Goal: Task Accomplishment & Management: Manage account settings

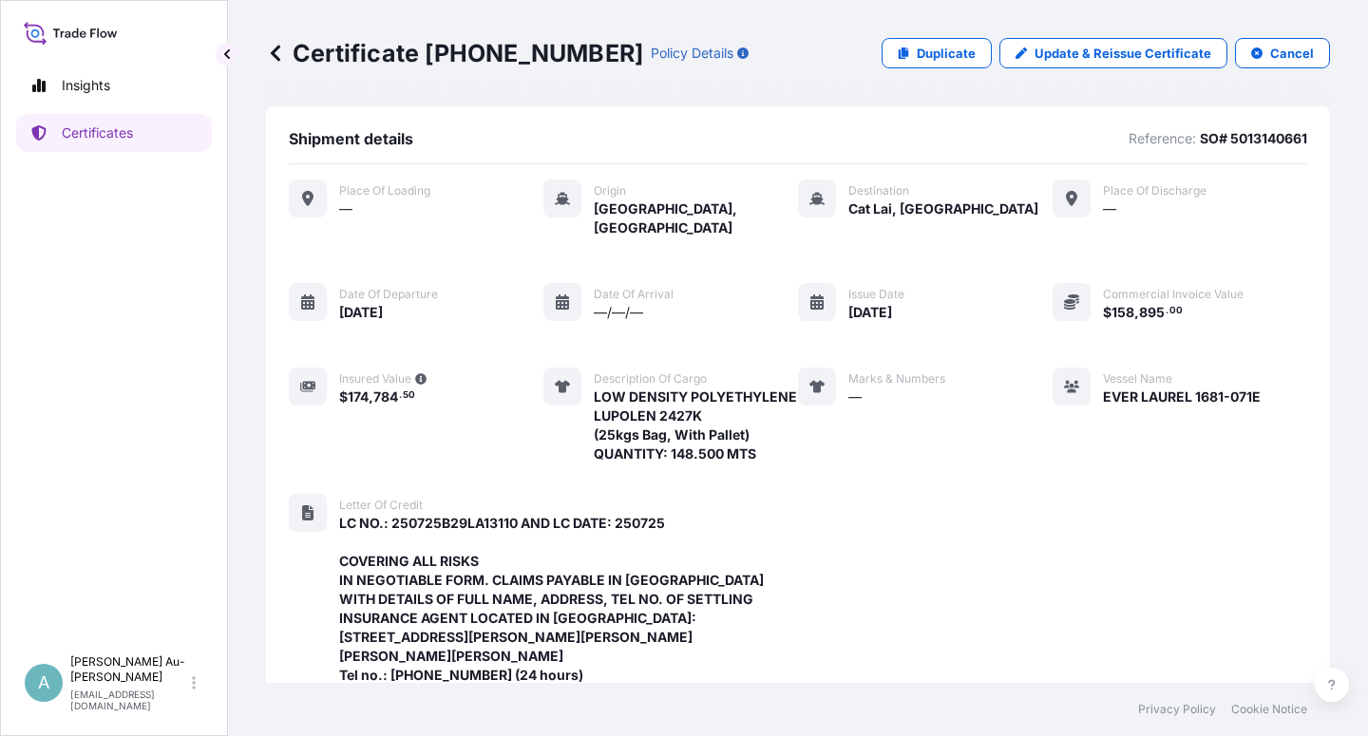
scroll to position [679, 0]
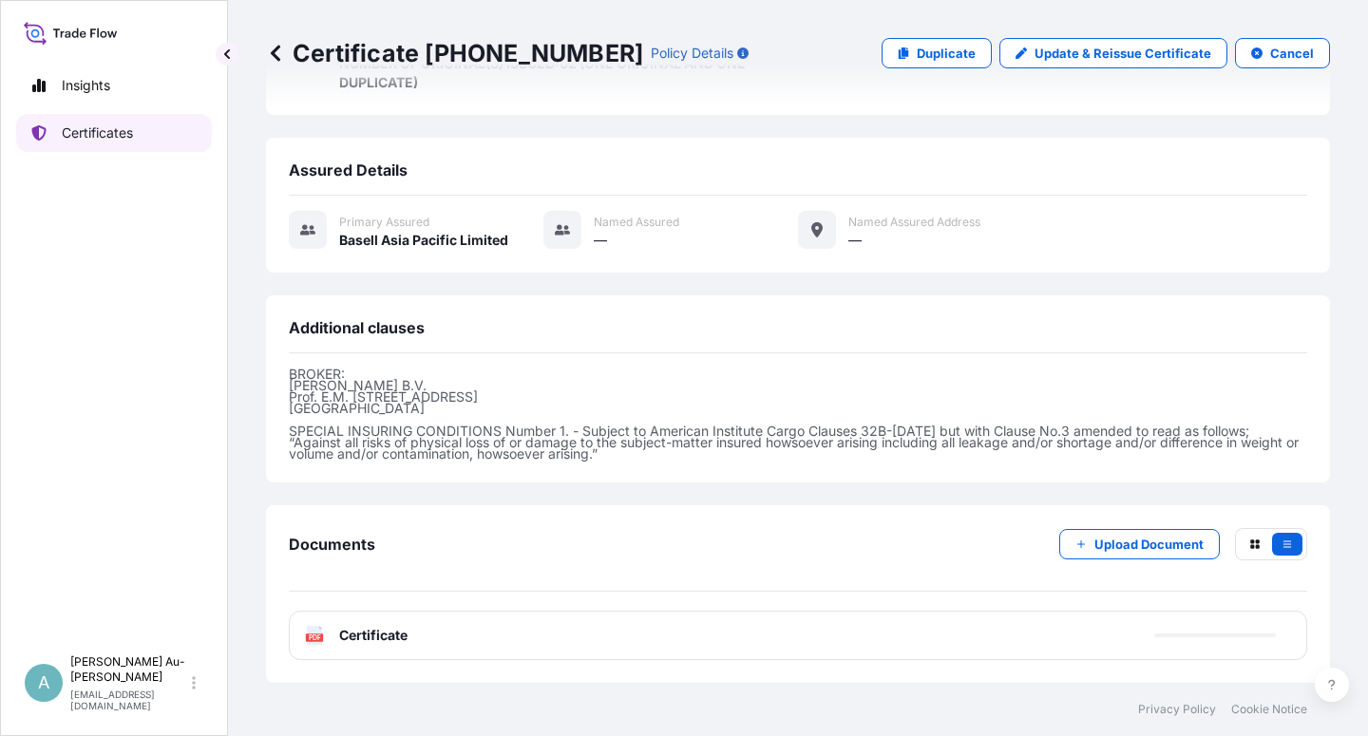
click at [125, 140] on p "Certificates" at bounding box center [97, 133] width 71 height 19
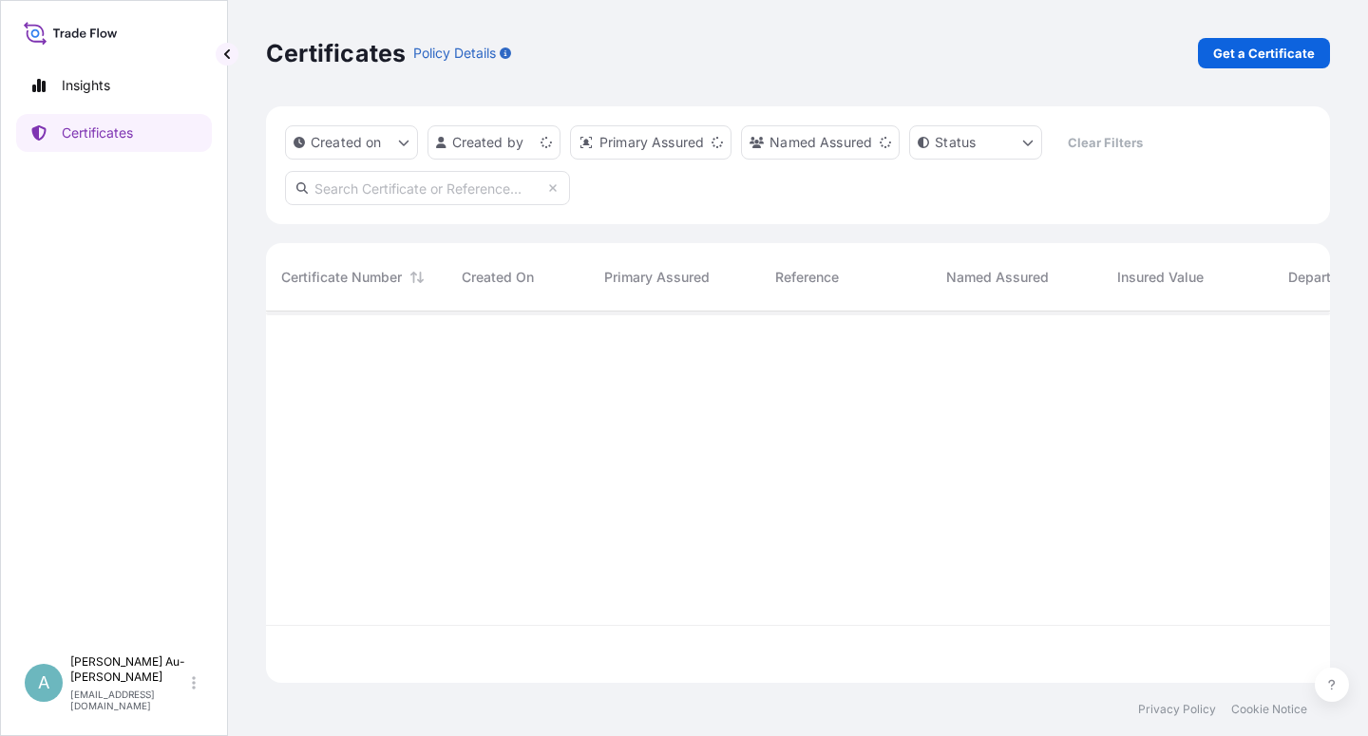
scroll to position [366, 1048]
click at [420, 200] on input "text" at bounding box center [427, 188] width 285 height 34
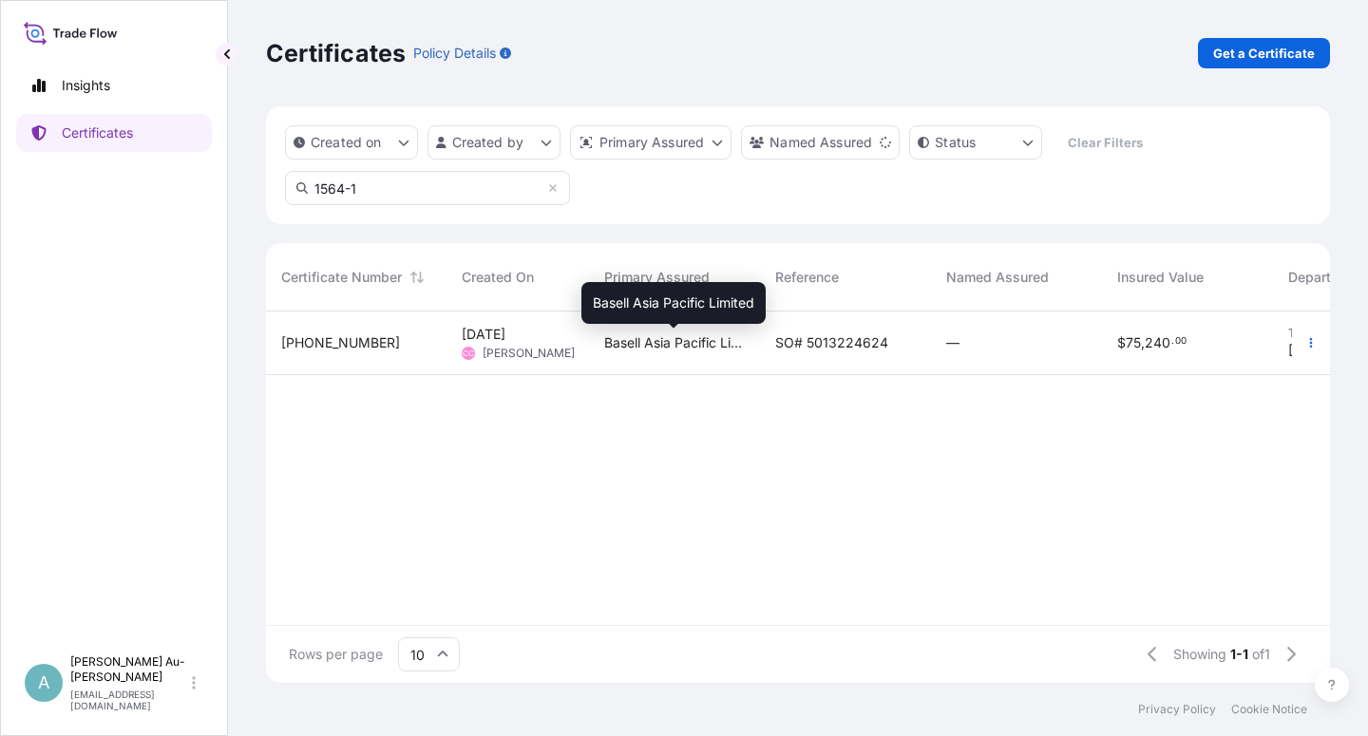
type input "1564-1"
click at [703, 344] on span "Basell Asia Pacific Limited" at bounding box center [674, 343] width 141 height 19
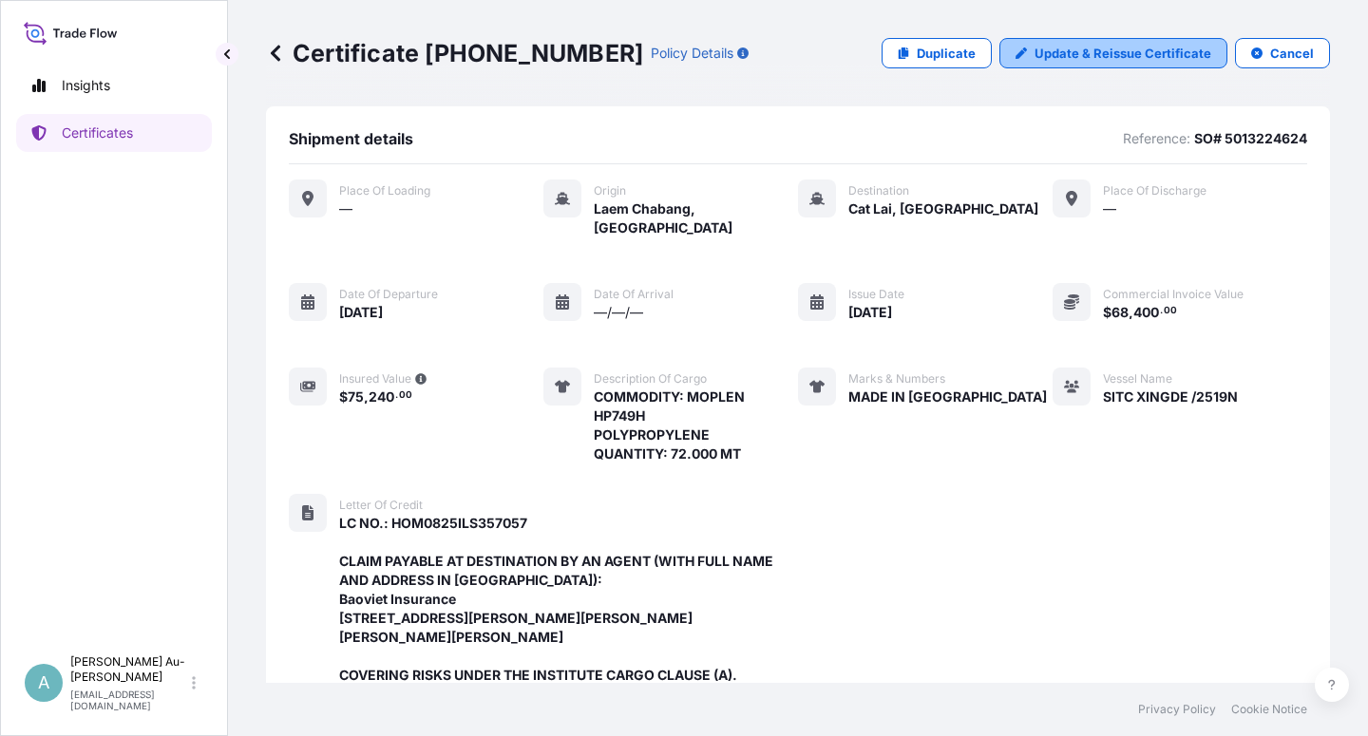
click at [1056, 59] on p "Update & Reissue Certificate" at bounding box center [1123, 53] width 177 height 19
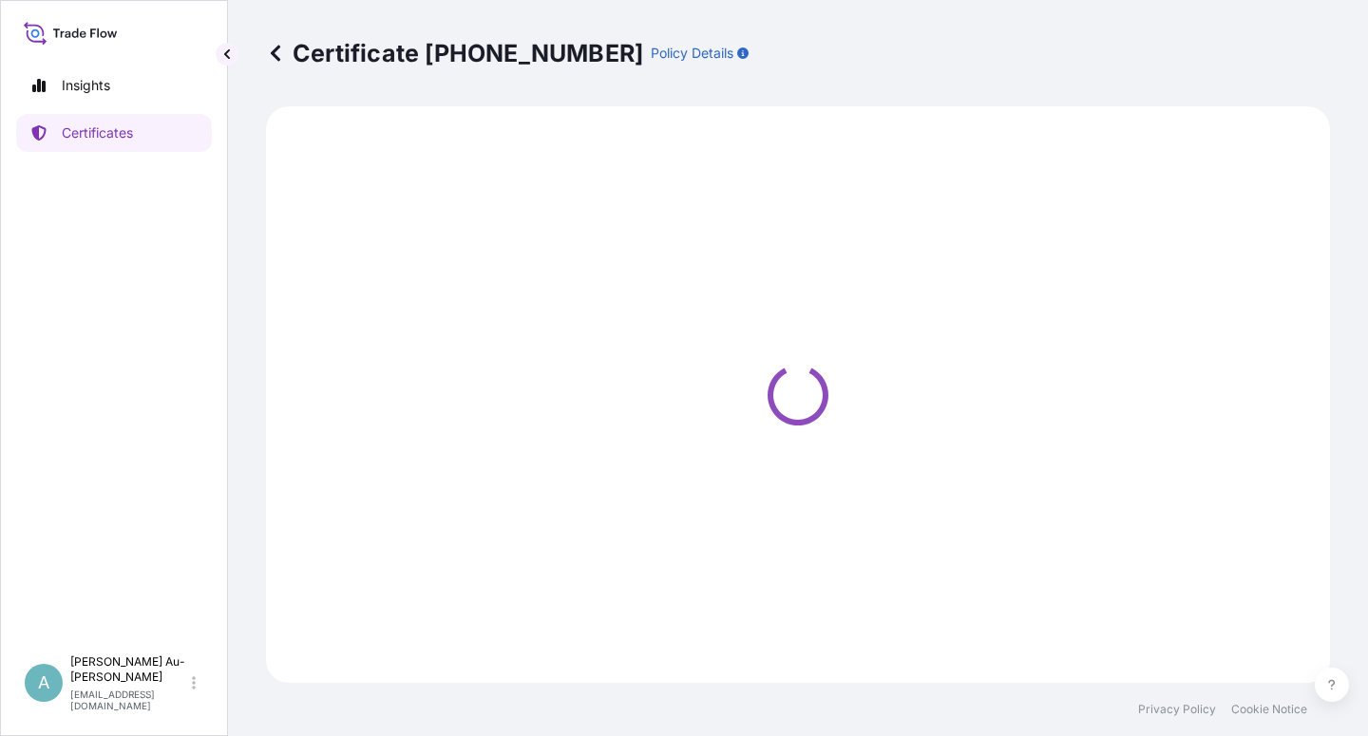
select select "Sea"
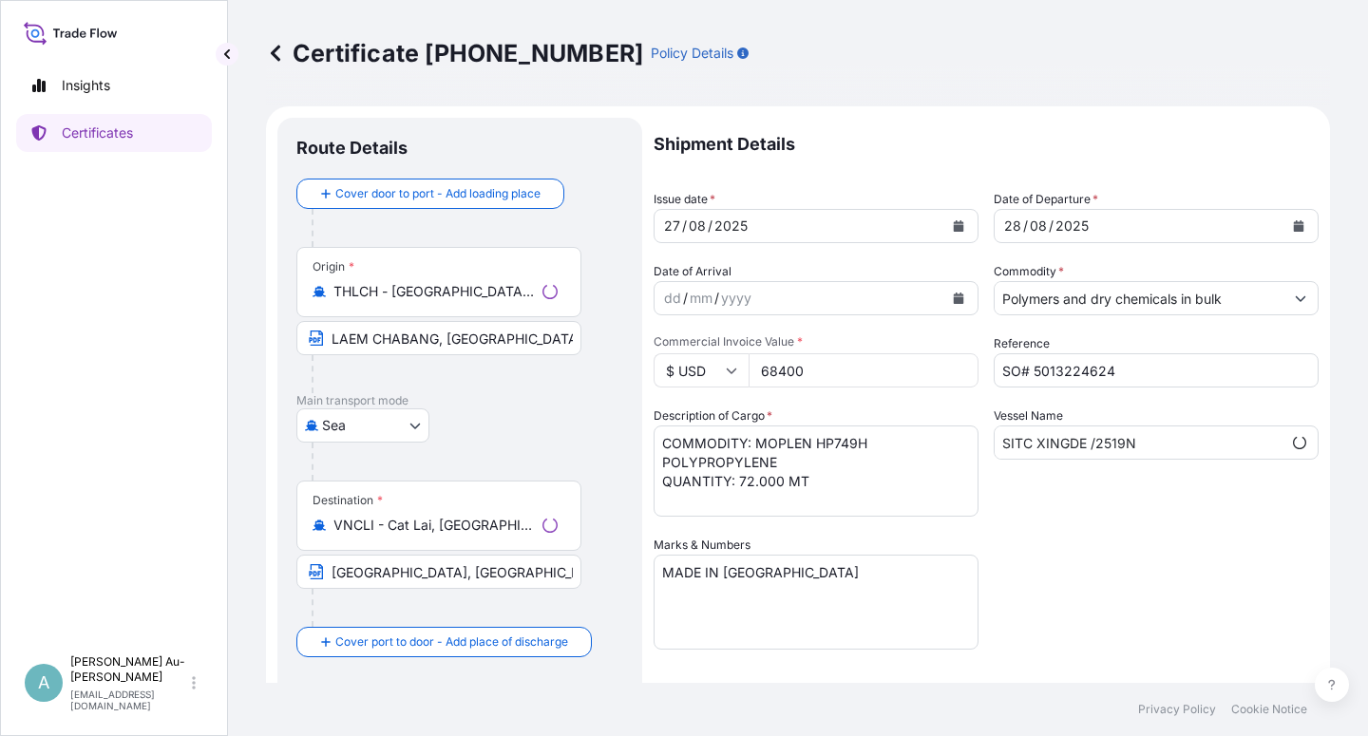
scroll to position [0, 258]
select select "32034"
click at [954, 229] on icon "Calendar" at bounding box center [959, 225] width 10 height 11
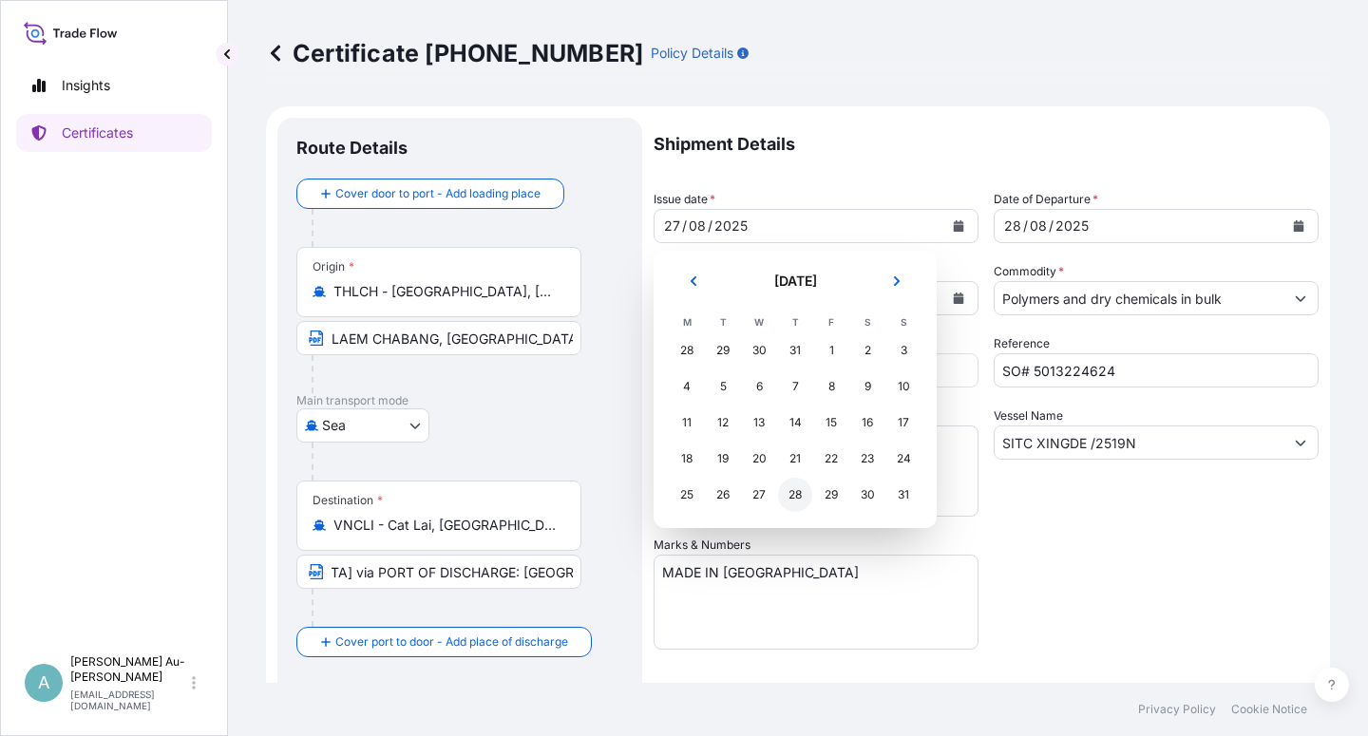
click at [794, 495] on div "28" at bounding box center [795, 495] width 34 height 34
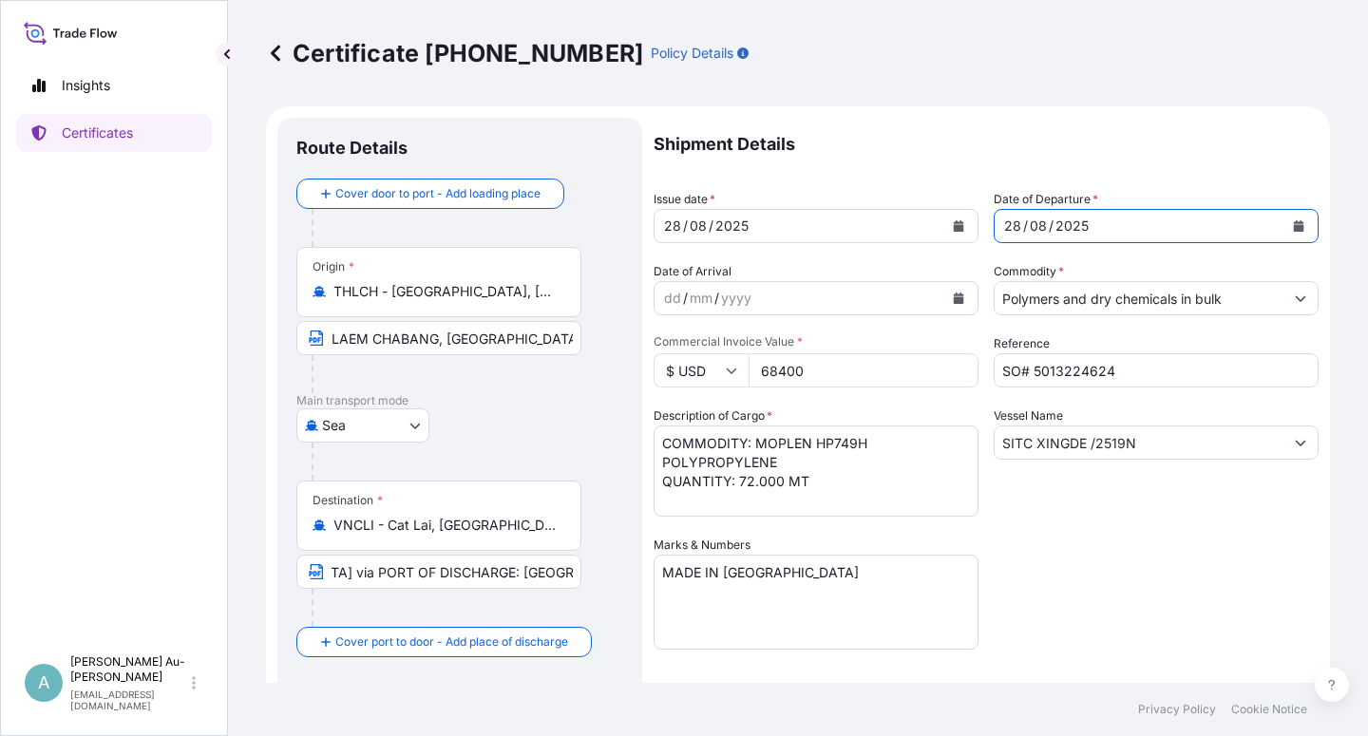
click at [1293, 220] on icon "Calendar" at bounding box center [1298, 225] width 11 height 11
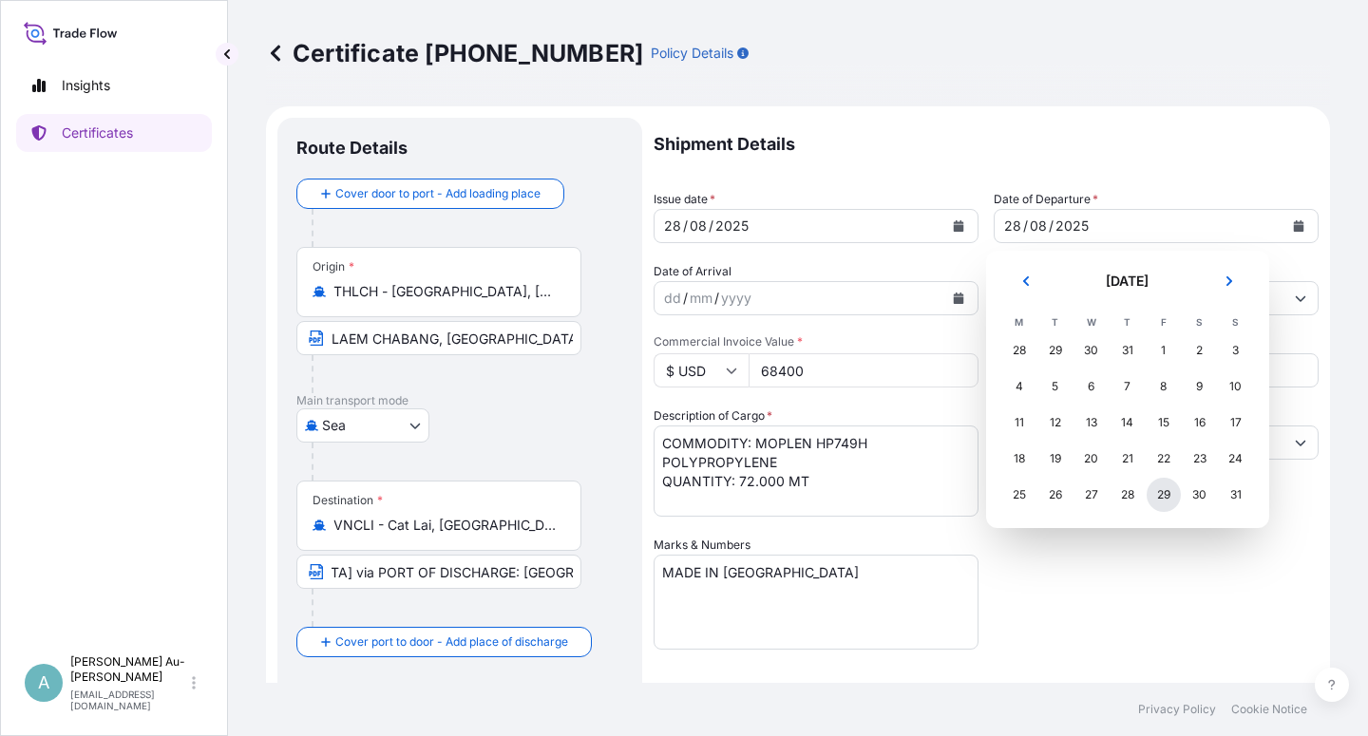
click at [1160, 492] on div "29" at bounding box center [1164, 495] width 34 height 34
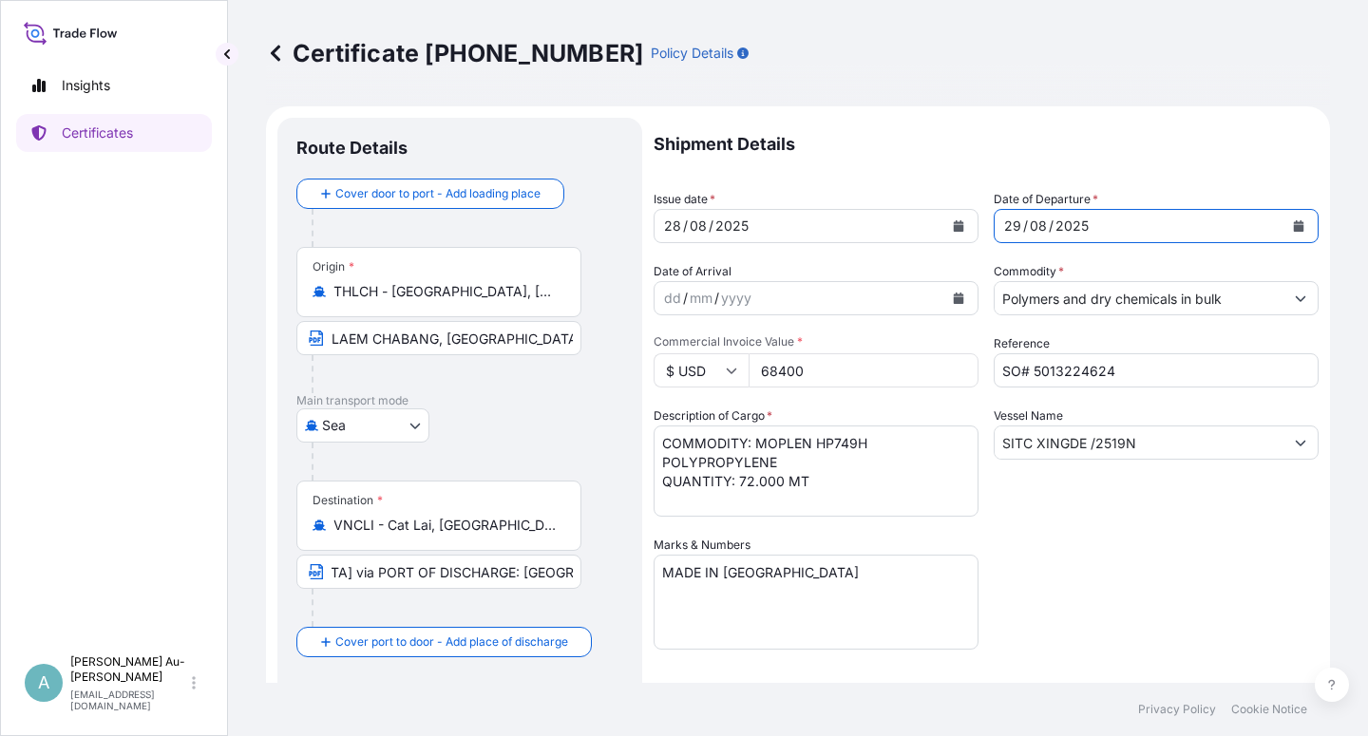
click at [1111, 552] on div "Shipment Details Issue date * [DATE] Date of Departure * [DATE] Date of Arrival…" at bounding box center [986, 607] width 665 height 978
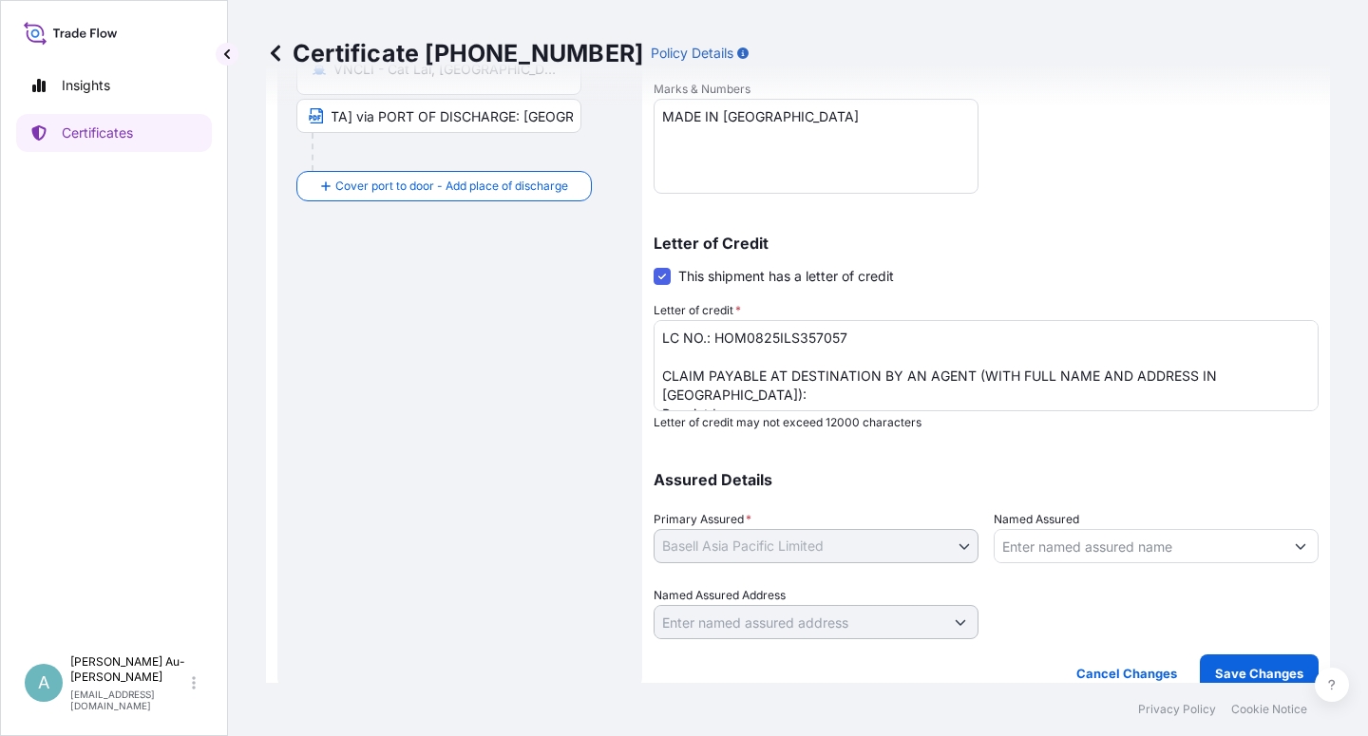
scroll to position [466, 0]
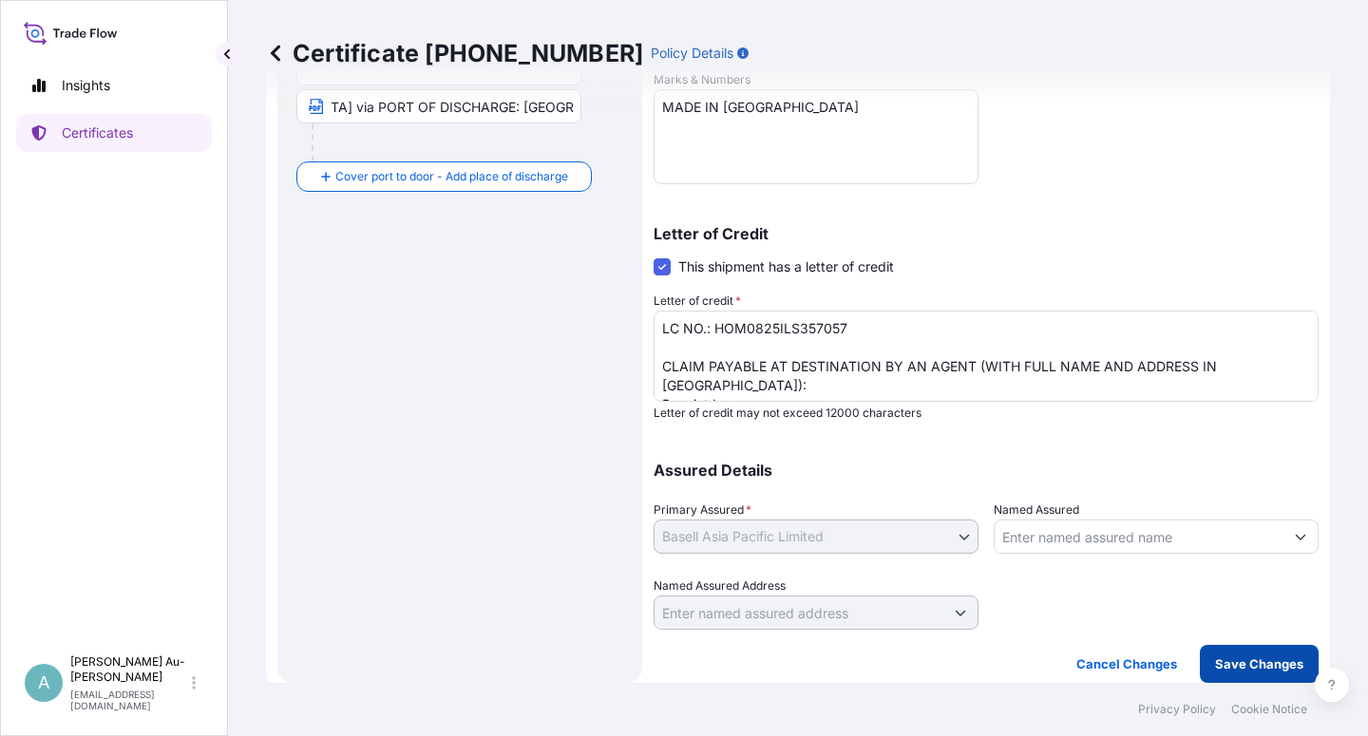
click at [1215, 655] on p "Save Changes" at bounding box center [1259, 664] width 88 height 19
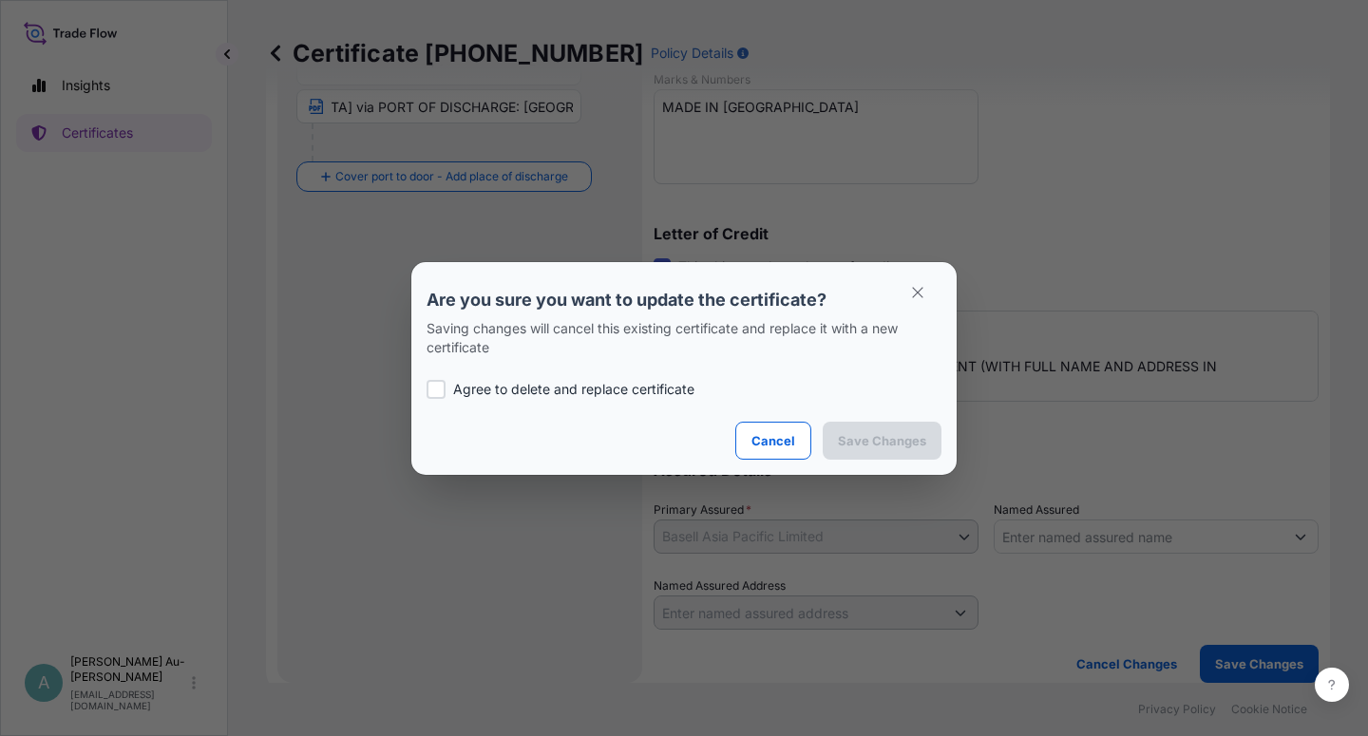
click at [485, 381] on p "Agree to delete and replace certificate" at bounding box center [573, 389] width 241 height 19
checkbox input "true"
click at [885, 440] on p "Save Changes" at bounding box center [882, 440] width 88 height 19
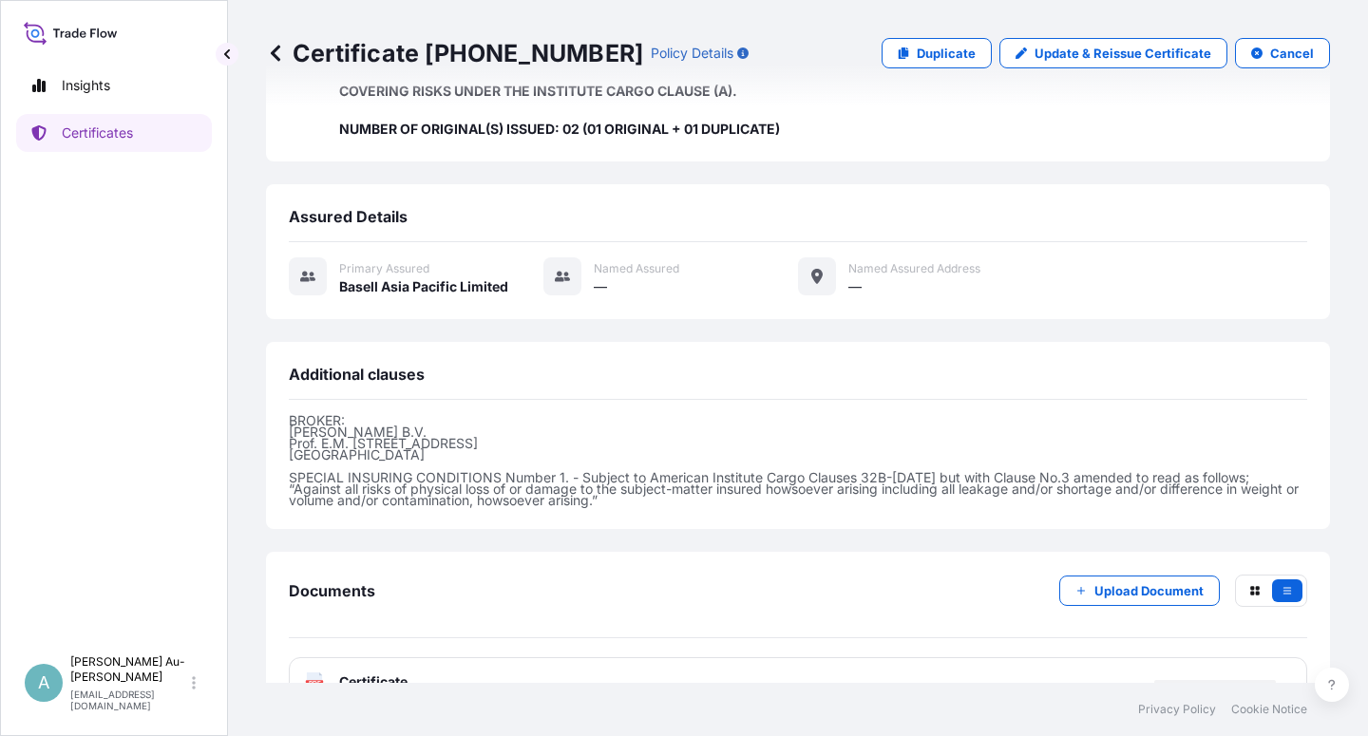
scroll to position [621, 0]
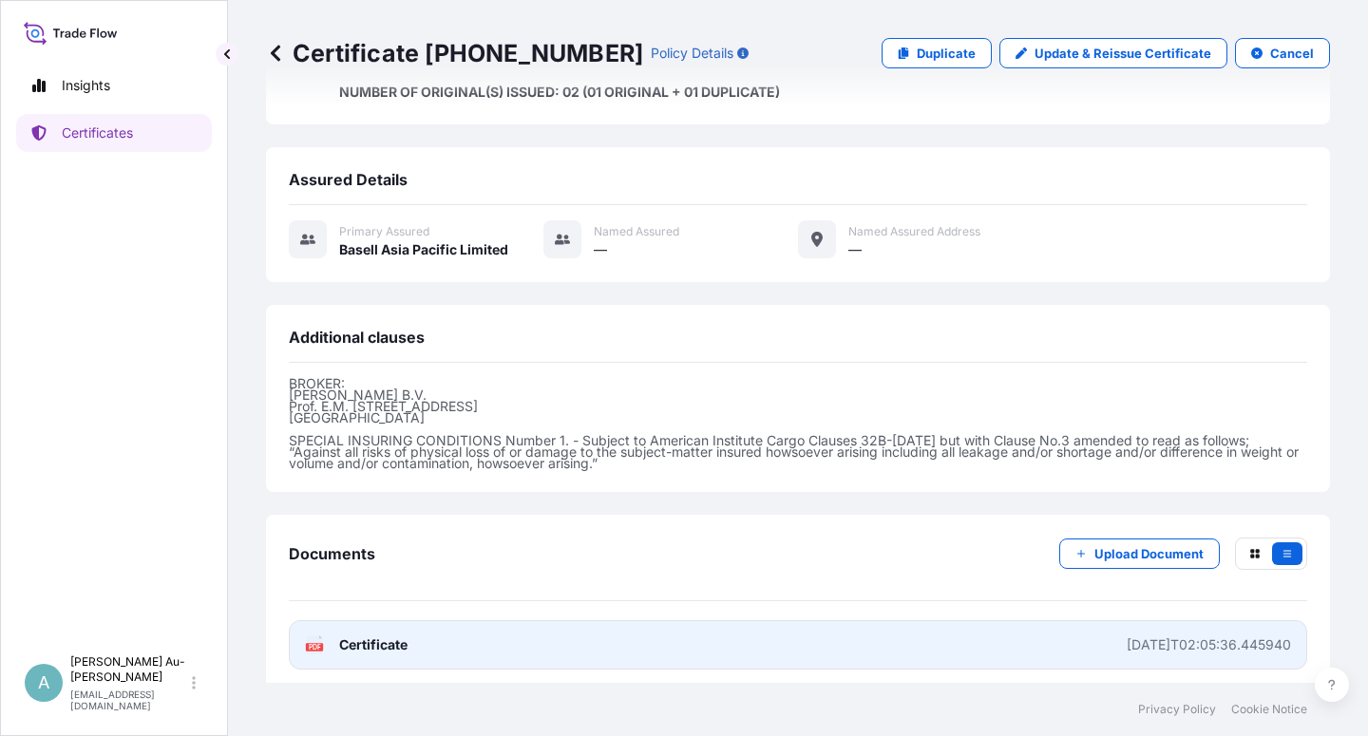
click at [403, 644] on span "Certificate" at bounding box center [373, 645] width 68 height 19
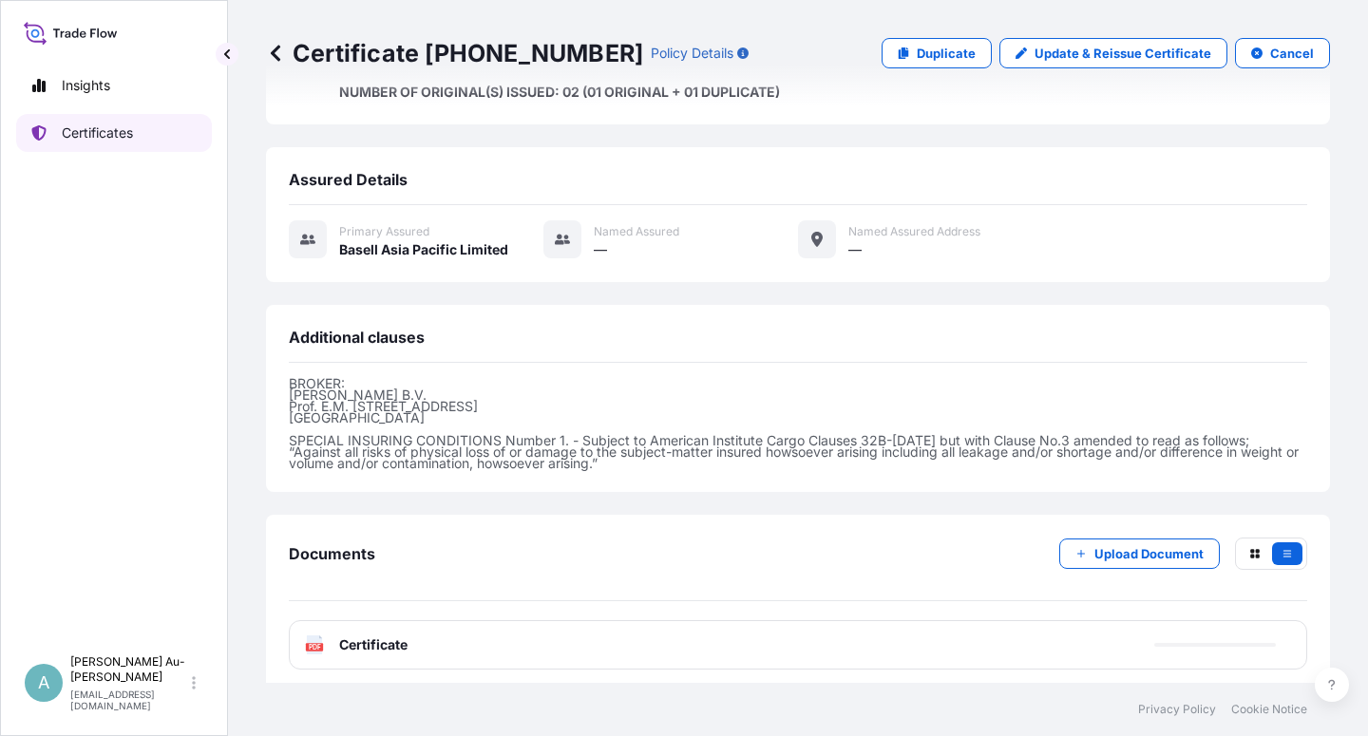
click at [112, 137] on p "Certificates" at bounding box center [97, 133] width 71 height 19
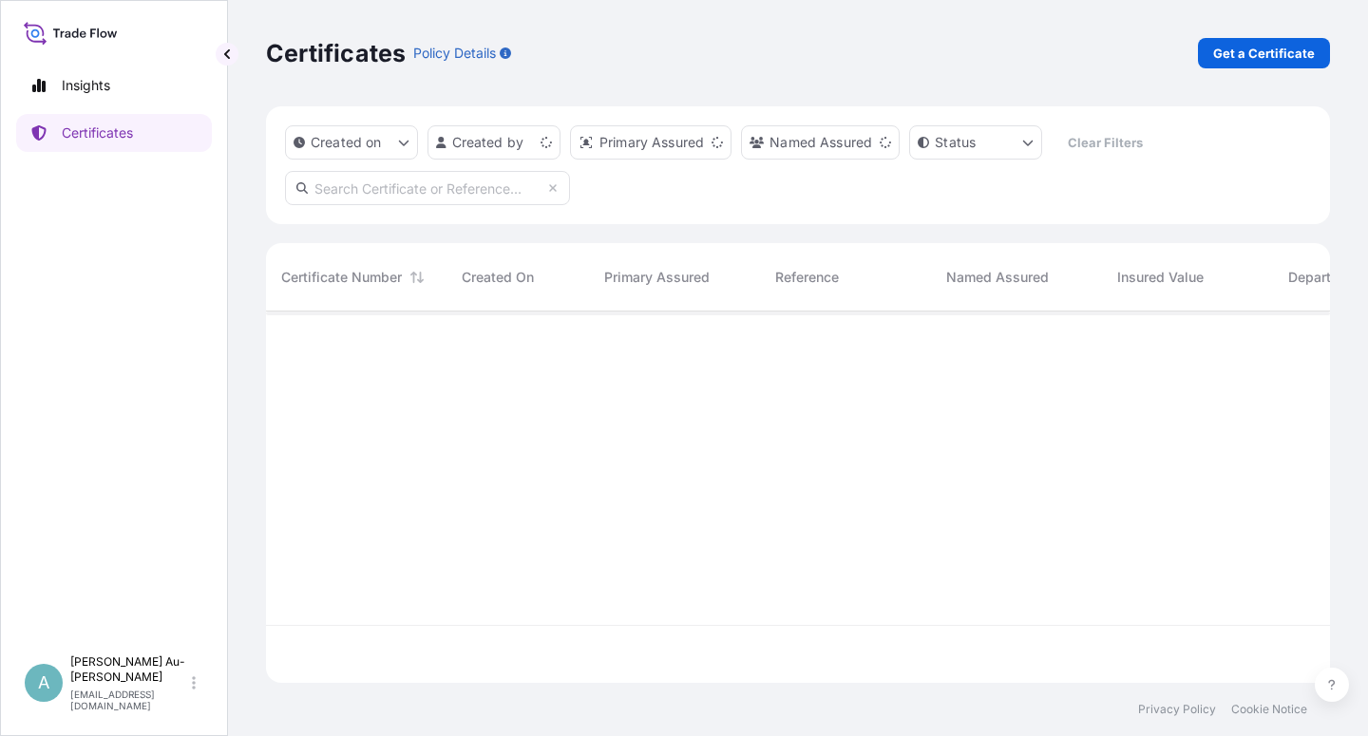
scroll to position [366, 1048]
click at [368, 187] on input "text" at bounding box center [427, 188] width 285 height 34
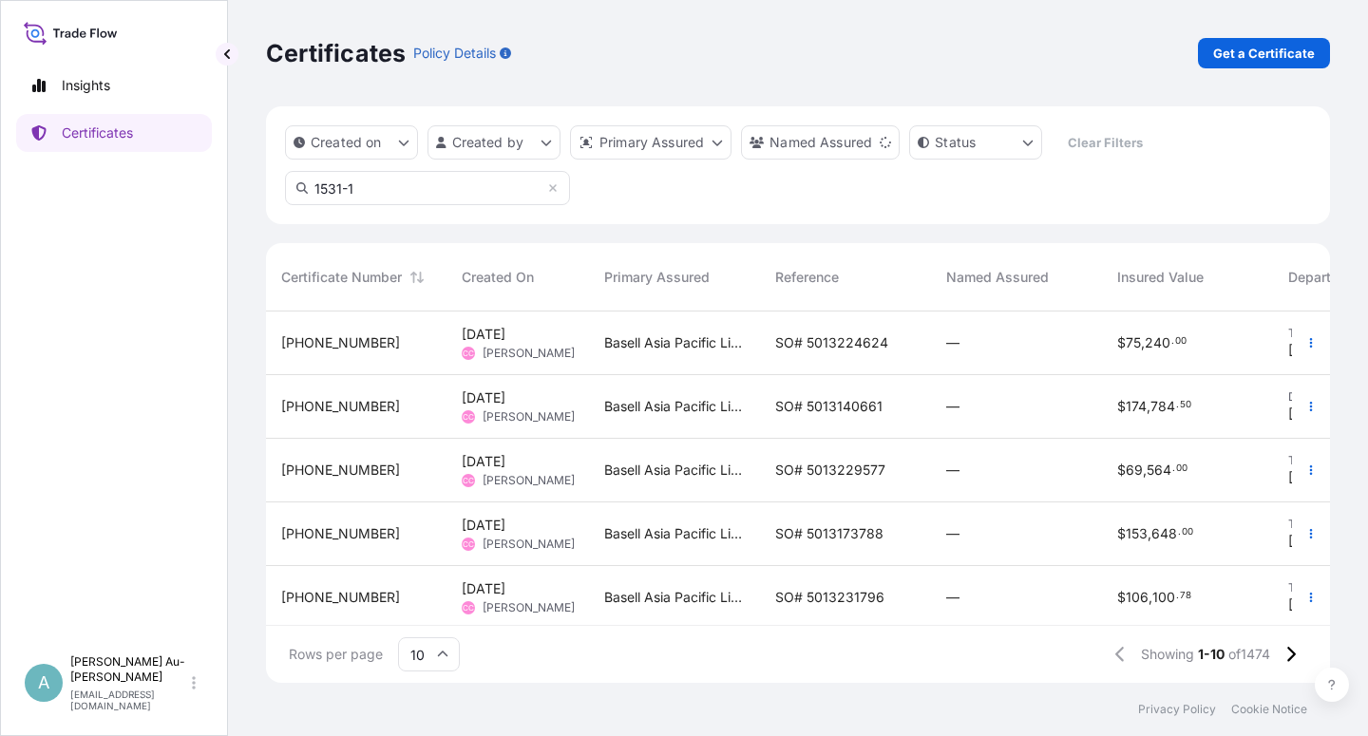
type input "1531-1"
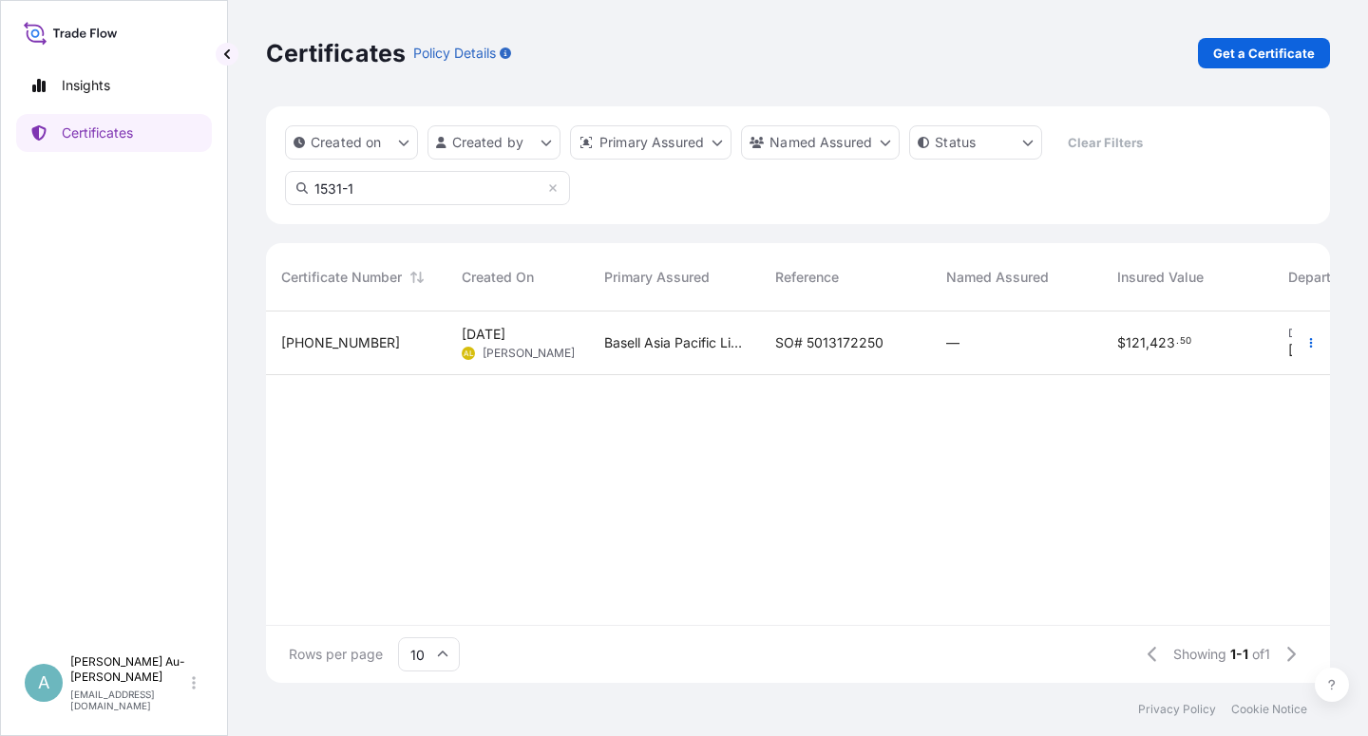
click at [862, 346] on span "SO# 5013172250" at bounding box center [829, 343] width 108 height 19
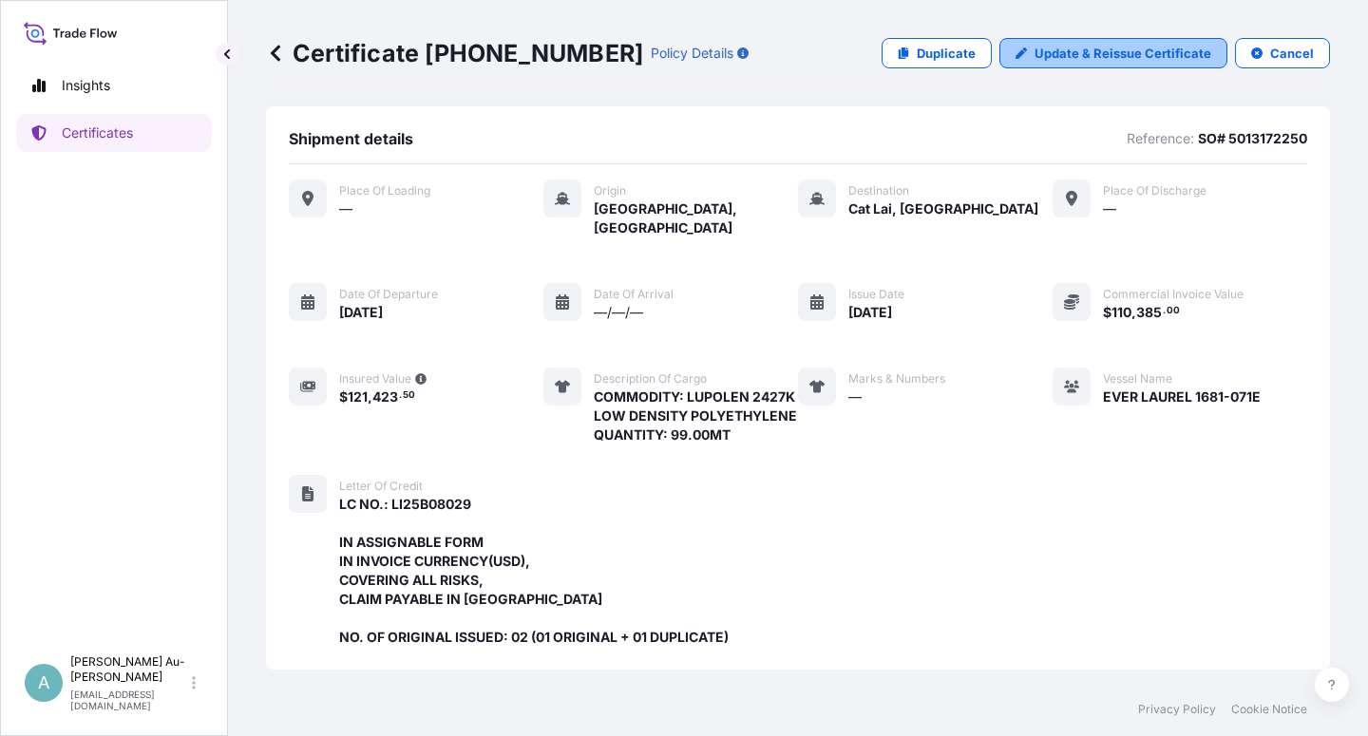
click at [1060, 58] on p "Update & Reissue Certificate" at bounding box center [1123, 53] width 177 height 19
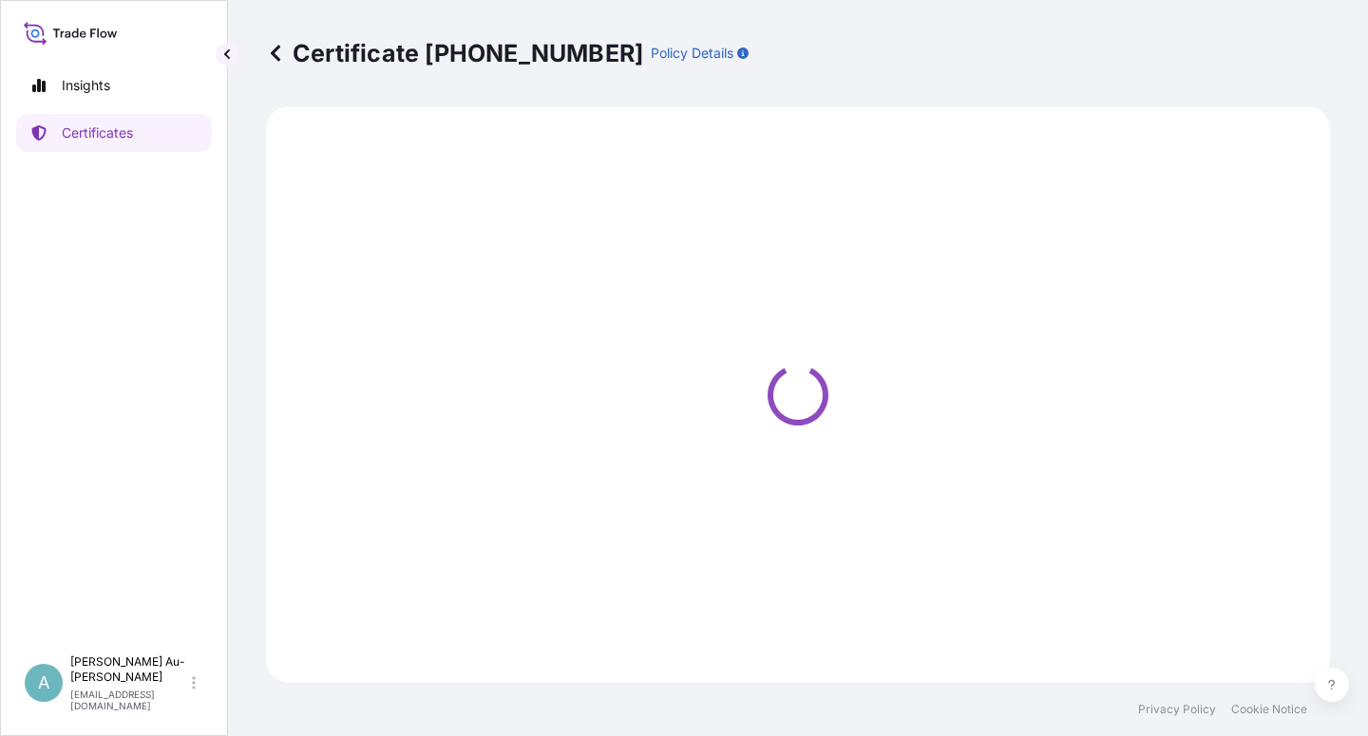
select select "Sea"
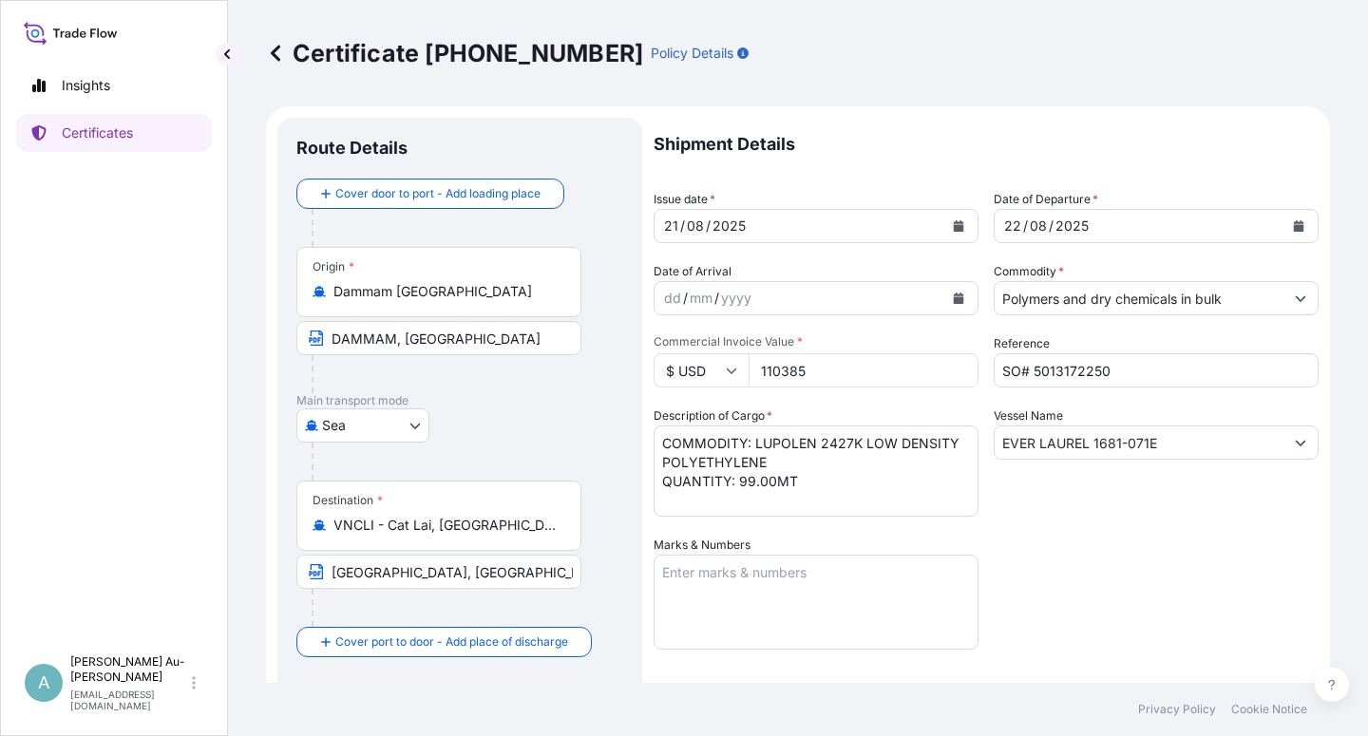
select select "32034"
click at [954, 226] on icon "Calendar" at bounding box center [959, 225] width 10 height 11
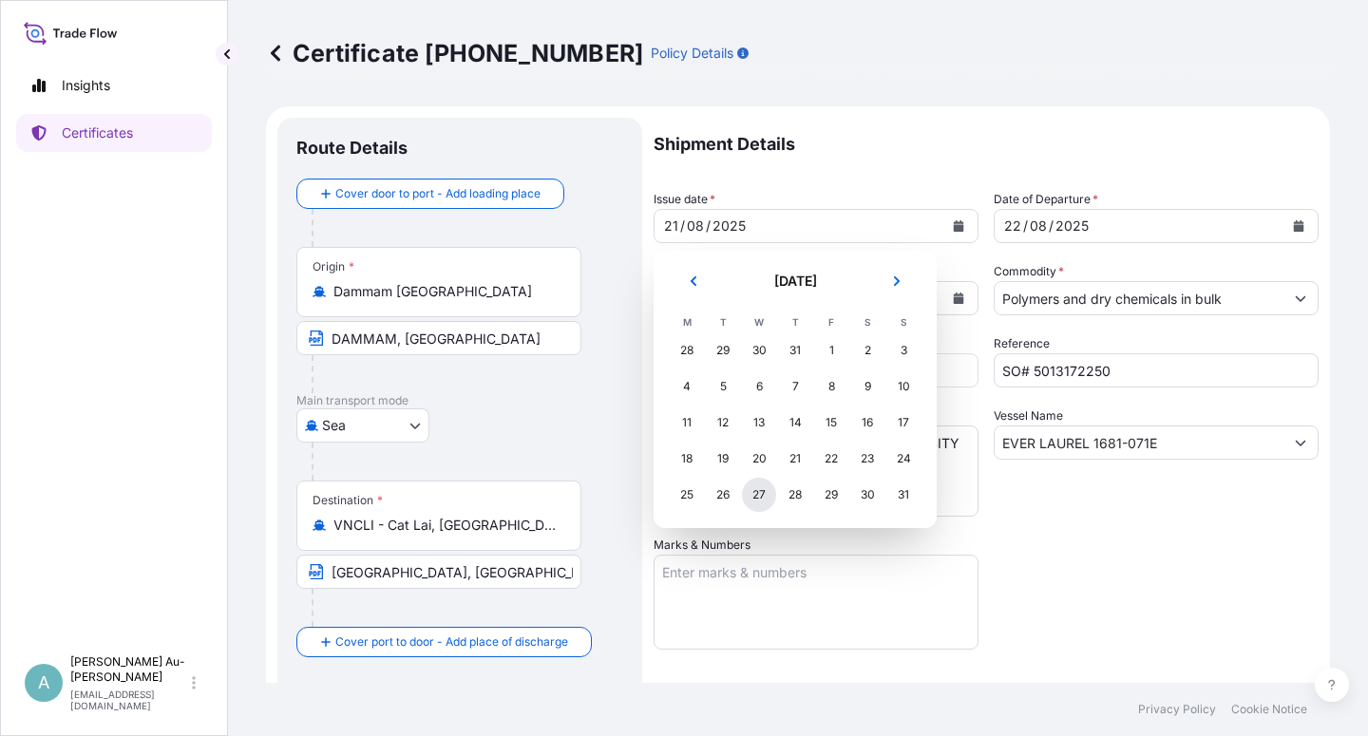
click at [759, 502] on div "27" at bounding box center [759, 495] width 34 height 34
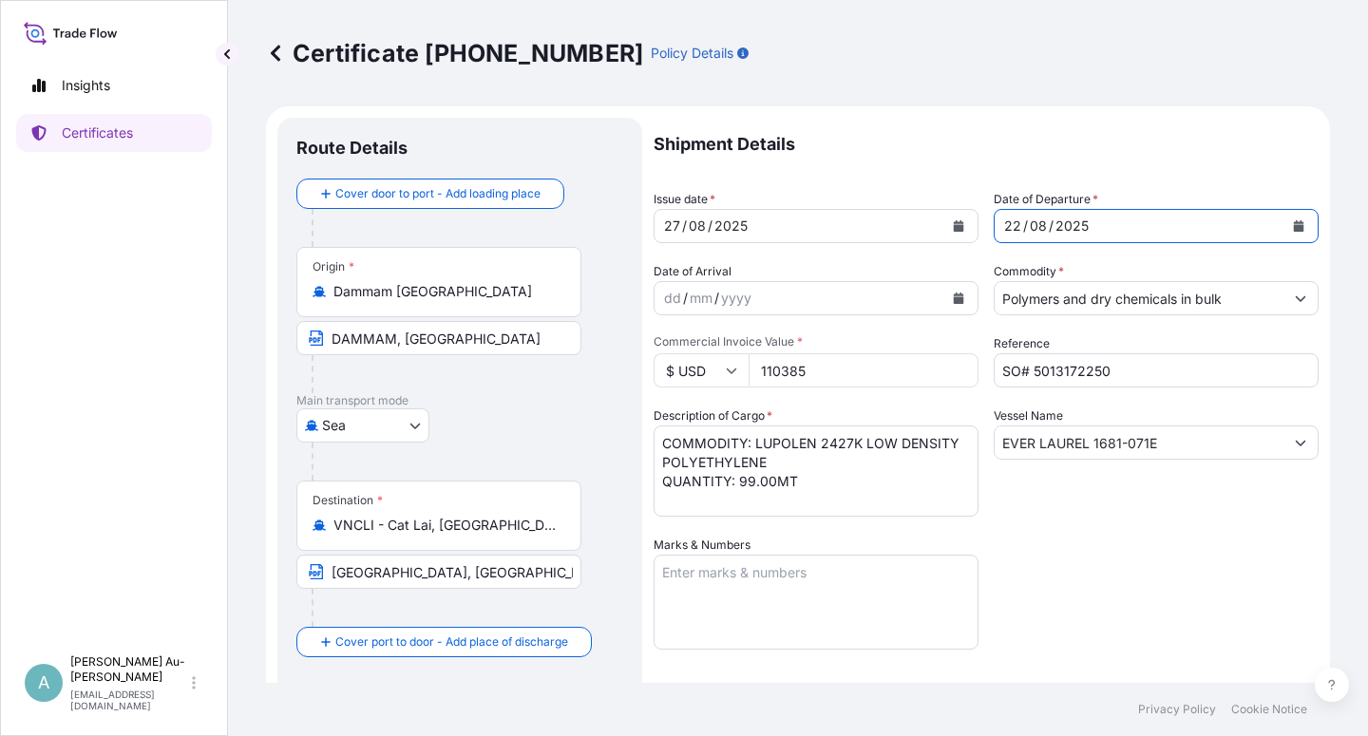
click at [1294, 225] on icon "Calendar" at bounding box center [1299, 225] width 10 height 11
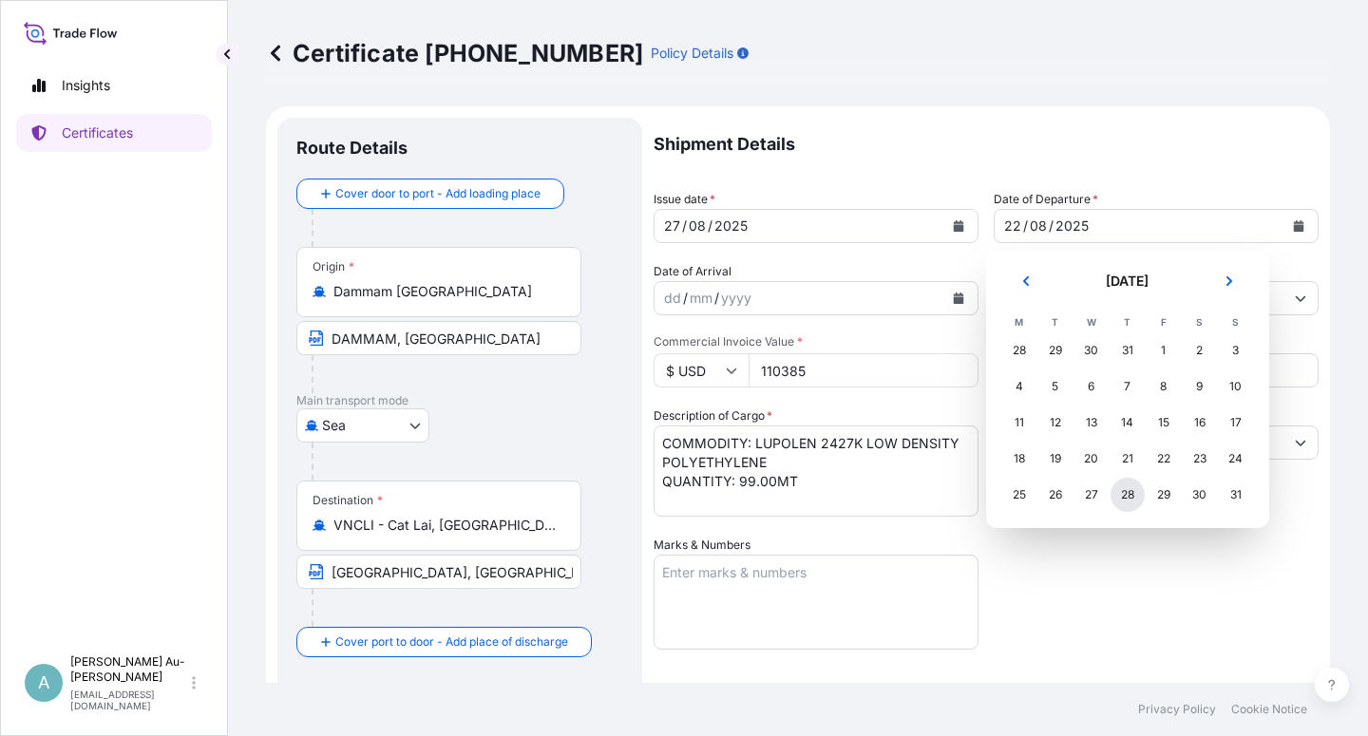
click at [1141, 497] on div "28" at bounding box center [1128, 495] width 34 height 34
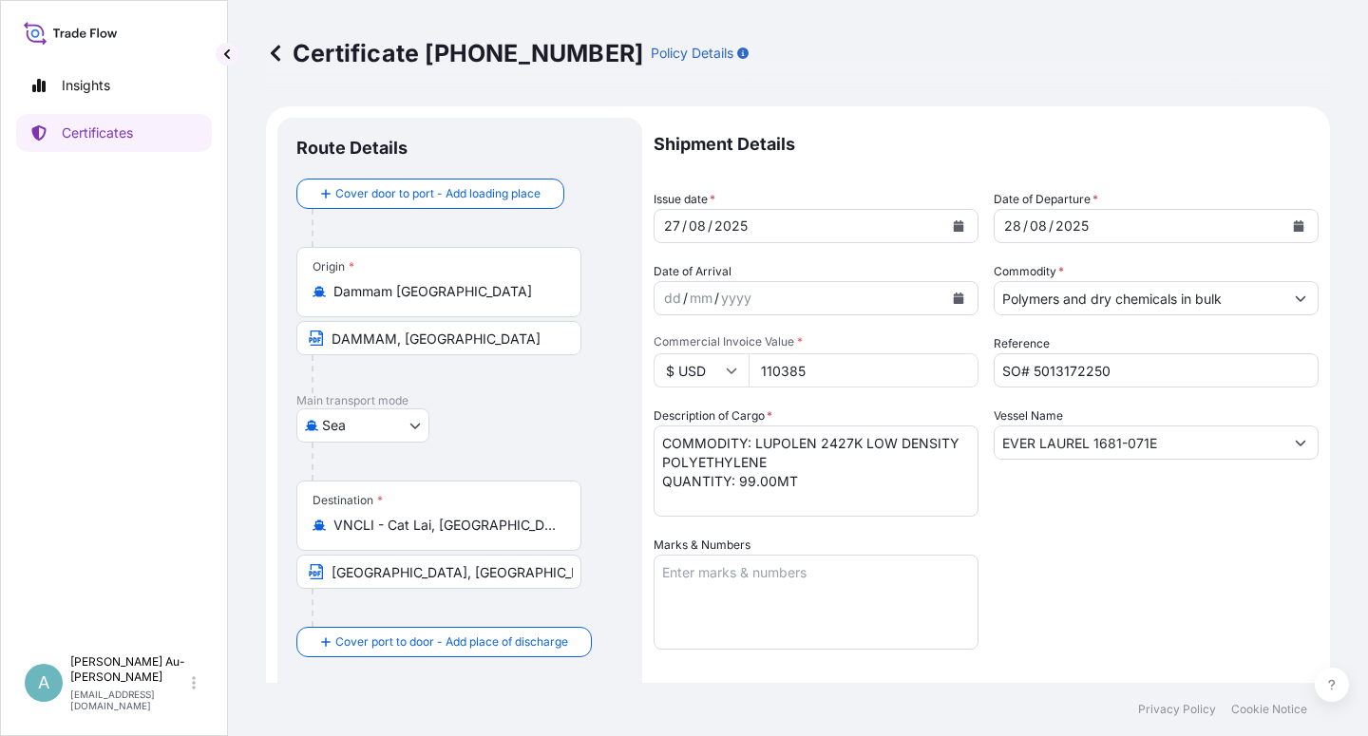
drag, startPoint x: 1142, startPoint y: 608, endPoint x: 1157, endPoint y: 607, distance: 14.3
click at [1157, 607] on div "Shipment Details Issue date * [DATE] Date of Departure * [DATE] Date of Arrival…" at bounding box center [986, 607] width 665 height 978
click at [513, 573] on input "[GEOGRAPHIC_DATA], [GEOGRAPHIC_DATA], [GEOGRAPHIC_DATA] VIA PORT OF DISCHARGE […" at bounding box center [438, 572] width 285 height 34
click at [545, 575] on input "[GEOGRAPHIC_DATA], [GEOGRAPHIC_DATA], [GEOGRAPHIC_DATA] VIA PORT OF DISCHARGE […" at bounding box center [438, 572] width 285 height 34
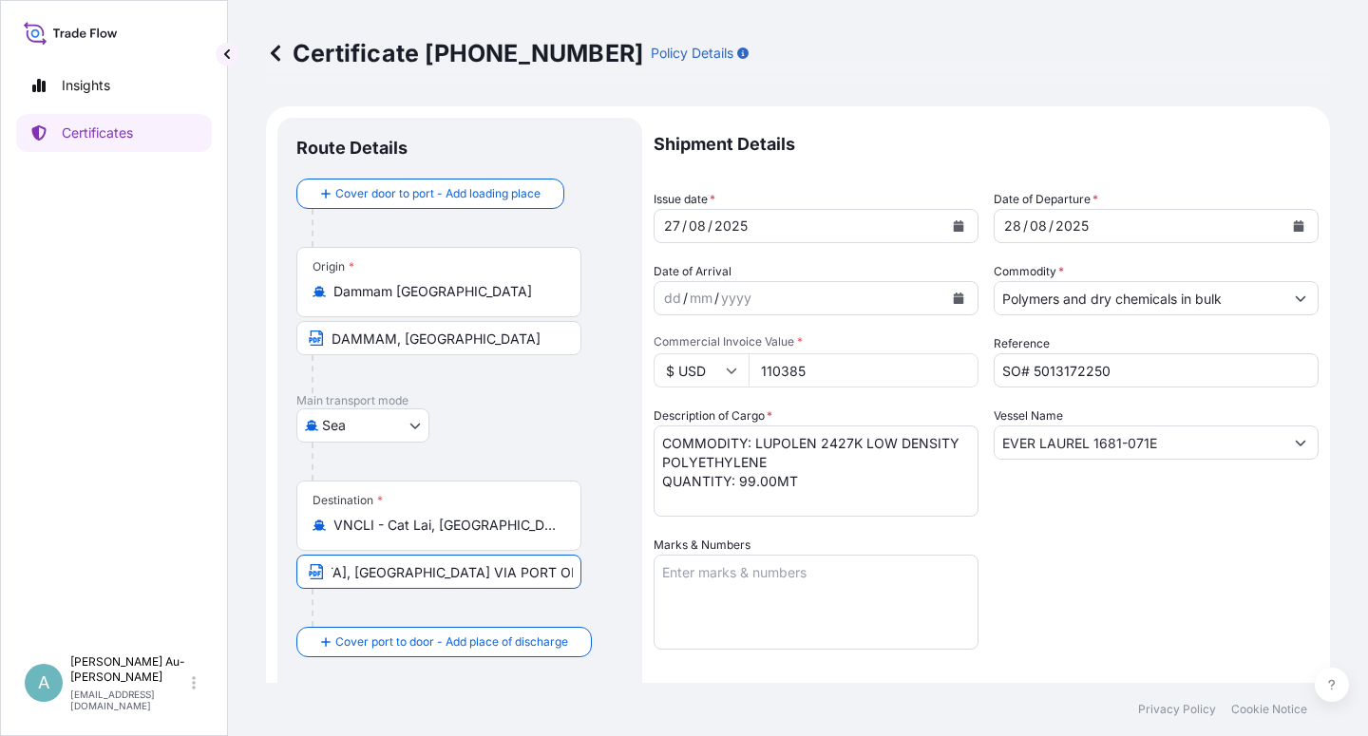
type input "[GEOGRAPHIC_DATA], [GEOGRAPHIC_DATA], [GEOGRAPHIC_DATA] VIA PORT OF DISCHARGE: …"
drag, startPoint x: 1090, startPoint y: 583, endPoint x: 1047, endPoint y: 582, distance: 42.8
click at [1087, 582] on div "Shipment Details Issue date * [DATE] Date of Departure * [DATE] Date of Arrival…" at bounding box center [986, 607] width 665 height 978
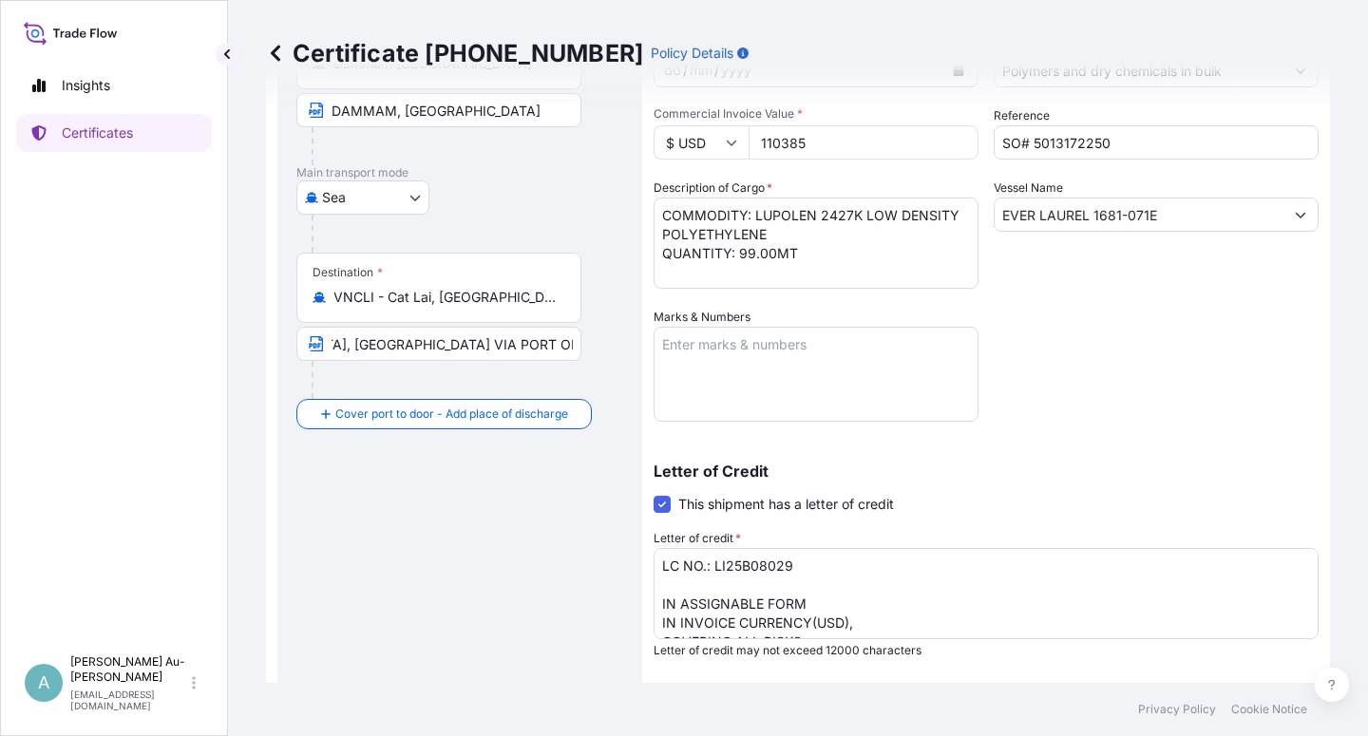
scroll to position [466, 0]
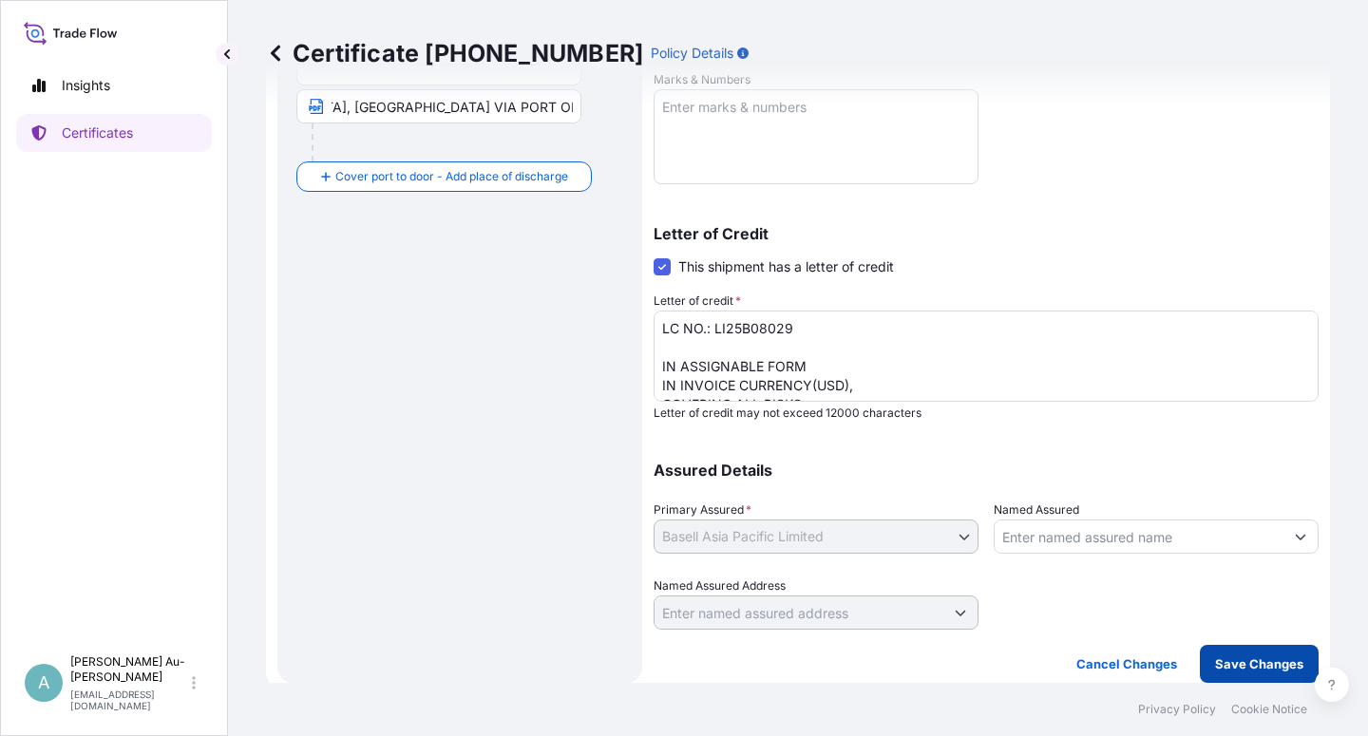
click at [1233, 670] on p "Save Changes" at bounding box center [1259, 664] width 88 height 19
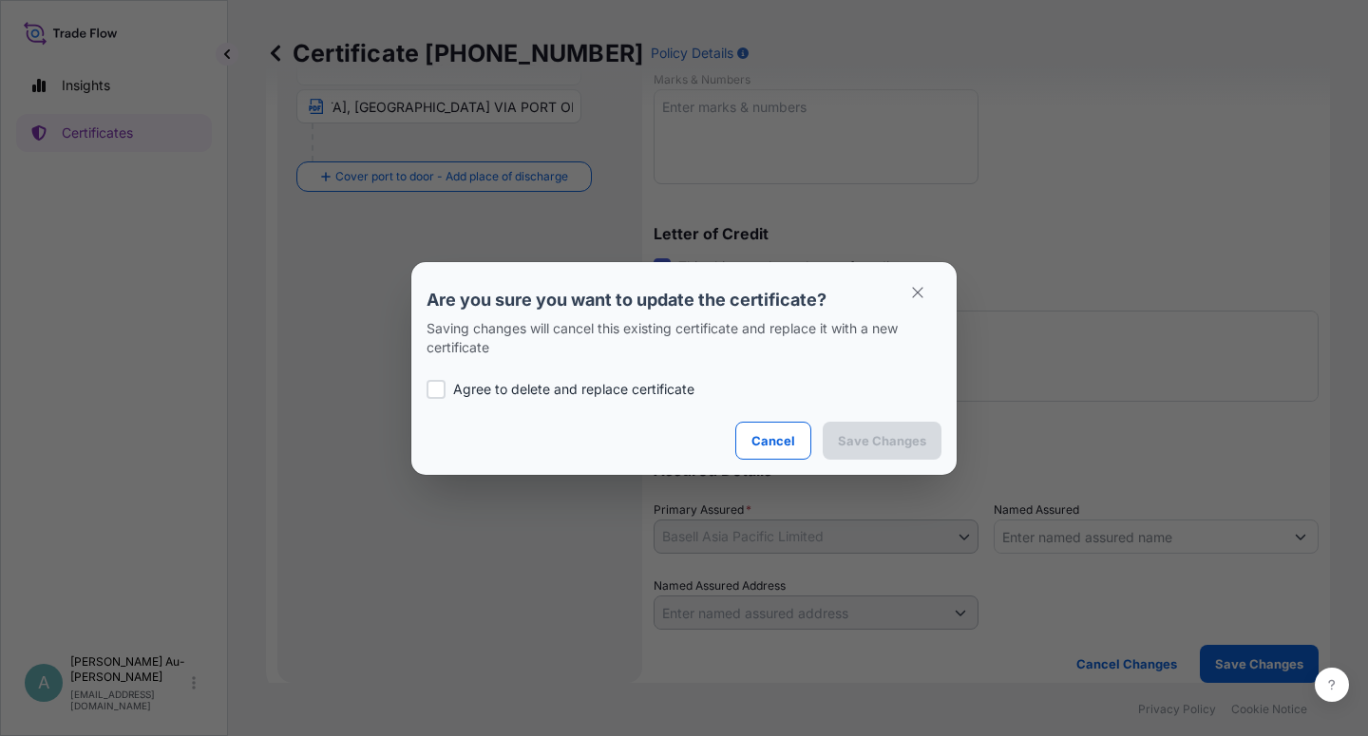
click at [481, 391] on p "Agree to delete and replace certificate" at bounding box center [573, 389] width 241 height 19
checkbox input "true"
click at [879, 448] on p "Save Changes" at bounding box center [882, 440] width 88 height 19
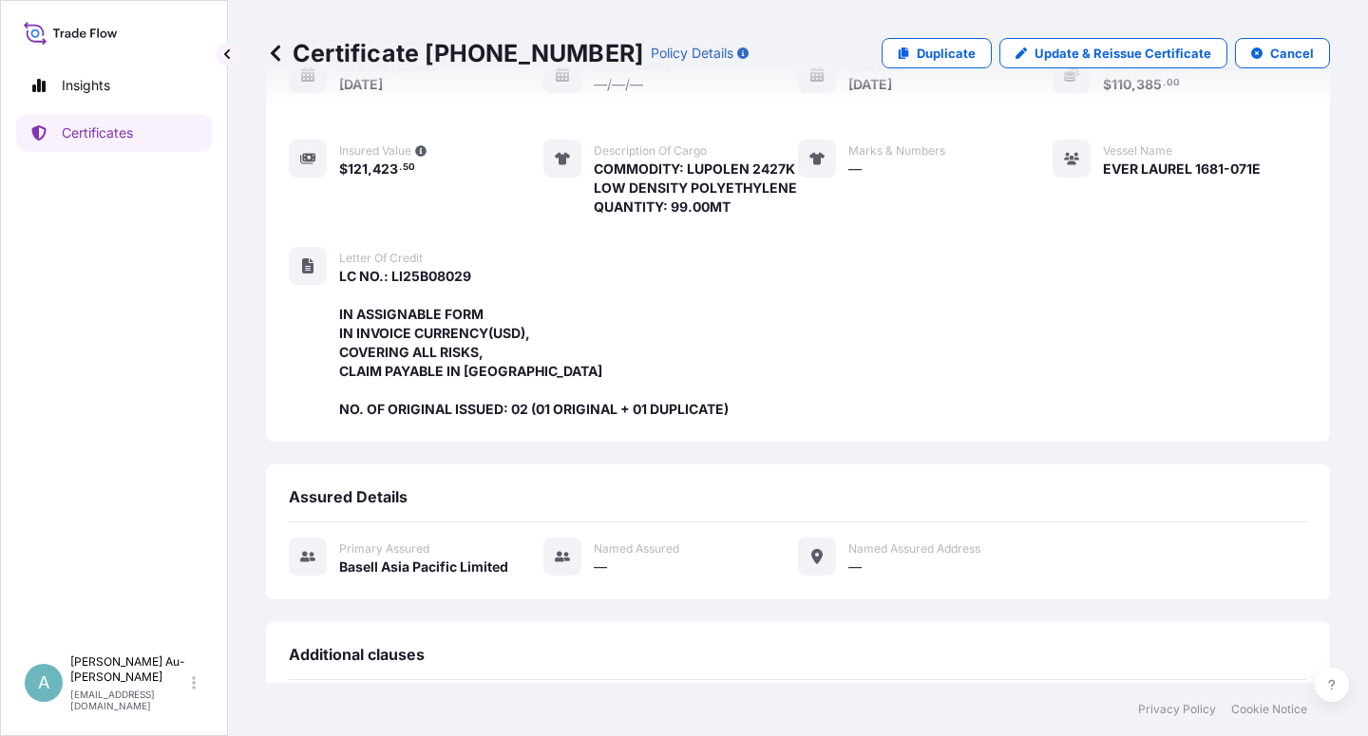
scroll to position [564, 0]
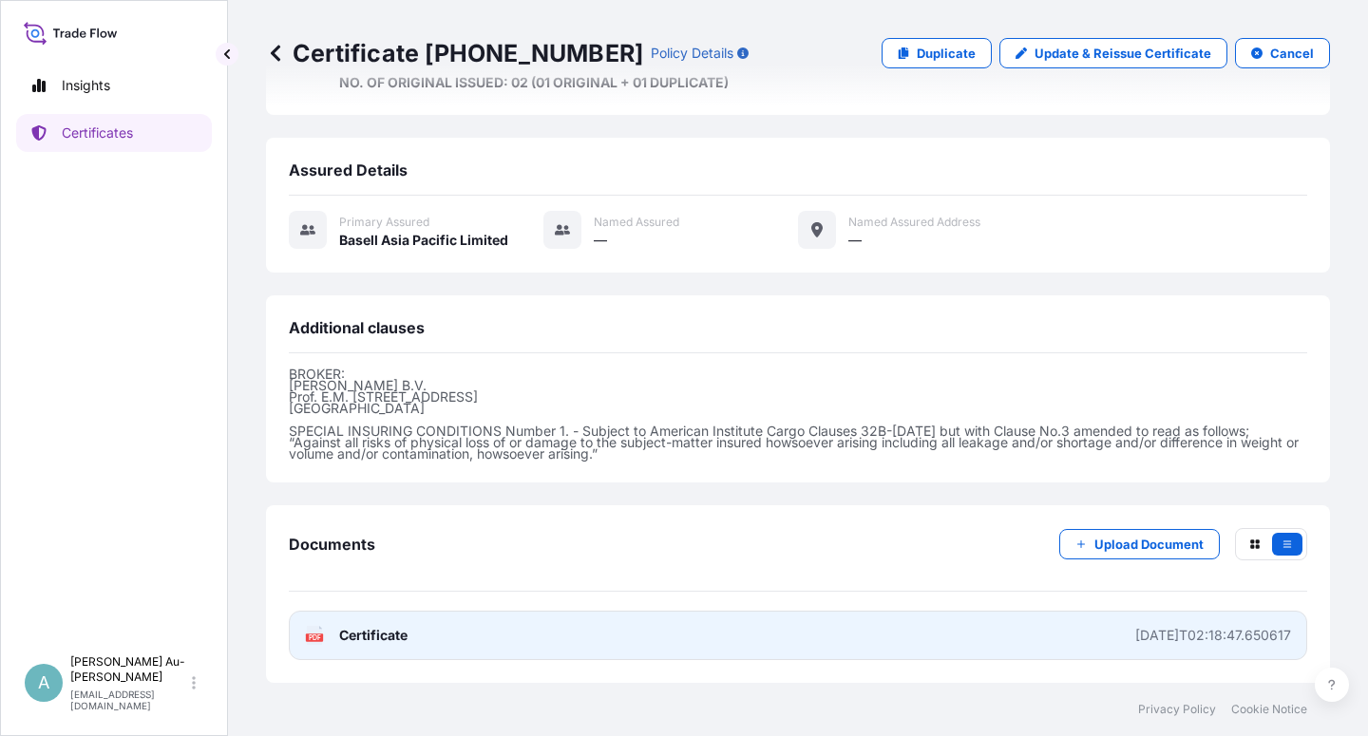
click at [517, 636] on link "PDF Certificate [DATE]T02:18:47.650617" at bounding box center [798, 635] width 1019 height 49
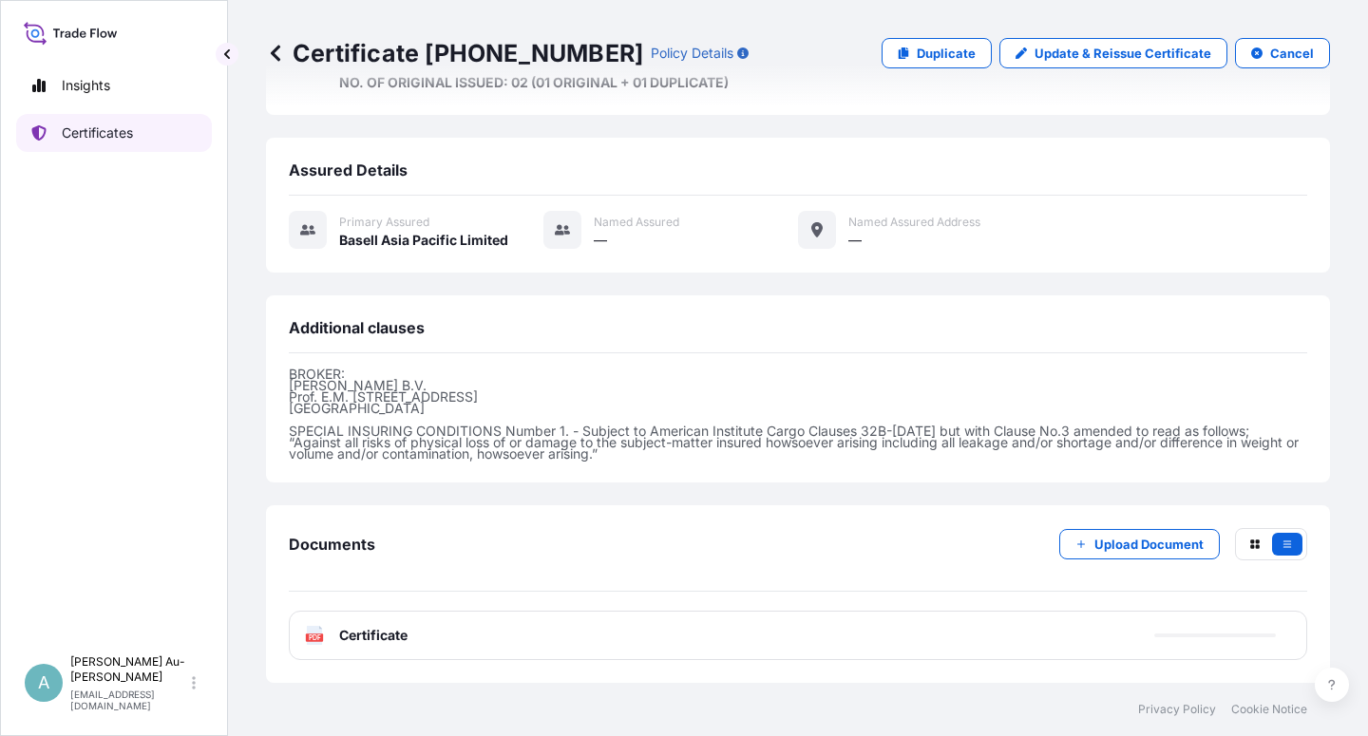
click at [114, 128] on p "Certificates" at bounding box center [97, 133] width 71 height 19
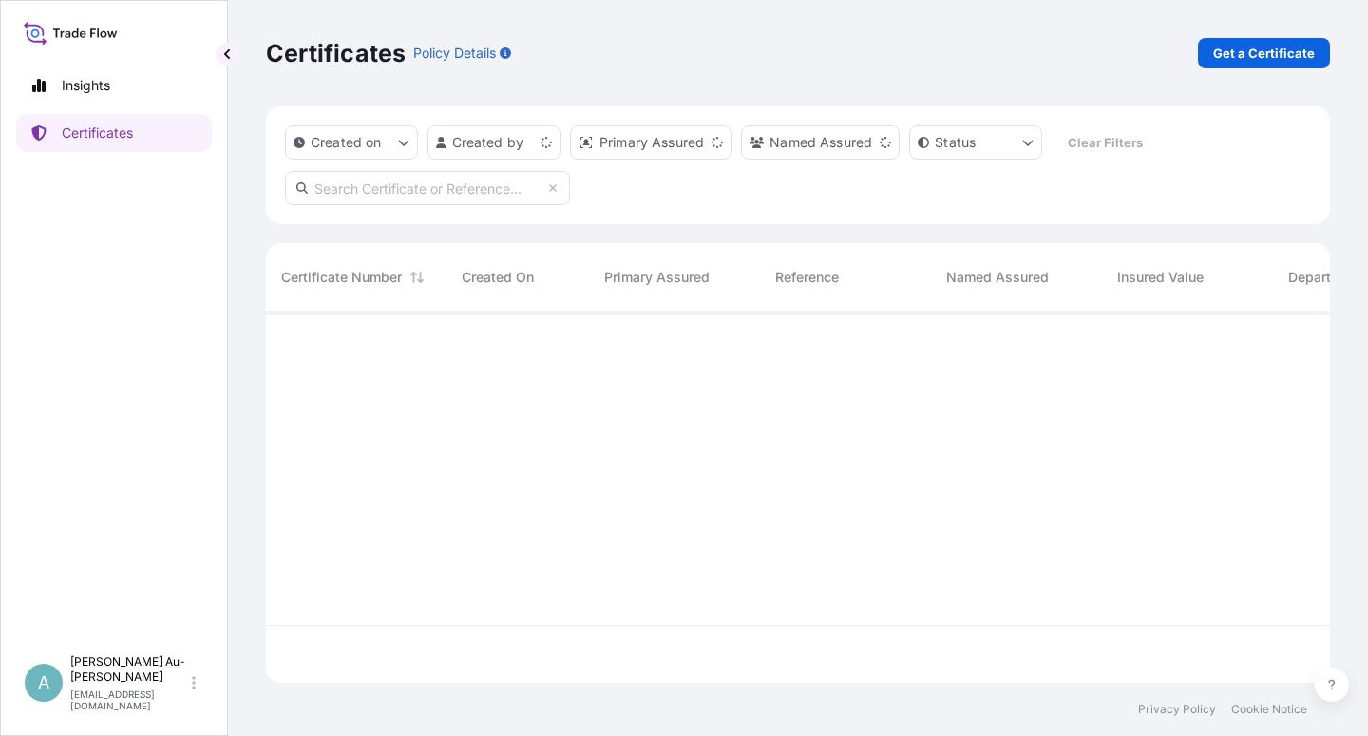
scroll to position [366, 1048]
click at [430, 199] on input "text" at bounding box center [427, 188] width 285 height 34
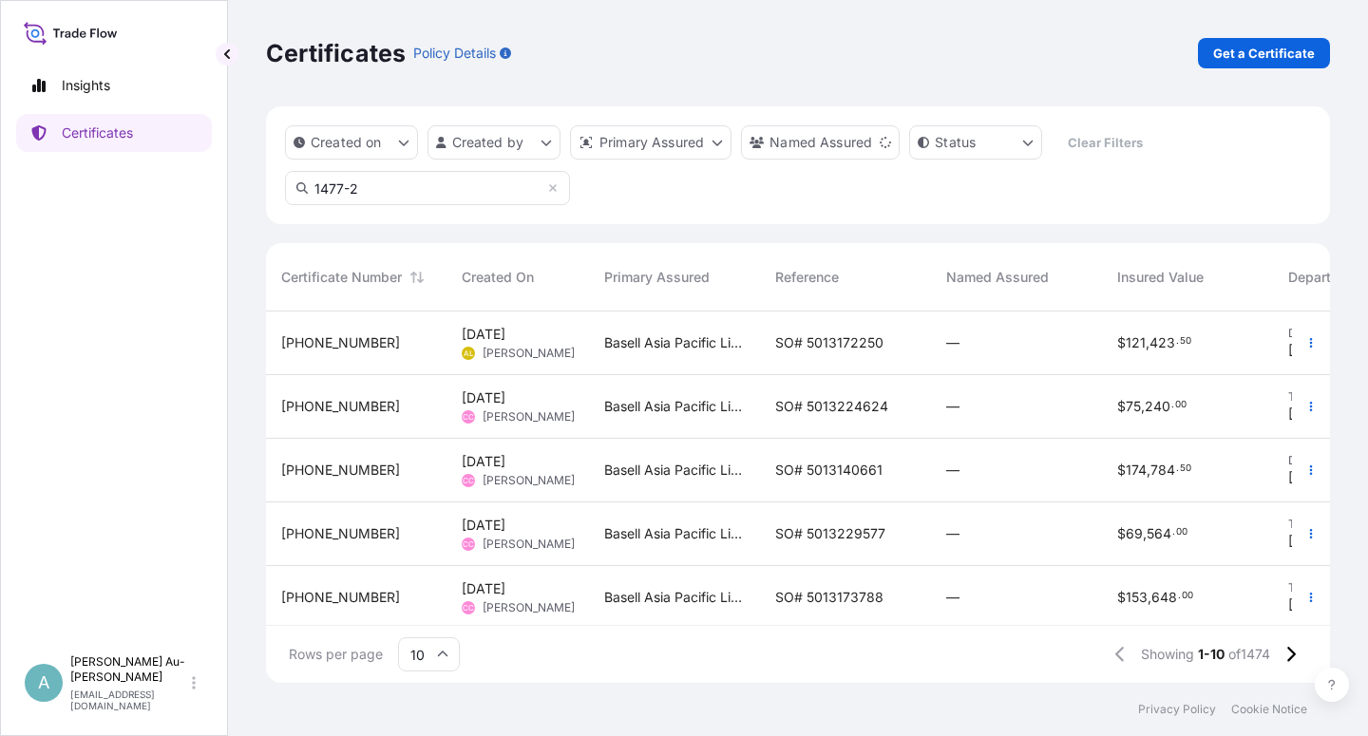
type input "1477-2"
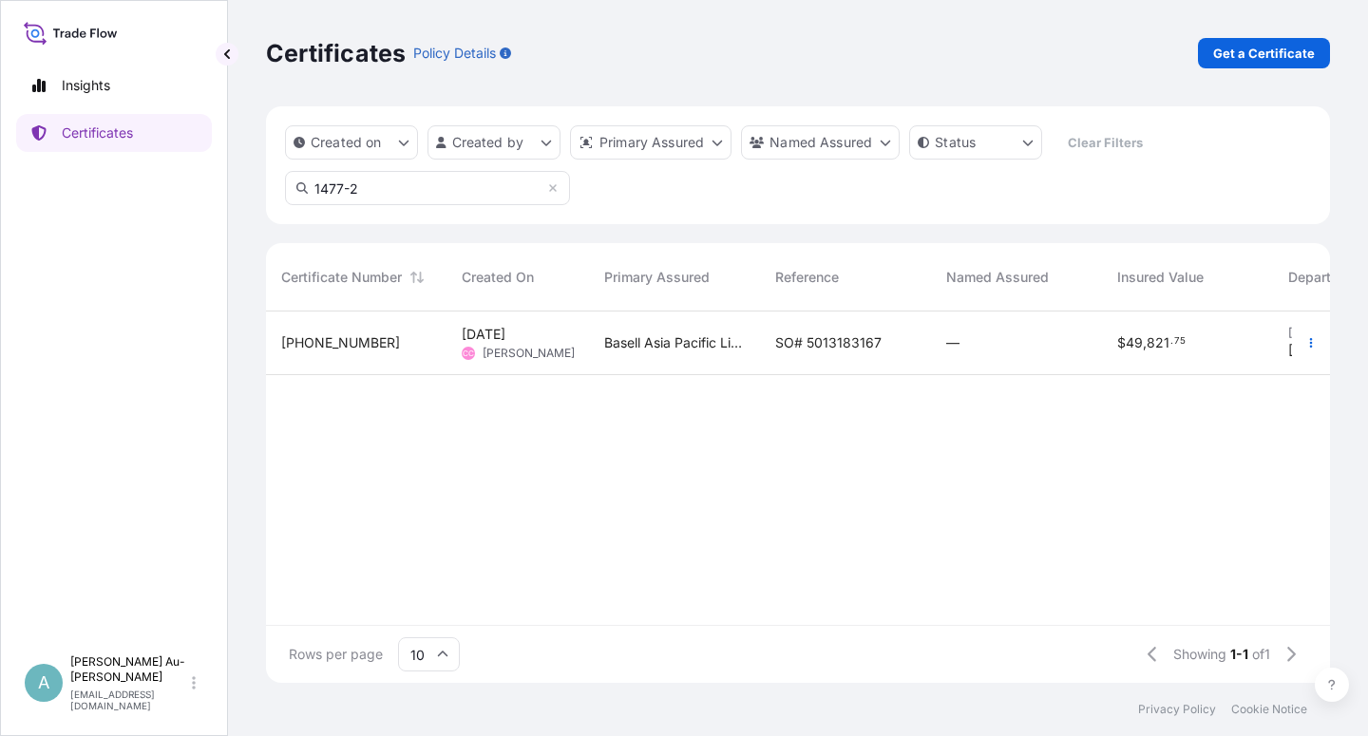
click at [839, 343] on span "SO# 5013183167" at bounding box center [828, 343] width 106 height 19
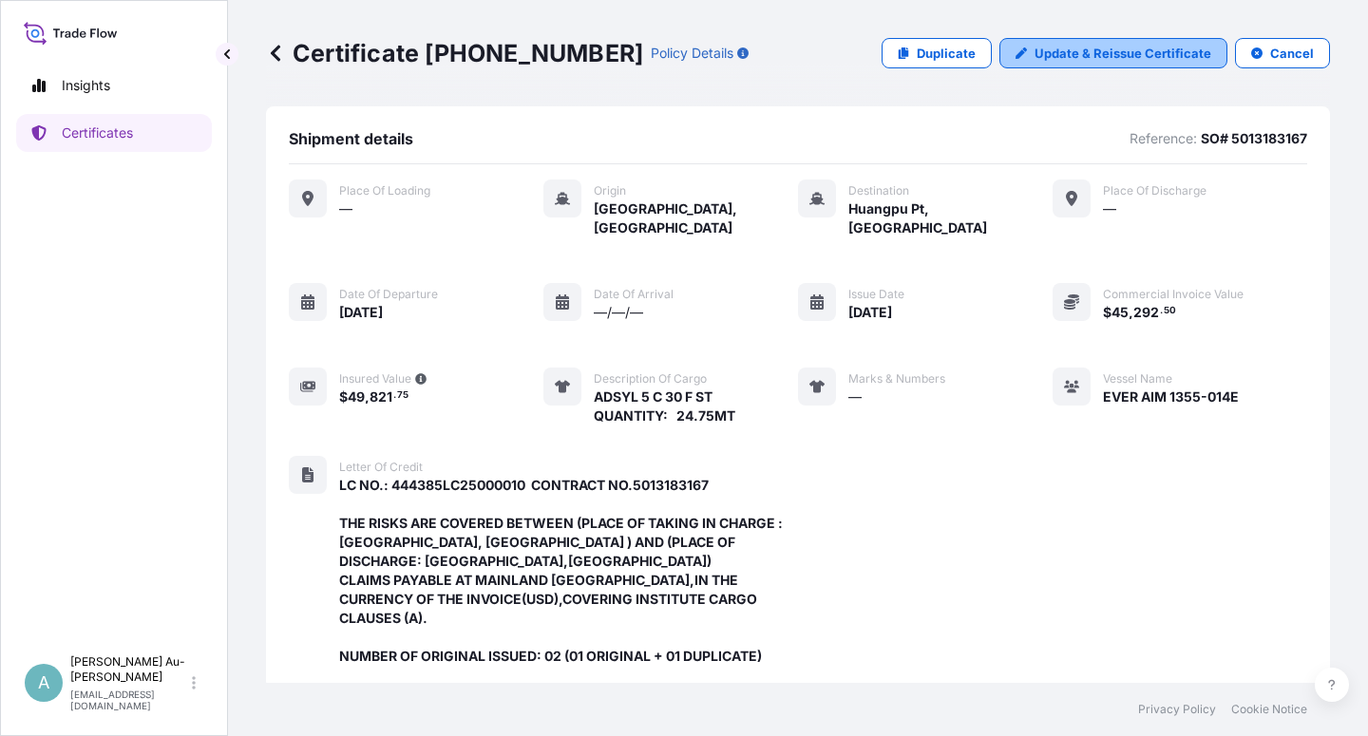
click at [1022, 59] on link "Update & Reissue Certificate" at bounding box center [1114, 53] width 228 height 30
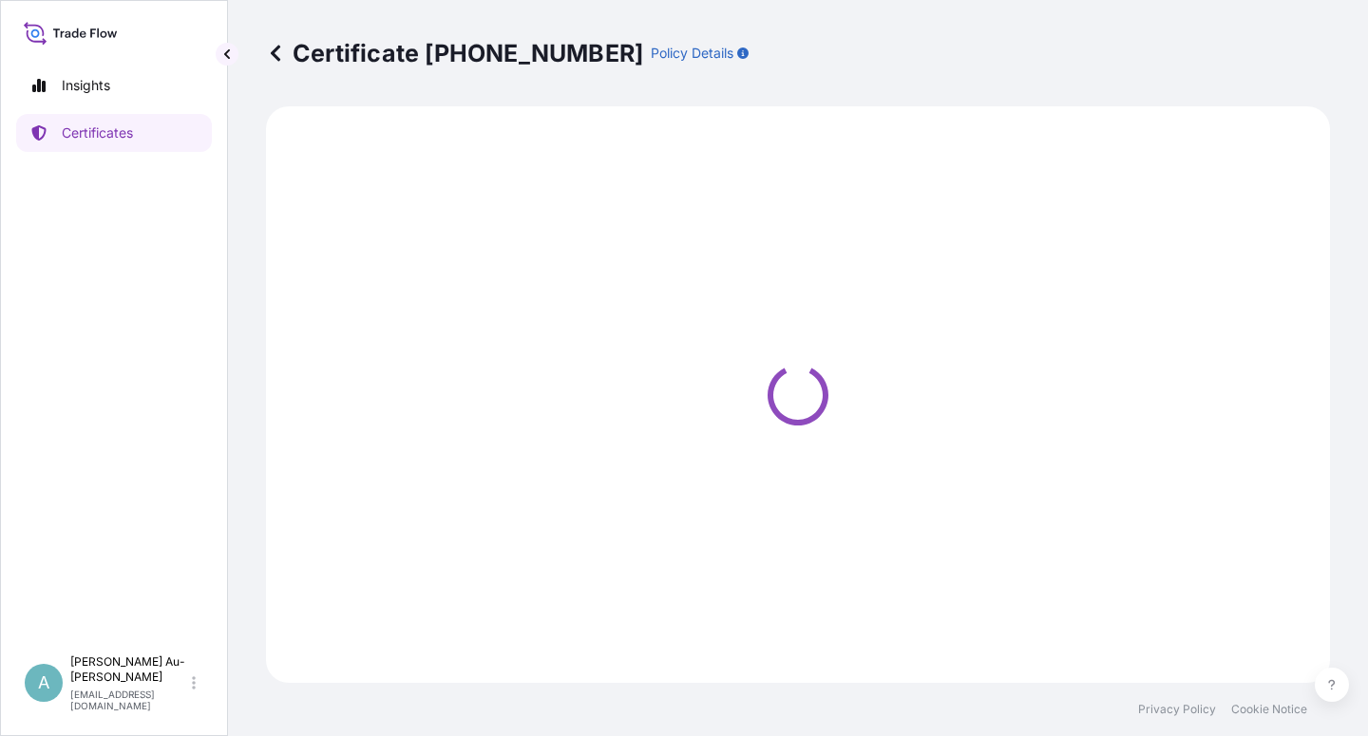
select select "Sea"
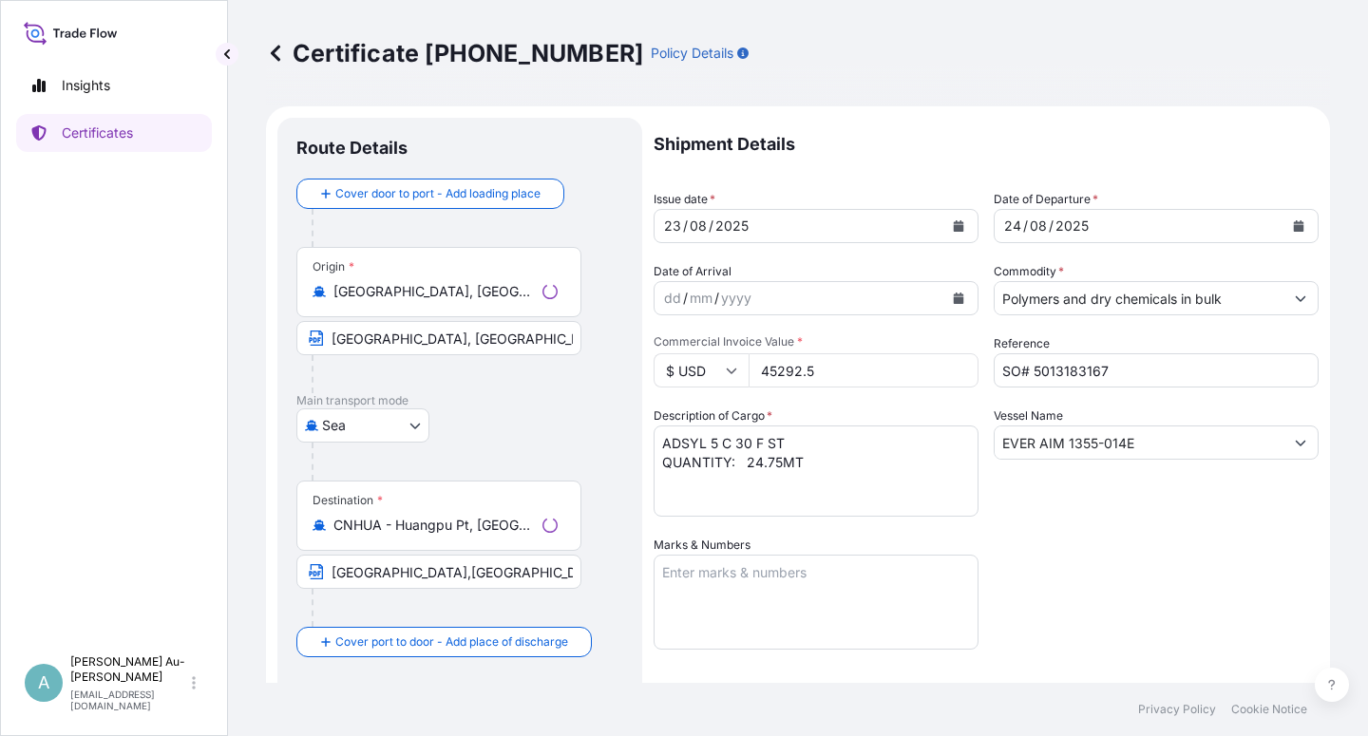
select select "32034"
click at [948, 233] on button "Calendar" at bounding box center [959, 226] width 30 height 30
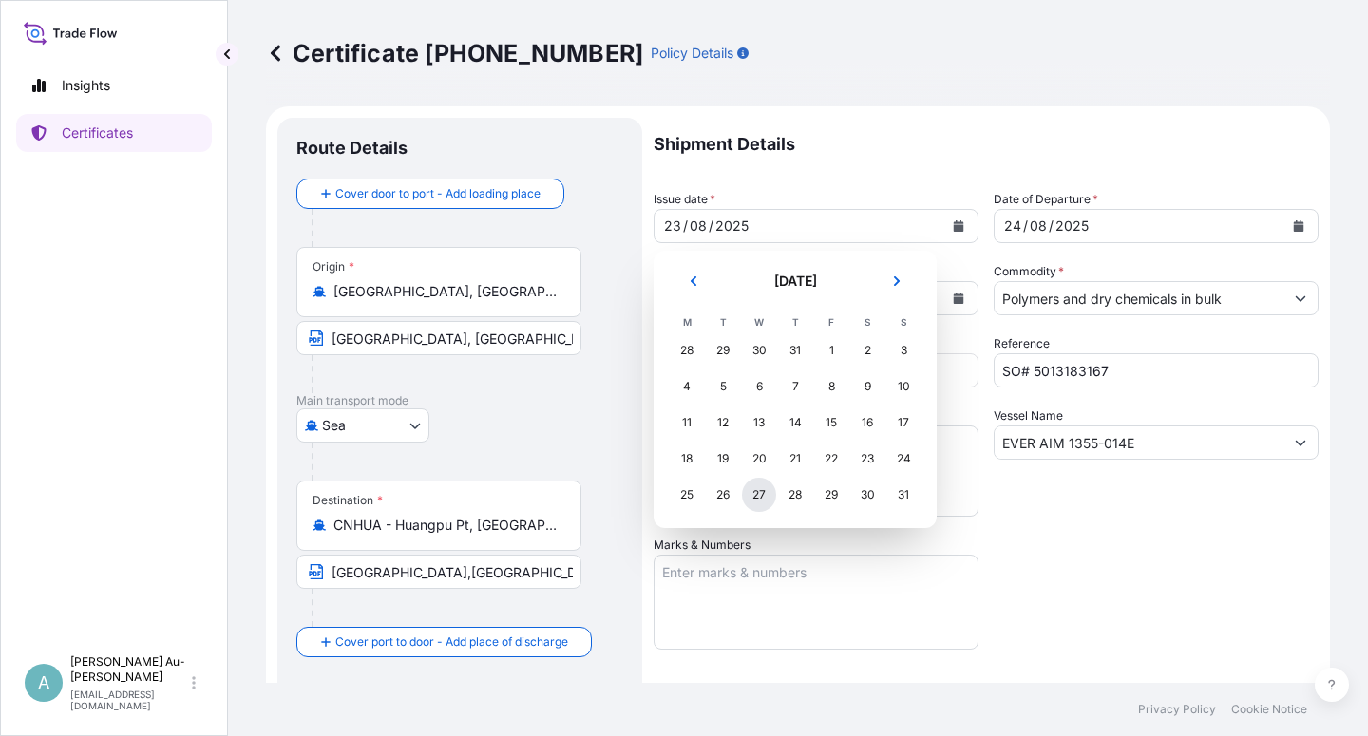
click at [757, 498] on div "27" at bounding box center [759, 495] width 34 height 34
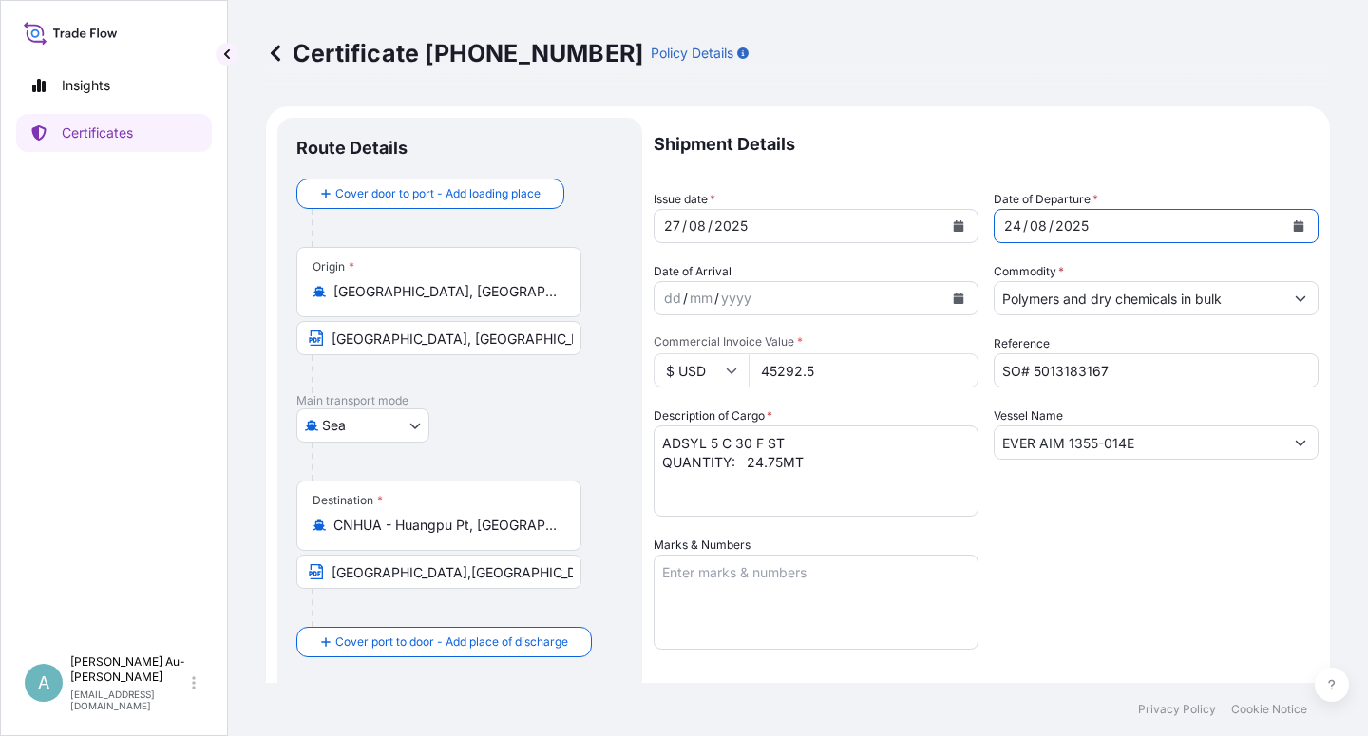
click at [1294, 228] on icon "Calendar" at bounding box center [1299, 225] width 10 height 11
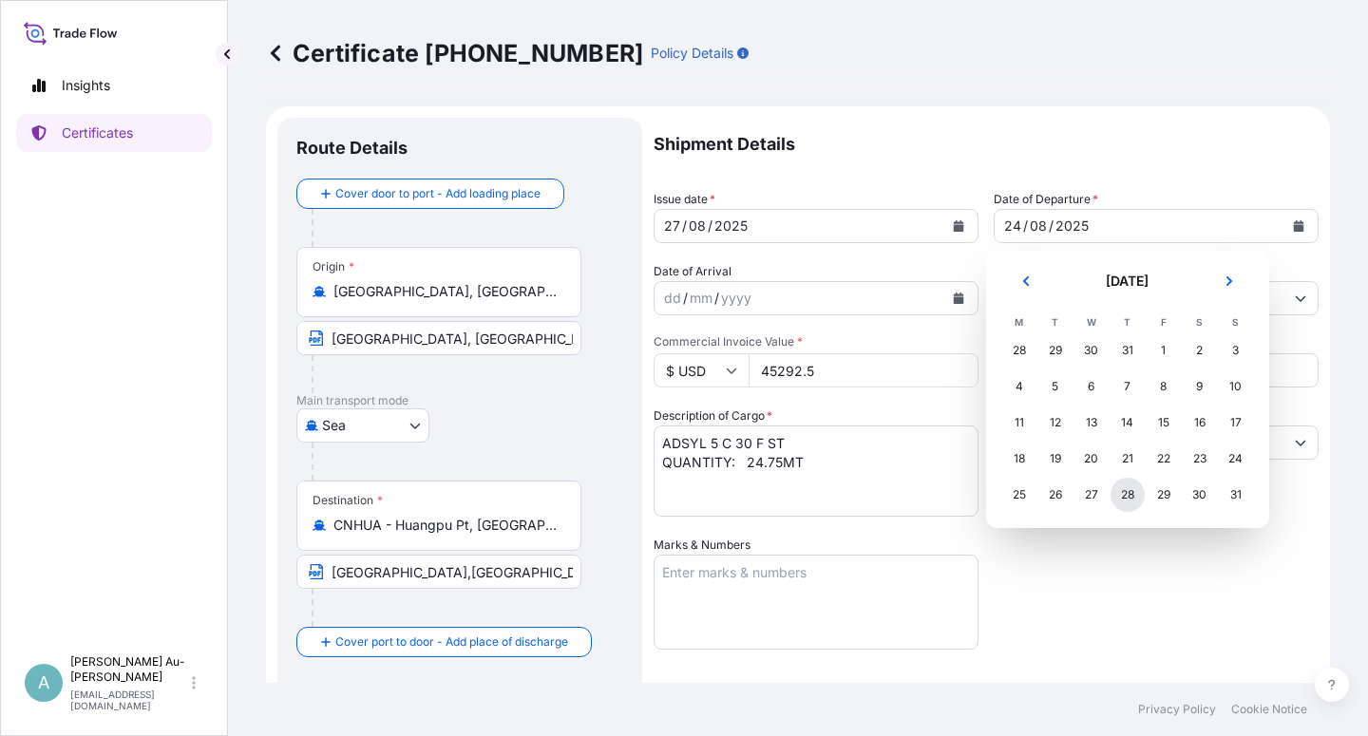
click at [1126, 501] on div "28" at bounding box center [1128, 495] width 34 height 34
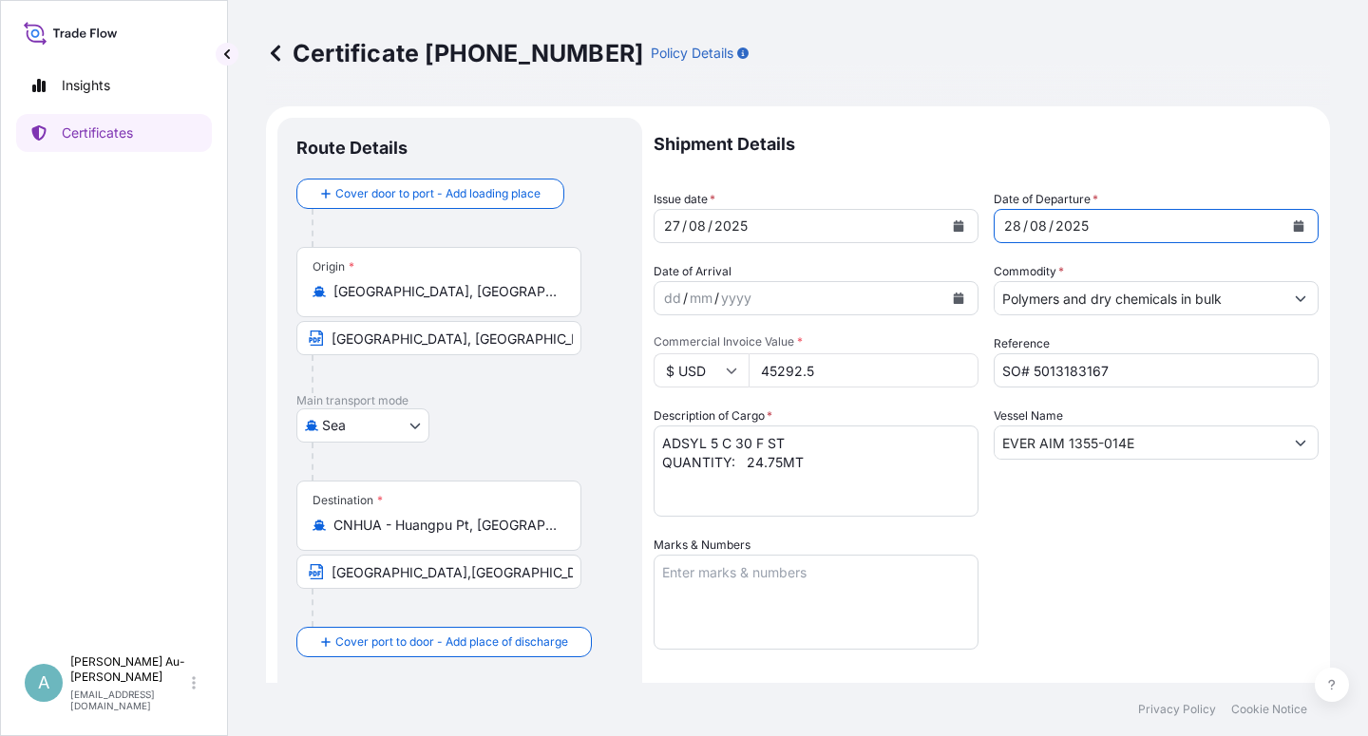
drag, startPoint x: 1126, startPoint y: 576, endPoint x: 1136, endPoint y: 579, distance: 9.9
click at [1135, 579] on div "Shipment Details Issue date * [DATE] Date of Departure * [DATE] Date of Arrival…" at bounding box center [986, 607] width 665 height 978
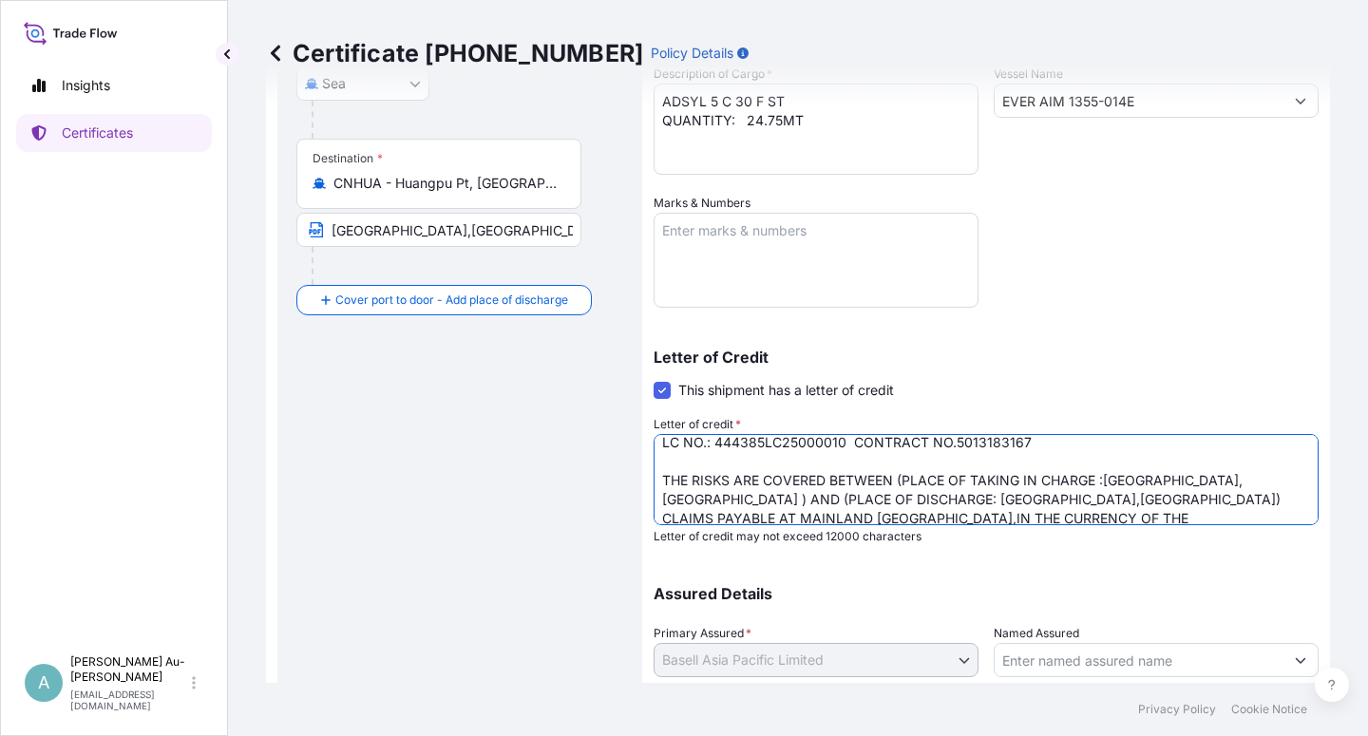
scroll to position [12, 0]
drag, startPoint x: 1104, startPoint y: 490, endPoint x: 761, endPoint y: 501, distance: 343.2
click at [761, 501] on textarea "LC NO.: 444385LC25000010 CONTRACT NO.5013183167 THE RISKS ARE COVERED BETWEEN (…" at bounding box center [986, 479] width 665 height 91
click at [898, 477] on textarea "LC NO.: 444385LC25000010 CONTRACT NO.5013183167 THE RISKS ARE COVERED BETWEEN (…" at bounding box center [986, 479] width 665 height 91
paste textarea "[GEOGRAPHIC_DATA], [GEOGRAPHIC_DATA]"
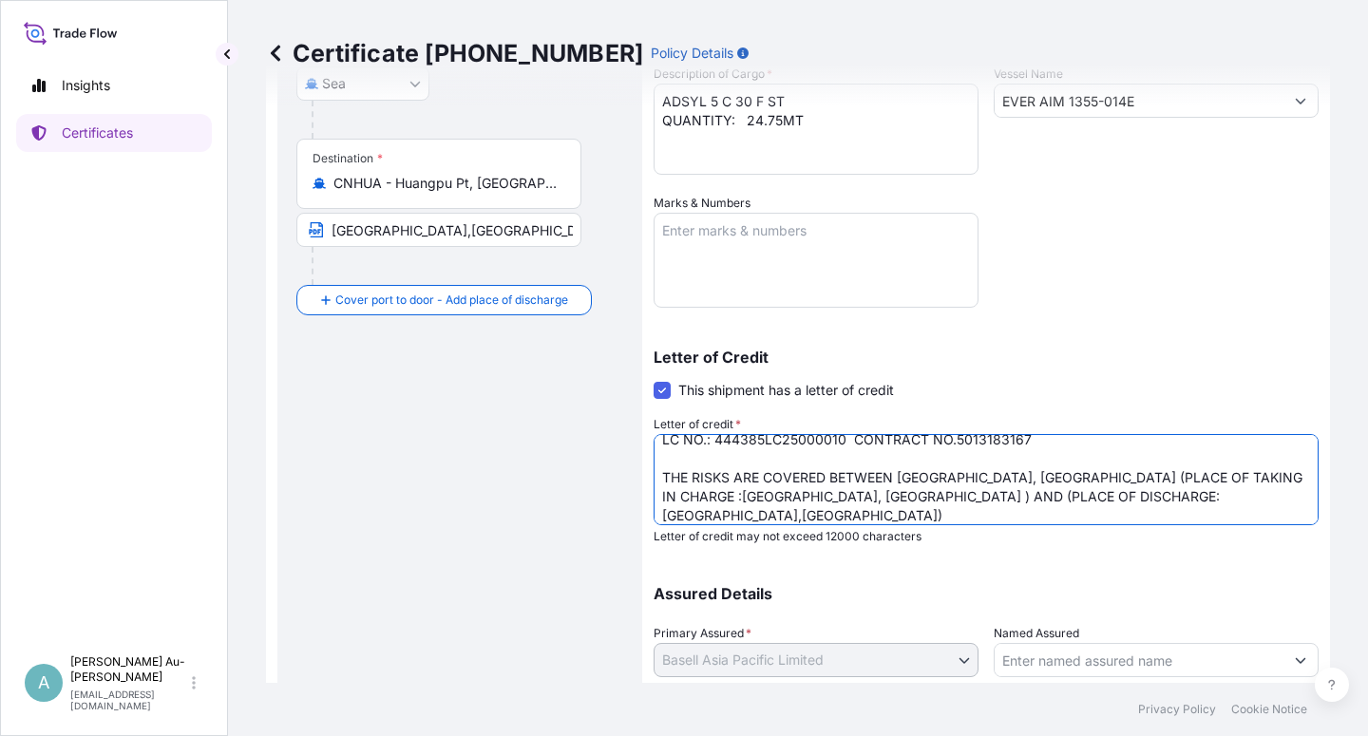
click at [913, 499] on textarea "LC NO.: 444385LC25000010 CONTRACT NO.5013183167 THE RISKS ARE COVERED BETWEEN (…" at bounding box center [986, 479] width 665 height 91
drag, startPoint x: 921, startPoint y: 498, endPoint x: 1030, endPoint y: 493, distance: 109.4
click at [1030, 493] on textarea "LC NO.: 444385LC25000010 CONTRACT NO.5013183167 THE RISKS ARE COVERED BETWEEN (…" at bounding box center [986, 479] width 665 height 91
click at [760, 496] on textarea "LC NO.: 444385LC25000010 CONTRACT NO.5013183167 THE RISKS ARE COVERED BETWEEN (…" at bounding box center [986, 479] width 665 height 91
paste textarea "[GEOGRAPHIC_DATA],[GEOGRAPHIC_DATA]"
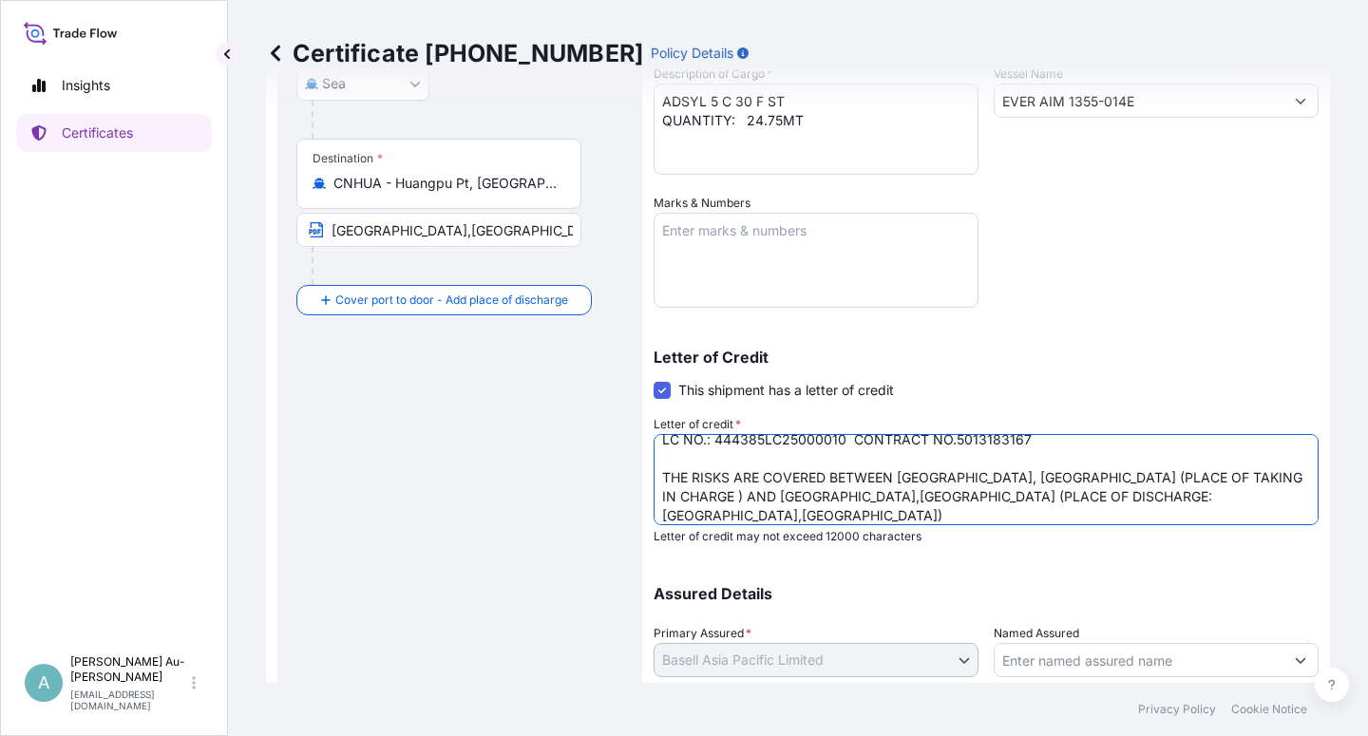
click at [1146, 504] on textarea "LC NO.: 444385LC25000010 CONTRACT NO.5013183167 THE RISKS ARE COVERED BETWEEN (…" at bounding box center [986, 479] width 665 height 91
click at [1253, 503] on textarea "LC NO.: 444385LC25000010 CONTRACT NO.5013183167 THE RISKS ARE COVERED BETWEEN (…" at bounding box center [986, 479] width 665 height 91
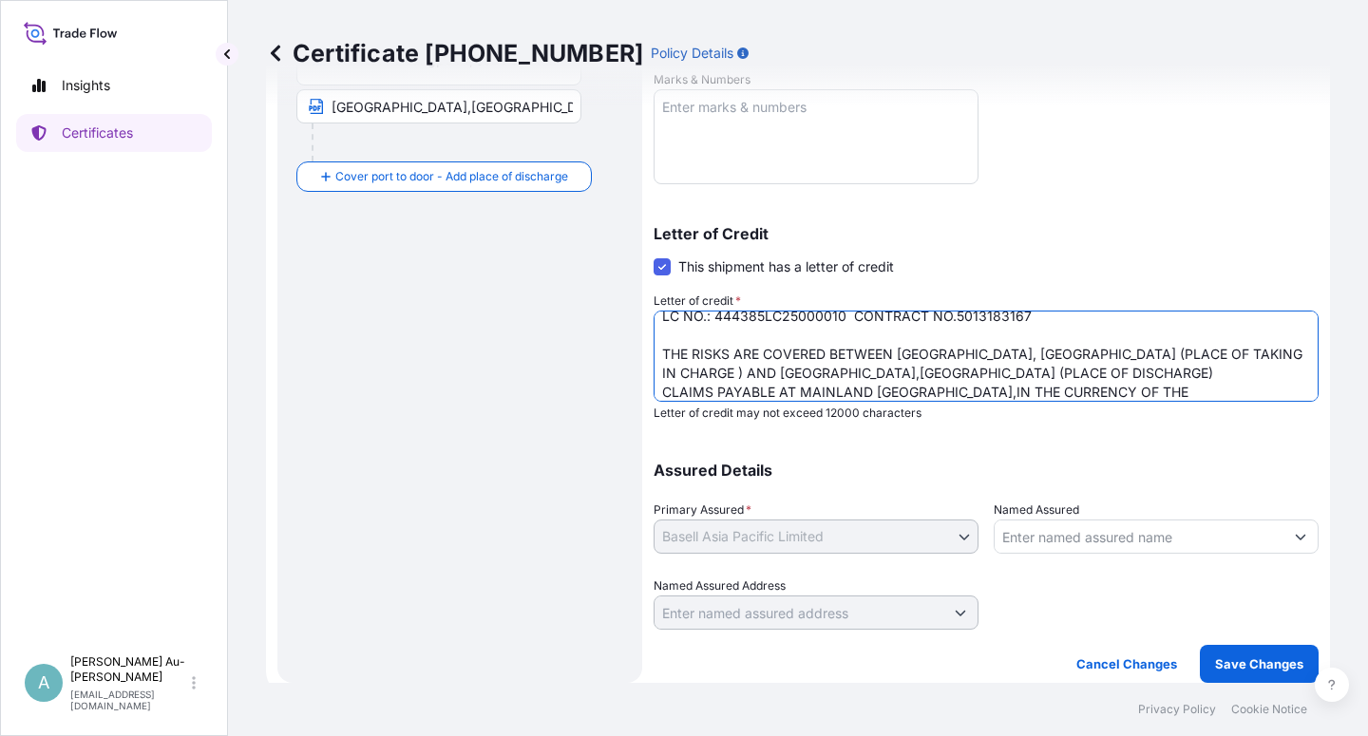
scroll to position [97, 0]
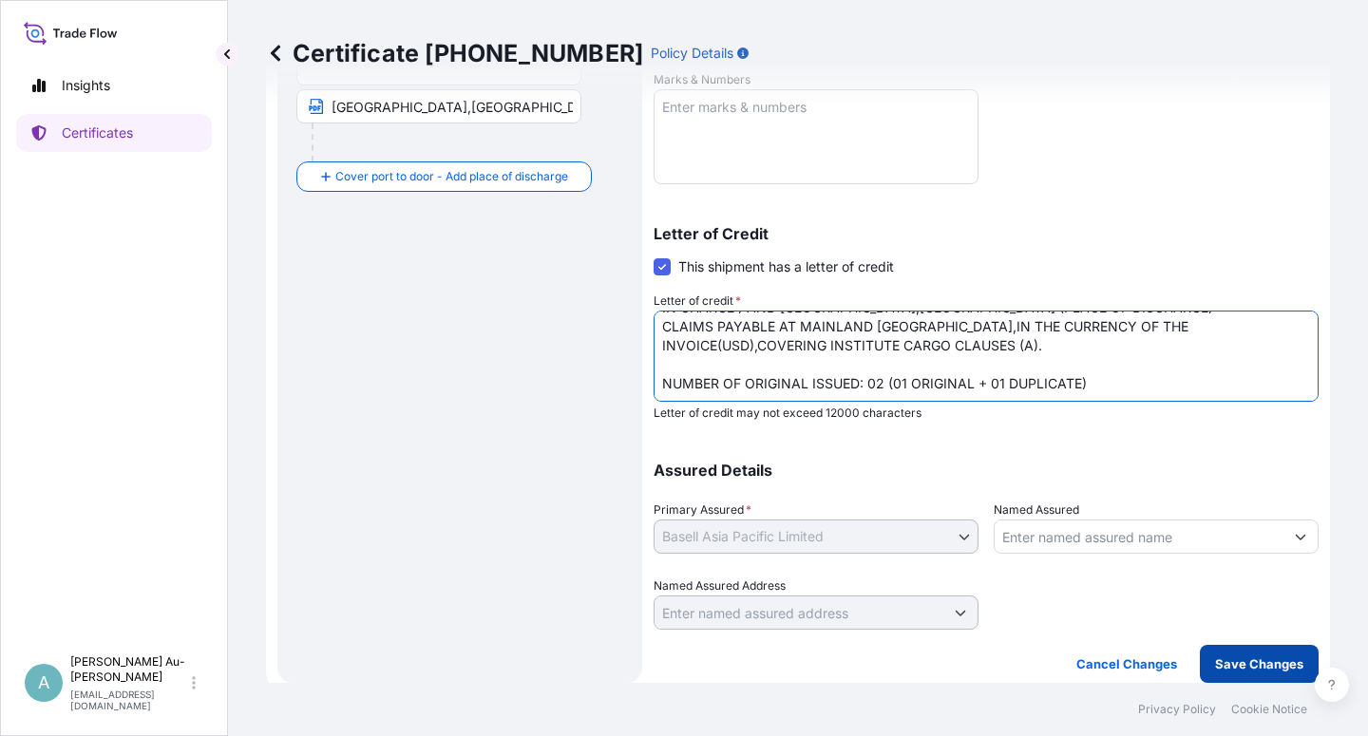
type textarea "LC NO.: 444385LC25000010 CONTRACT NO.5013183167 THE RISKS ARE COVERED BETWEEN […"
click at [1245, 674] on button "Save Changes" at bounding box center [1259, 664] width 119 height 38
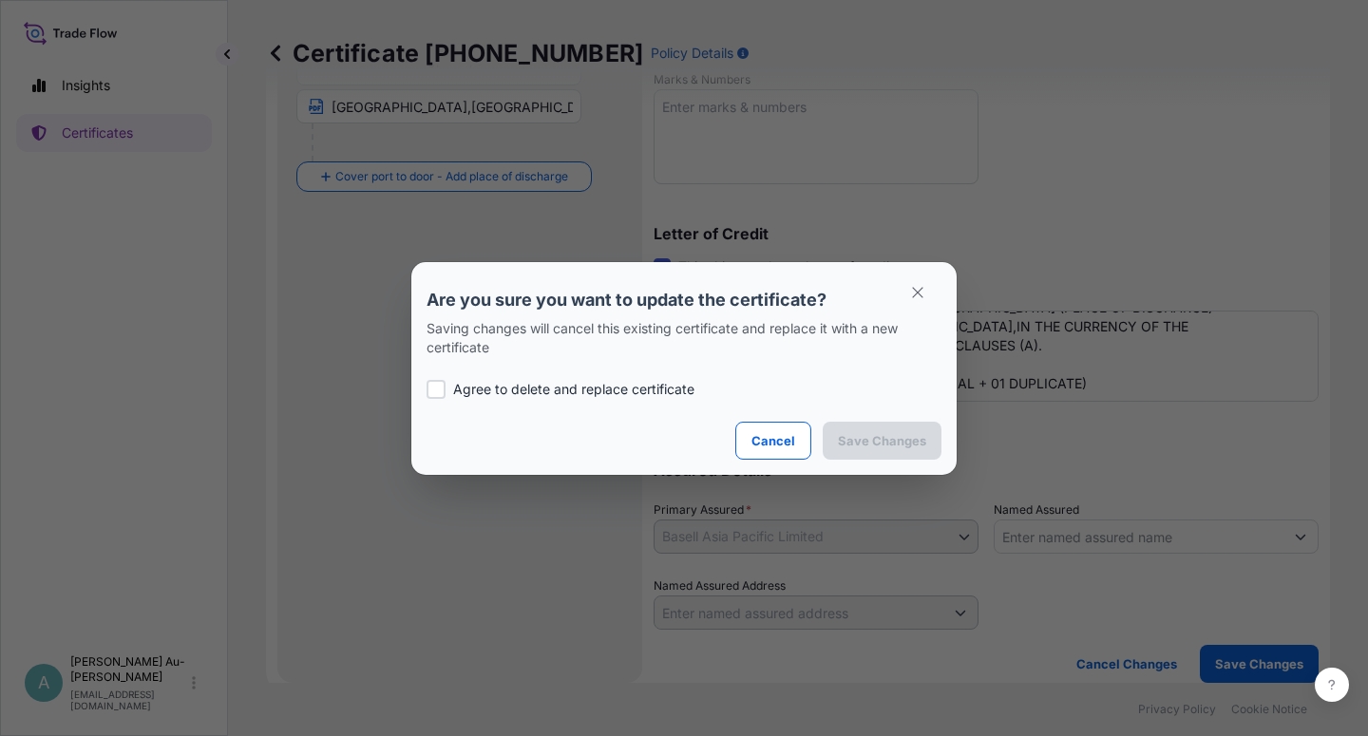
click at [468, 388] on p "Agree to delete and replace certificate" at bounding box center [573, 389] width 241 height 19
checkbox input "true"
click at [857, 437] on p "Save Changes" at bounding box center [882, 440] width 88 height 19
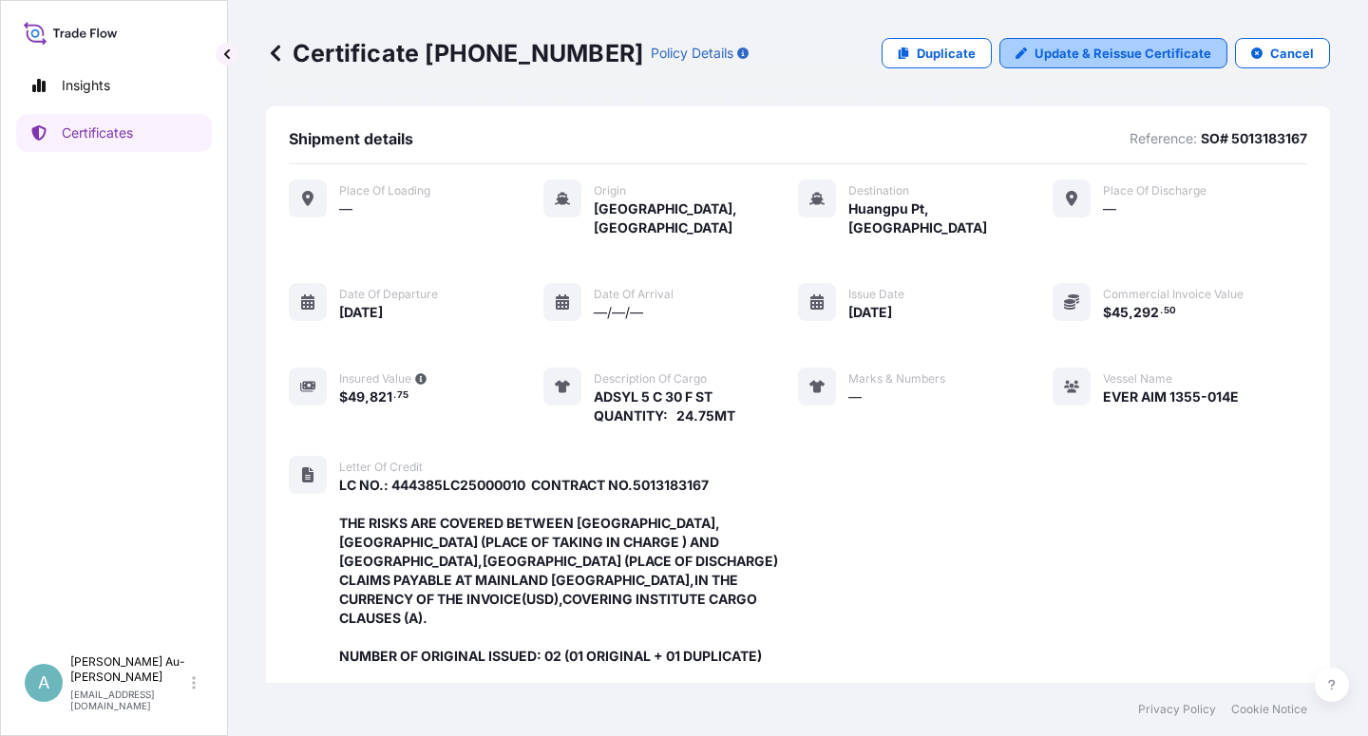
click at [1068, 59] on p "Update & Reissue Certificate" at bounding box center [1123, 53] width 177 height 19
select select "Sea"
select select "32034"
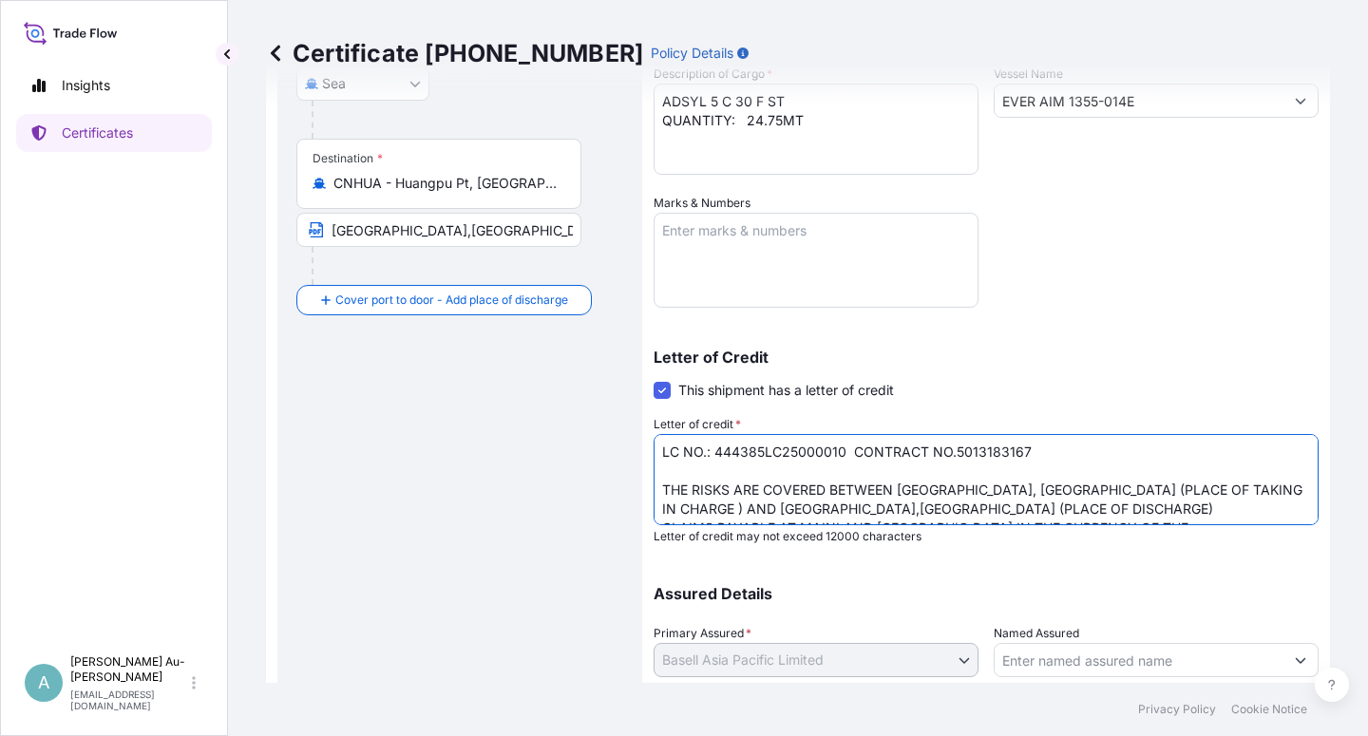
click at [852, 455] on textarea "LC NO.: 444385LC25000010 CONTRACT NO.5013183167 THE RISKS ARE COVERED BETWEEN […" at bounding box center [986, 479] width 665 height 91
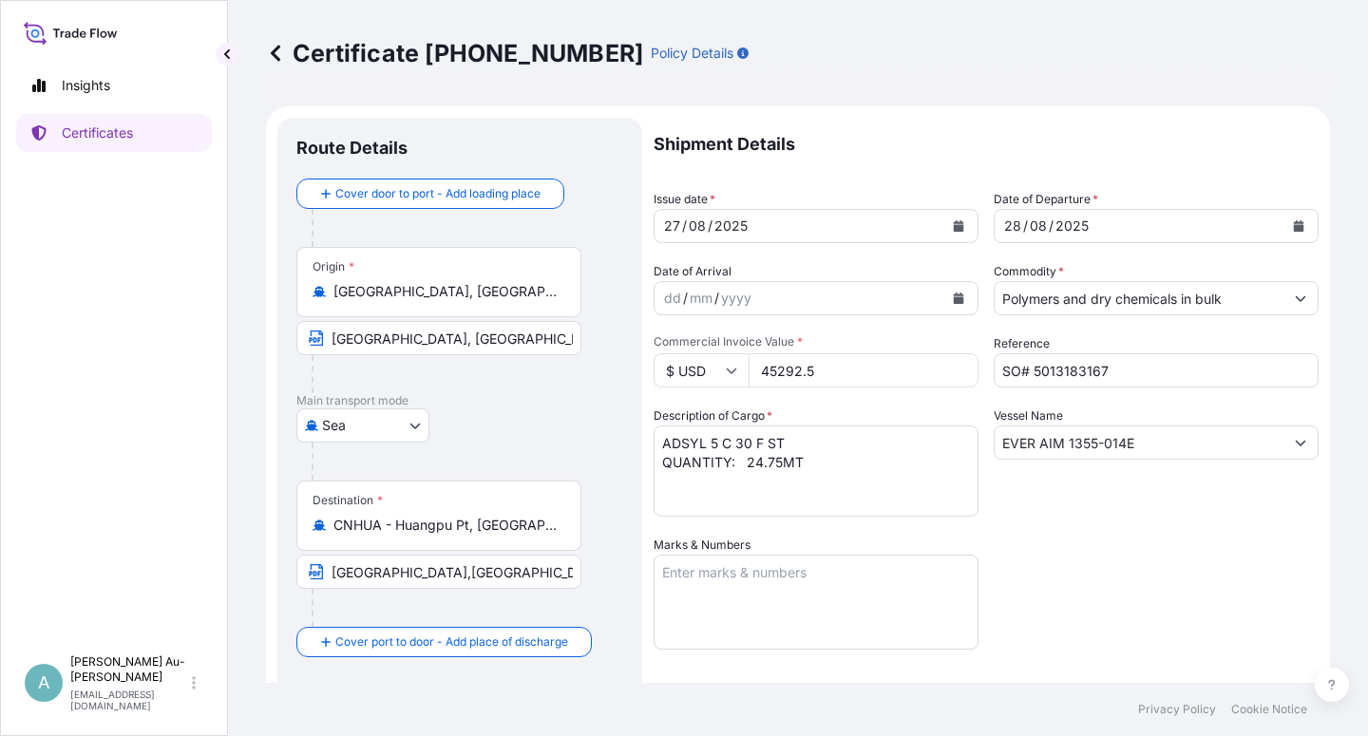
type textarea "LC NO.: 444385LC25000010 CONTRACT NO.5013183167 THE RISKS ARE COVERED BETWEEN […"
click at [953, 231] on icon "Calendar" at bounding box center [958, 225] width 11 height 11
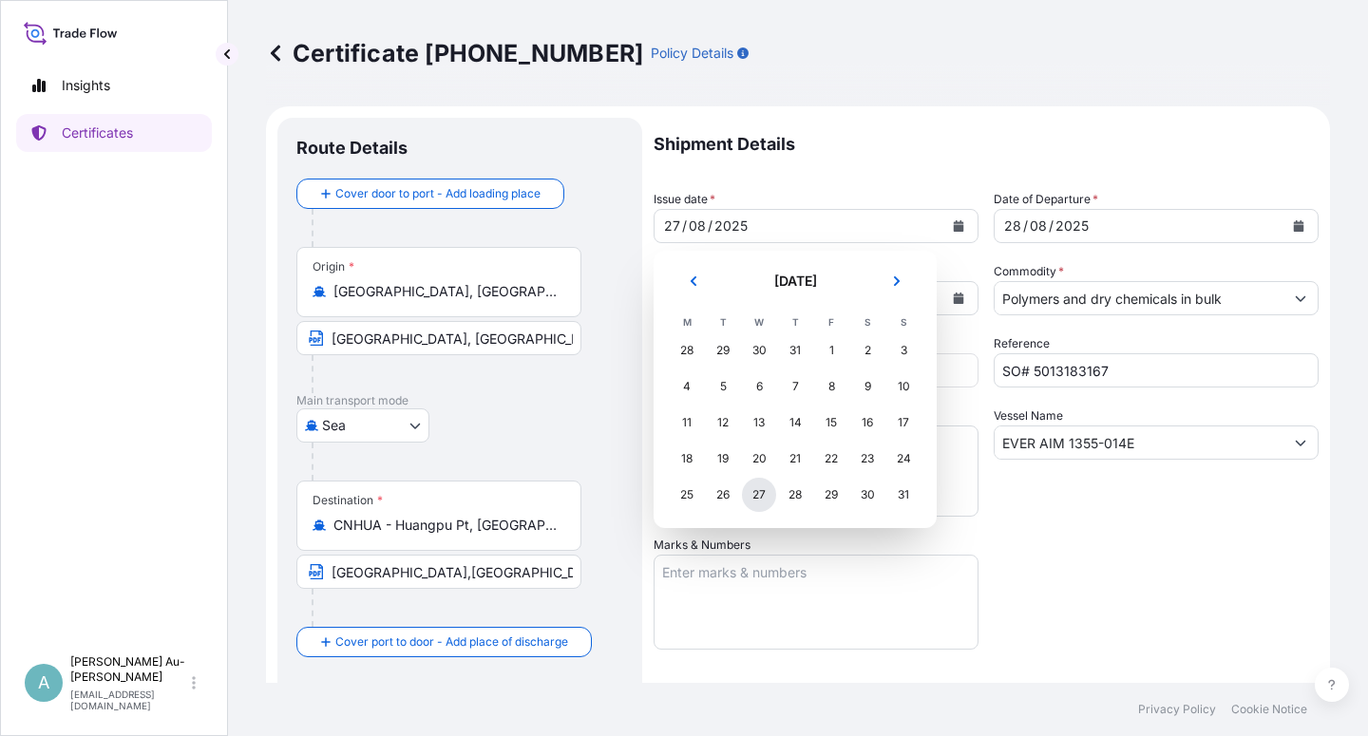
click at [763, 492] on div "27" at bounding box center [759, 495] width 34 height 34
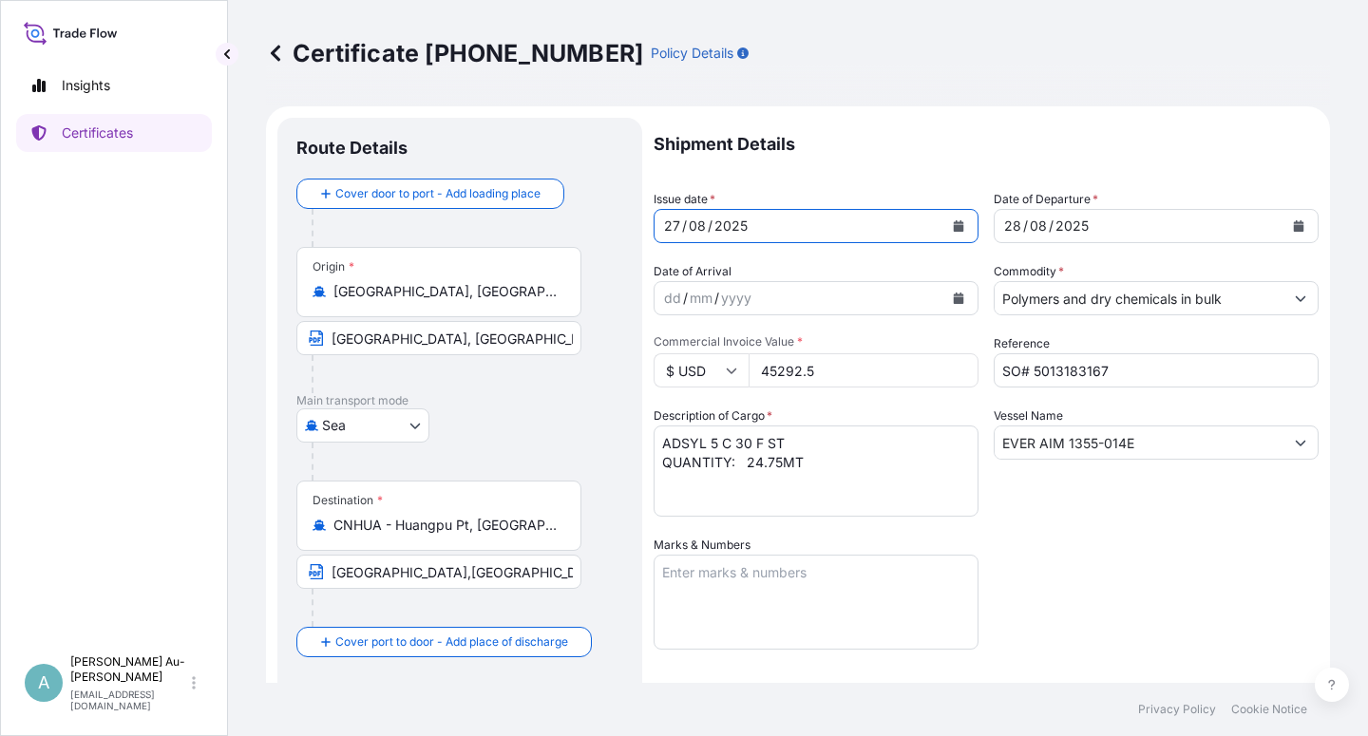
click at [1218, 573] on div "Shipment Details Issue date * [DATE] Date of Departure * [DATE] Date of Arrival…" at bounding box center [986, 607] width 665 height 978
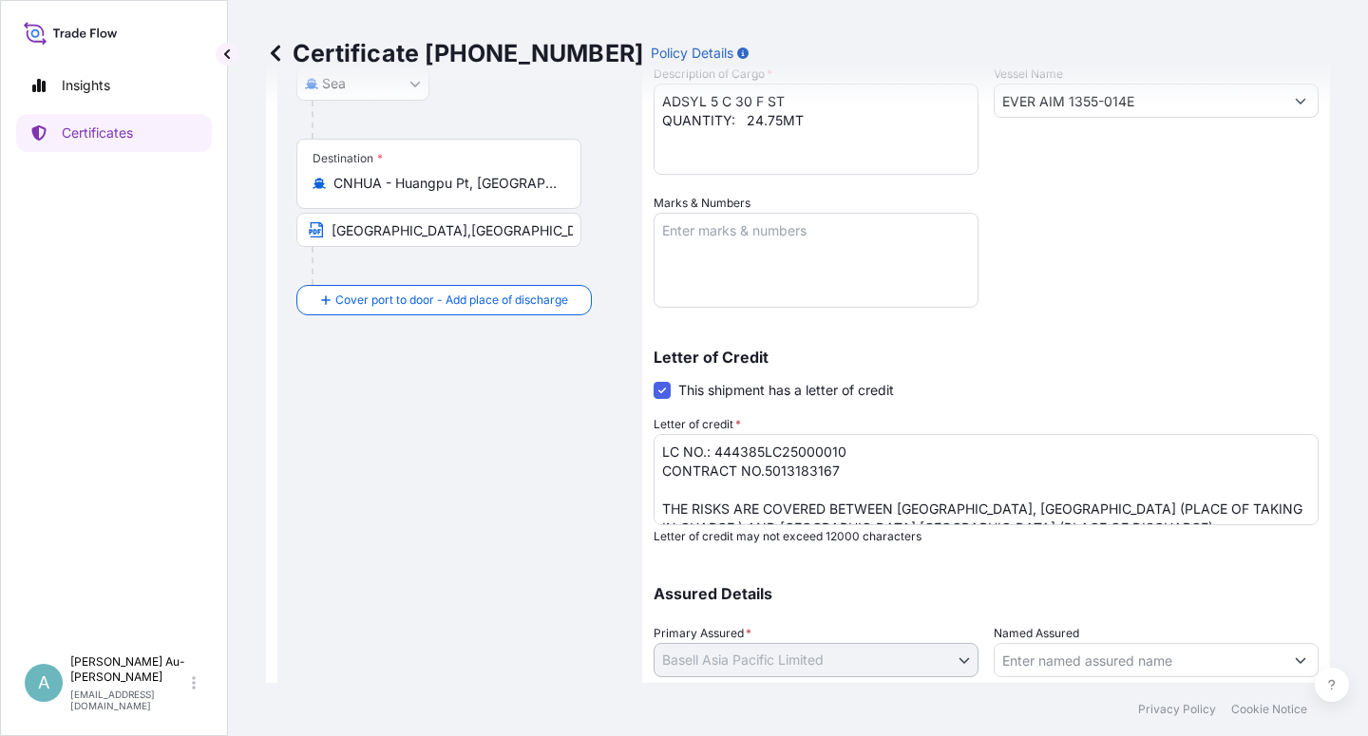
scroll to position [466, 0]
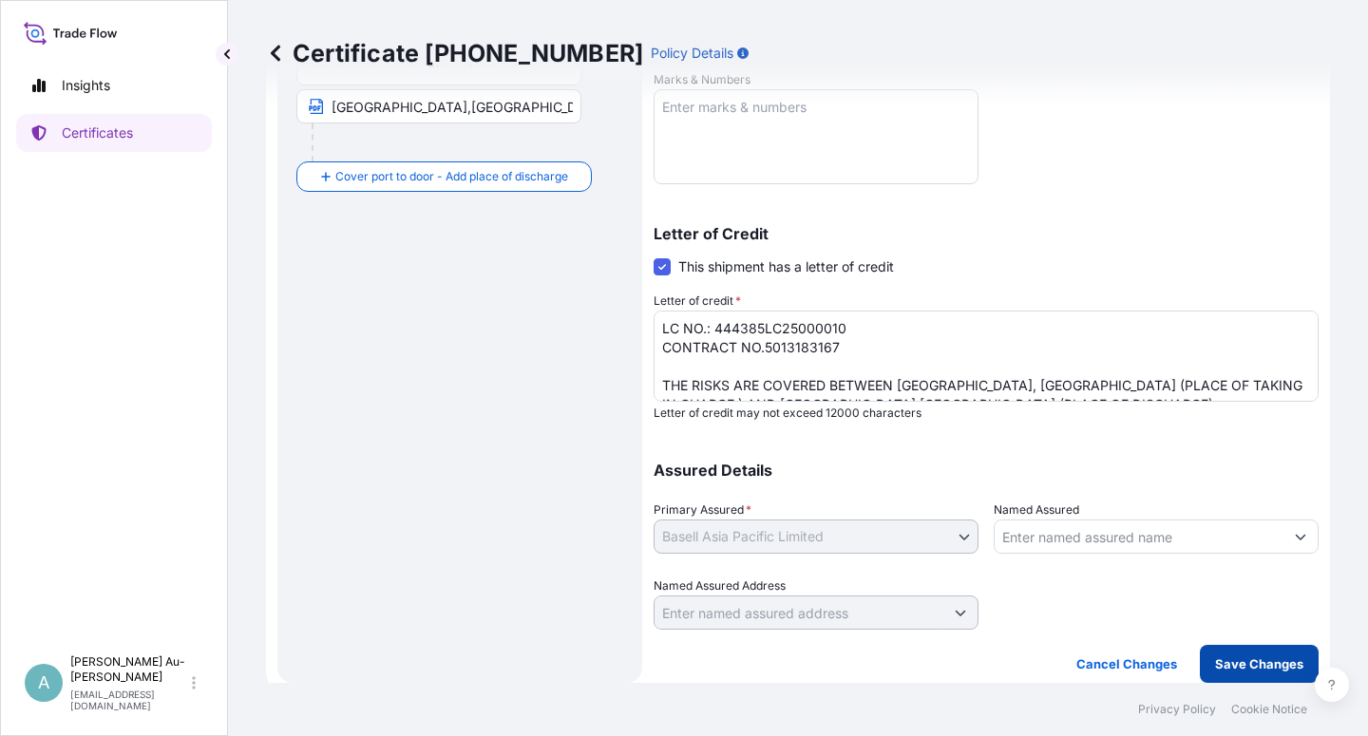
click at [1215, 664] on p "Save Changes" at bounding box center [1259, 664] width 88 height 19
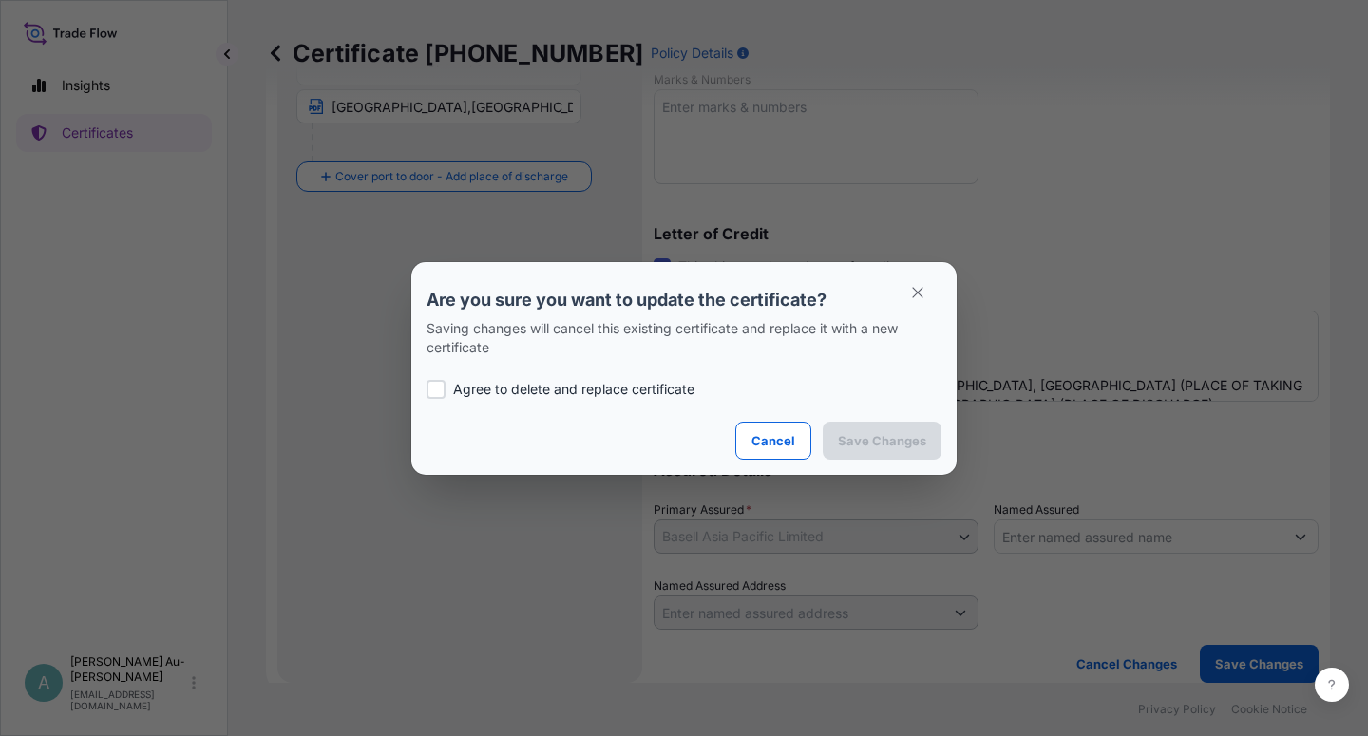
click at [431, 392] on div at bounding box center [436, 389] width 19 height 19
checkbox input "true"
click at [853, 444] on p "Save Changes" at bounding box center [882, 440] width 88 height 19
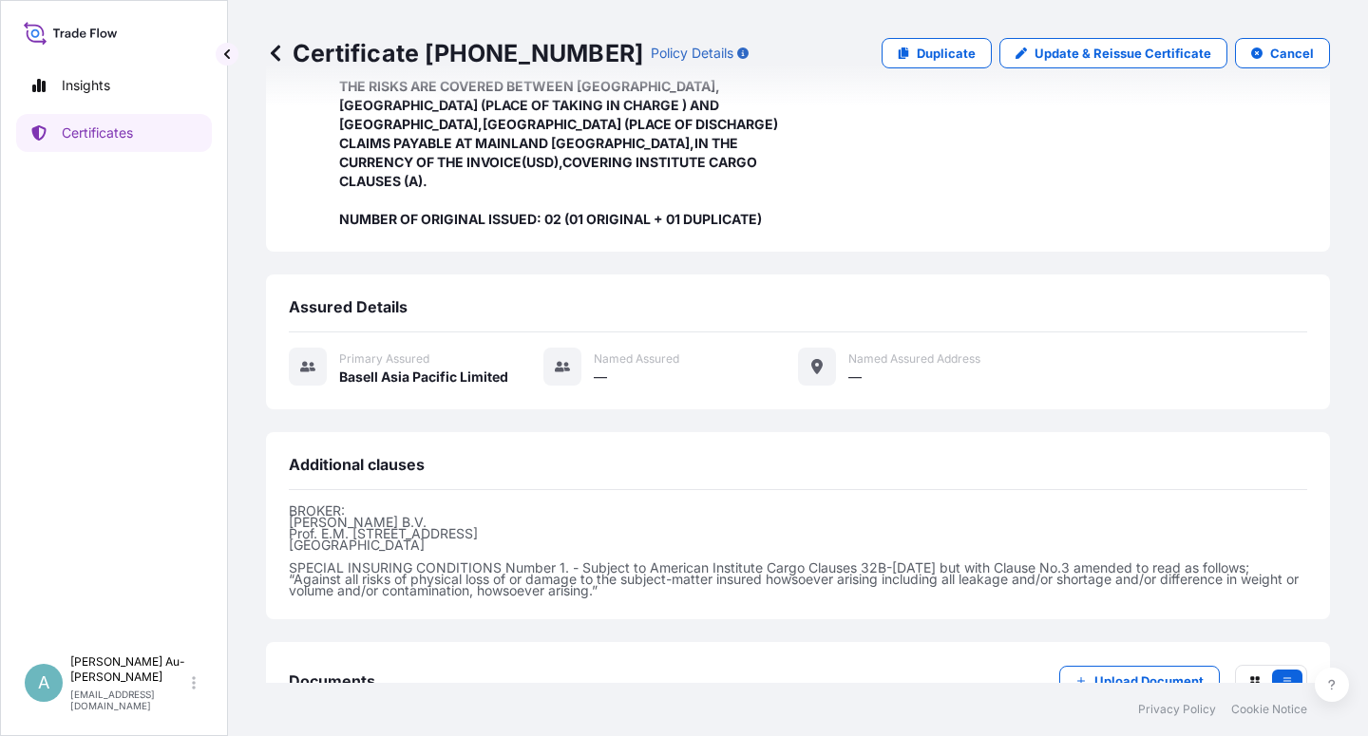
scroll to position [583, 0]
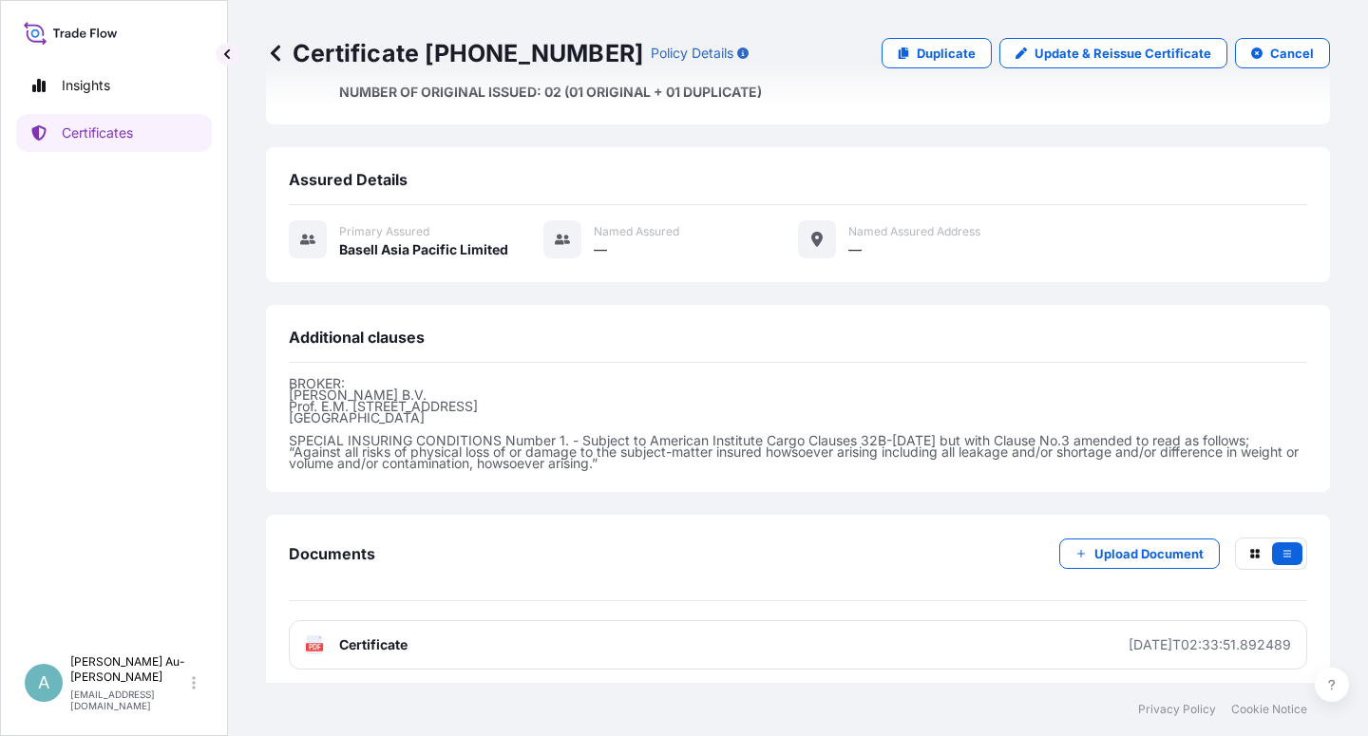
click at [425, 637] on link "PDF Certificate [DATE]T02:33:51.892489" at bounding box center [798, 645] width 1019 height 49
click at [115, 129] on p "Certificates" at bounding box center [97, 133] width 71 height 19
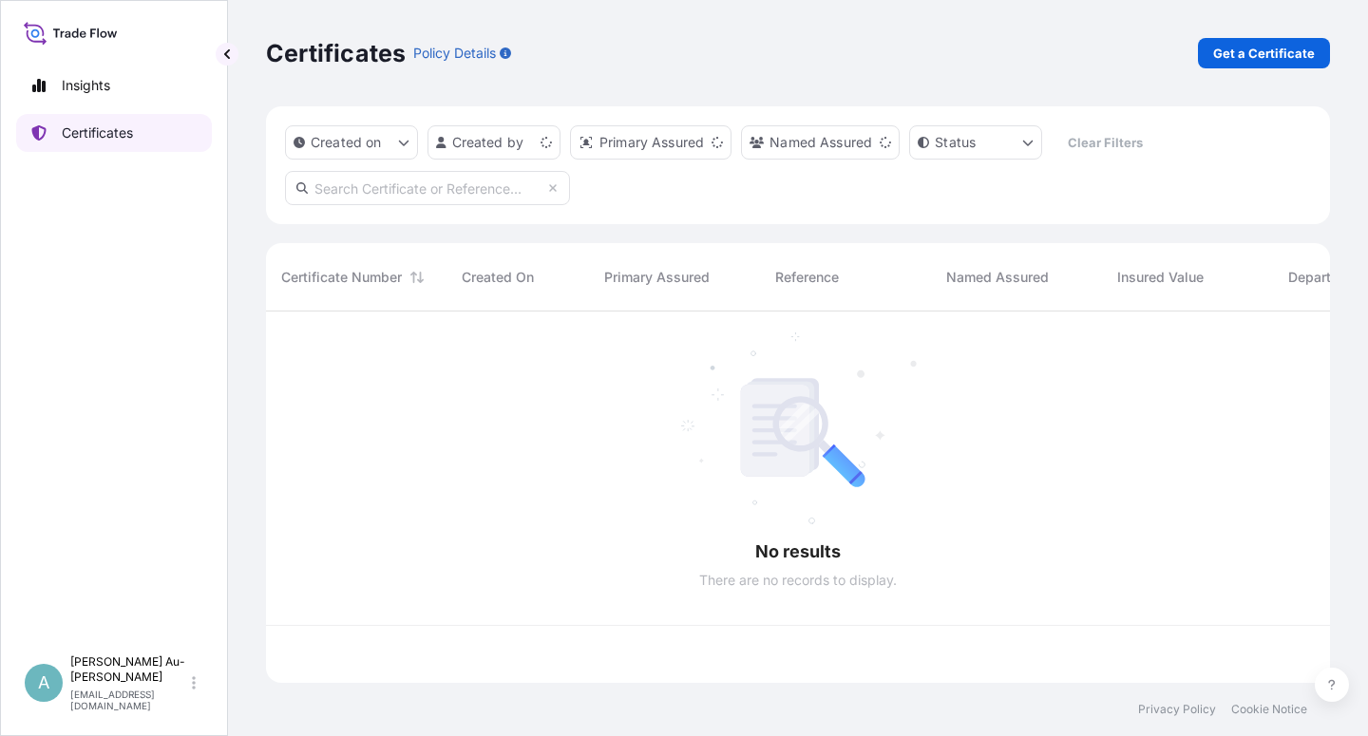
scroll to position [366, 1048]
click at [469, 197] on input "text" at bounding box center [427, 188] width 285 height 34
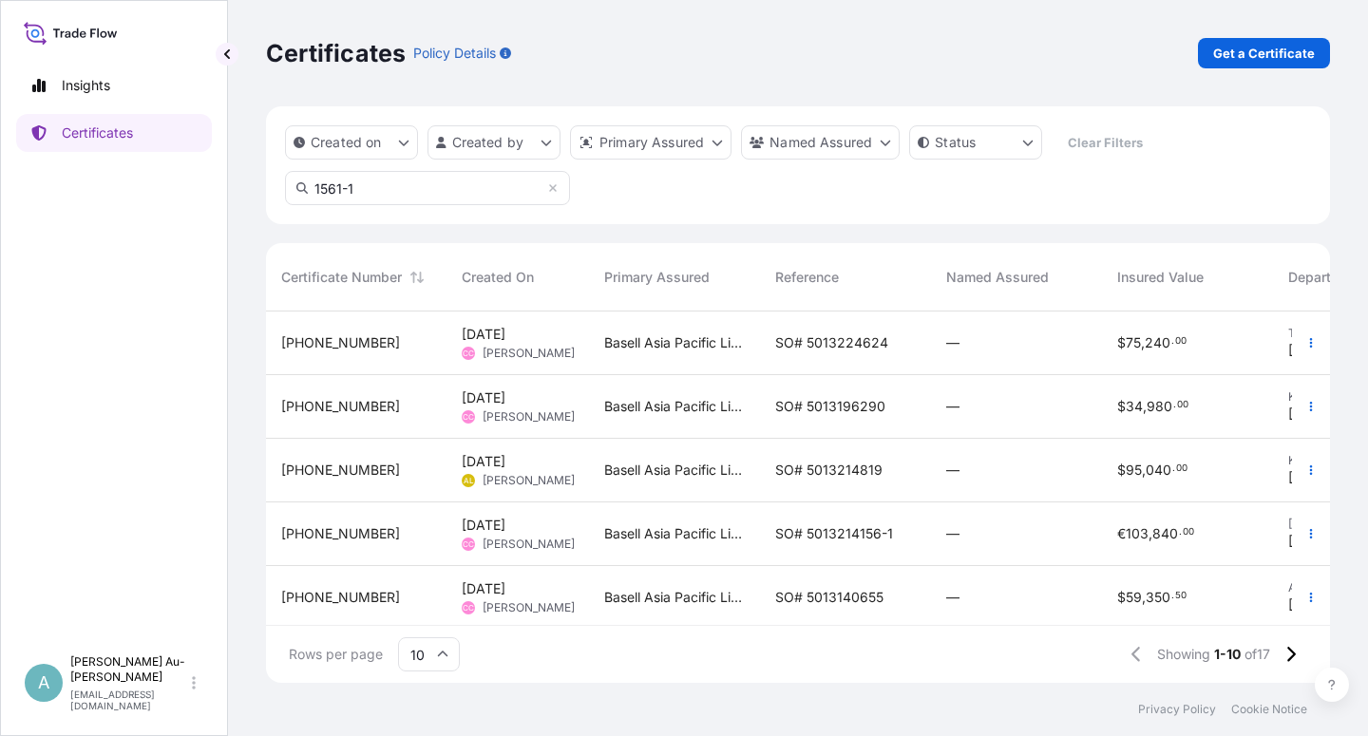
click at [467, 194] on input "1561-1" at bounding box center [427, 188] width 285 height 34
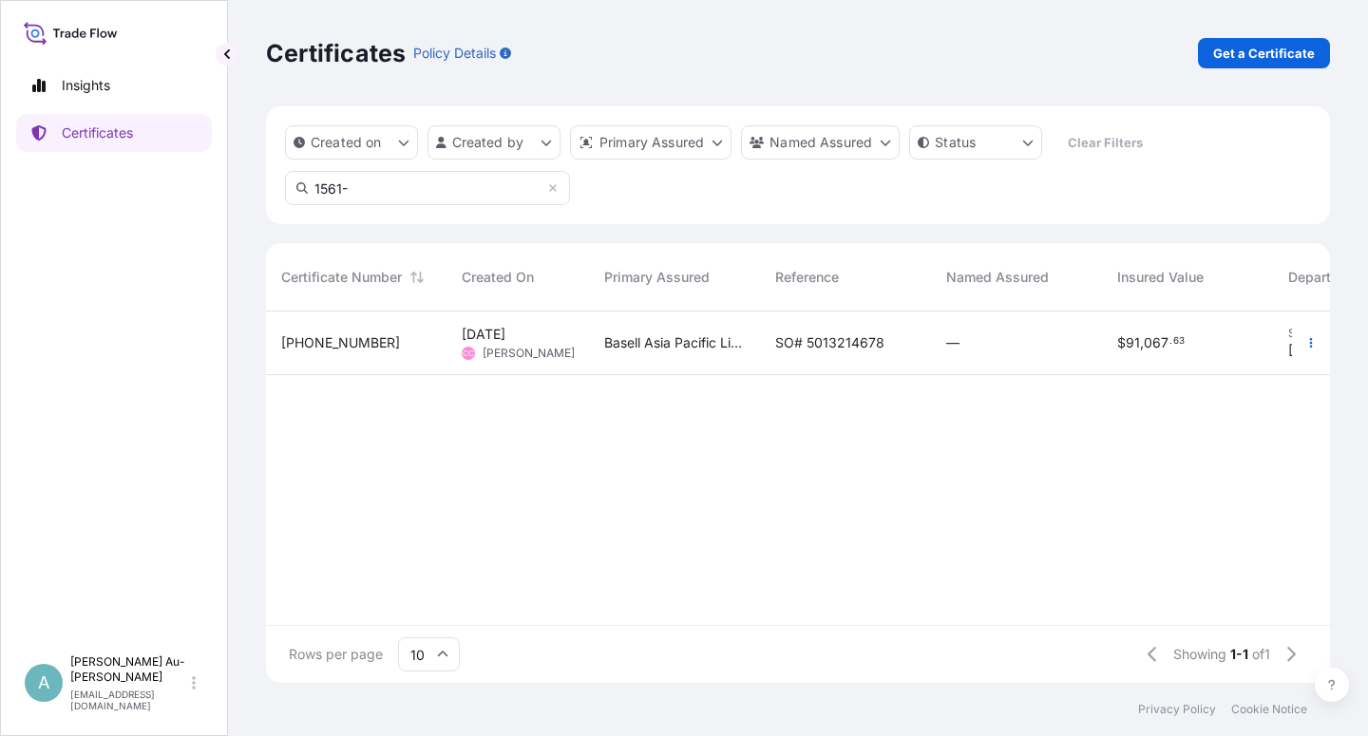
type input "1561-"
click at [838, 350] on span "SO# 5013214678" at bounding box center [829, 343] width 109 height 19
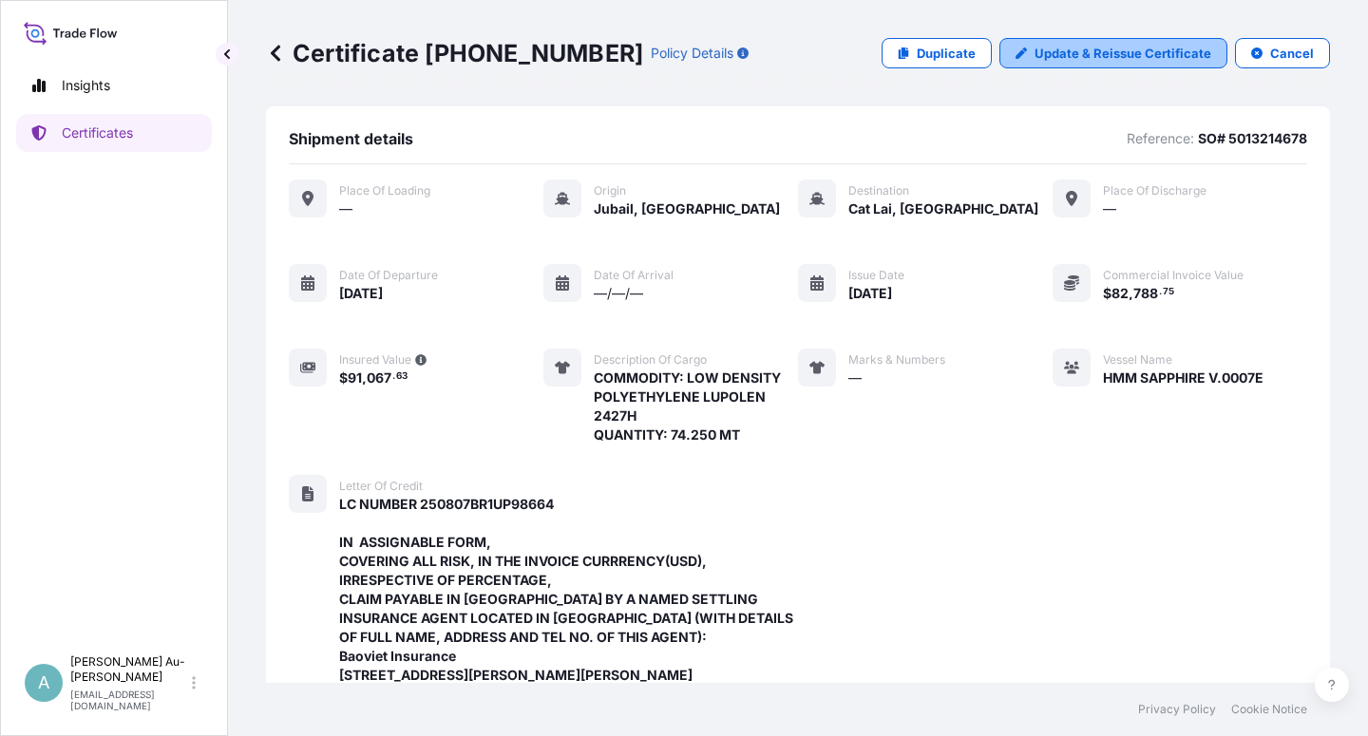
click at [1135, 48] on p "Update & Reissue Certificate" at bounding box center [1123, 53] width 177 height 19
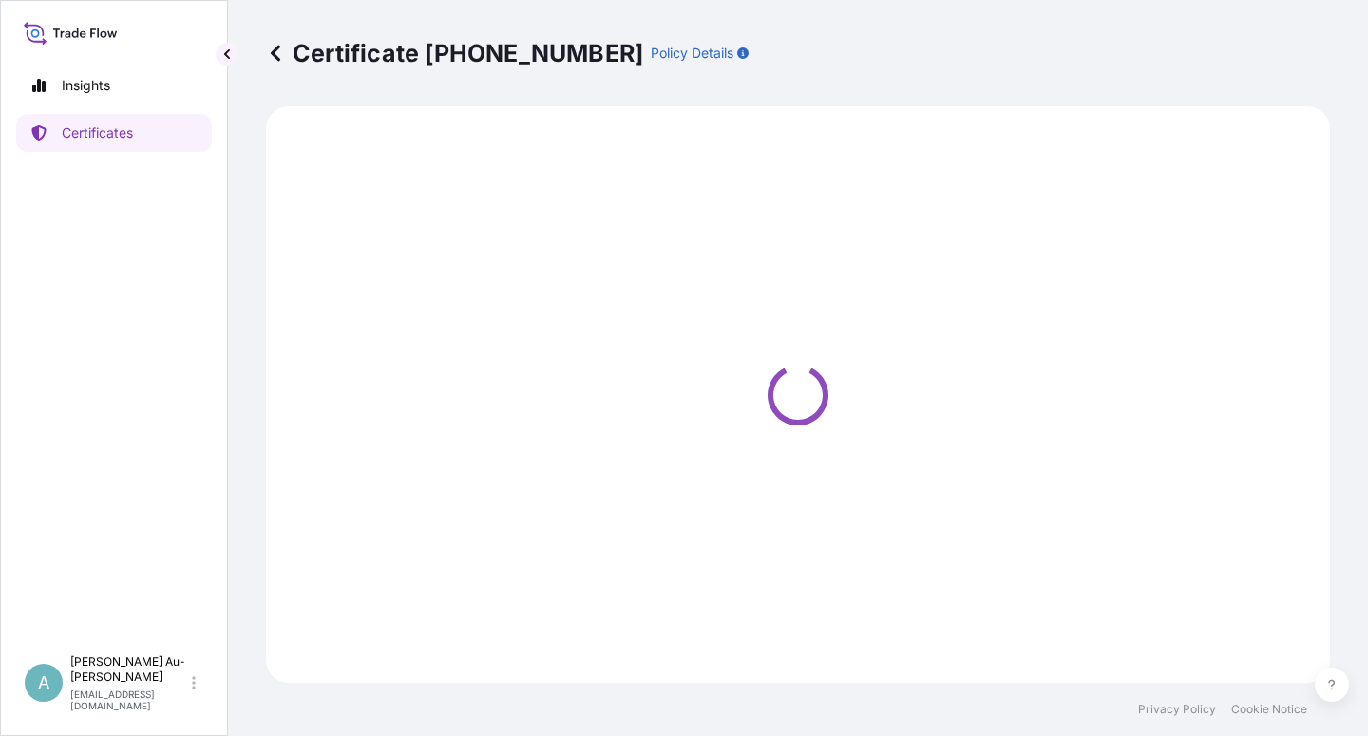
select select "Sea"
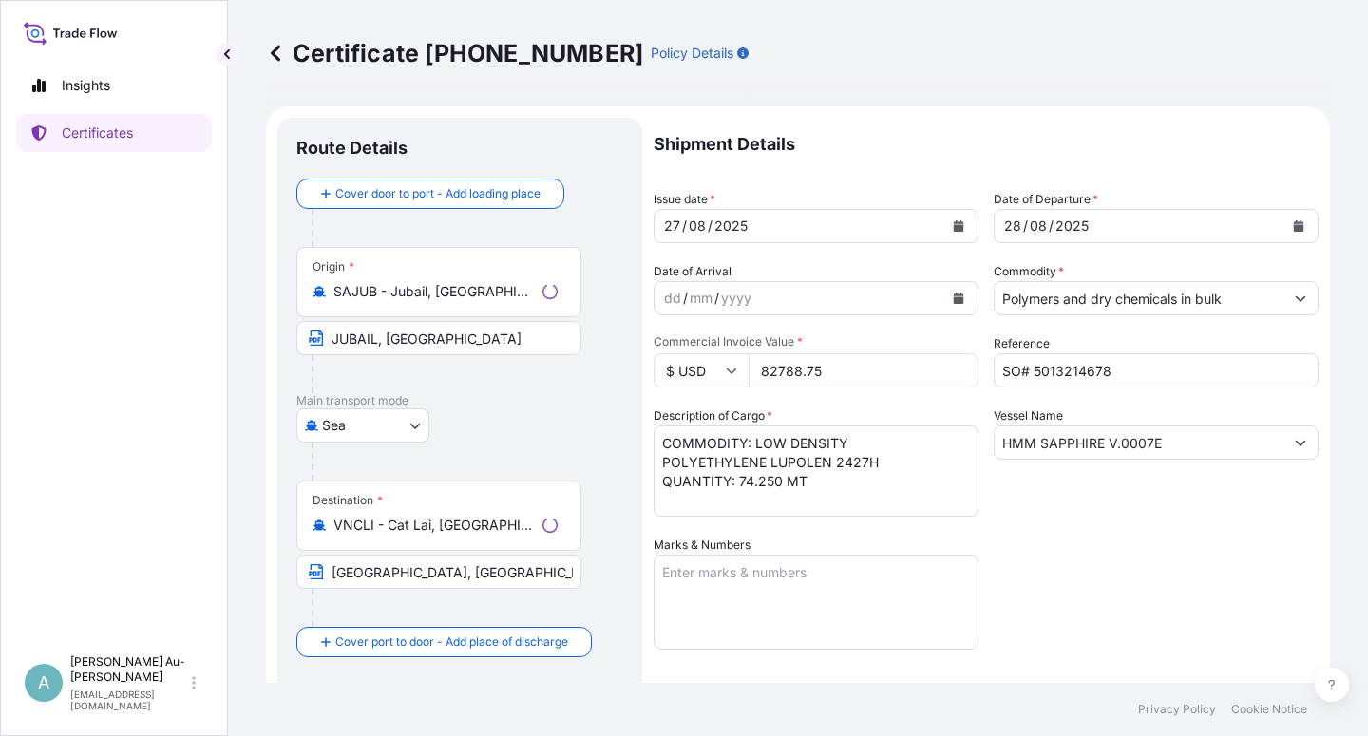
select select "32034"
click at [954, 231] on icon "Calendar" at bounding box center [959, 225] width 10 height 11
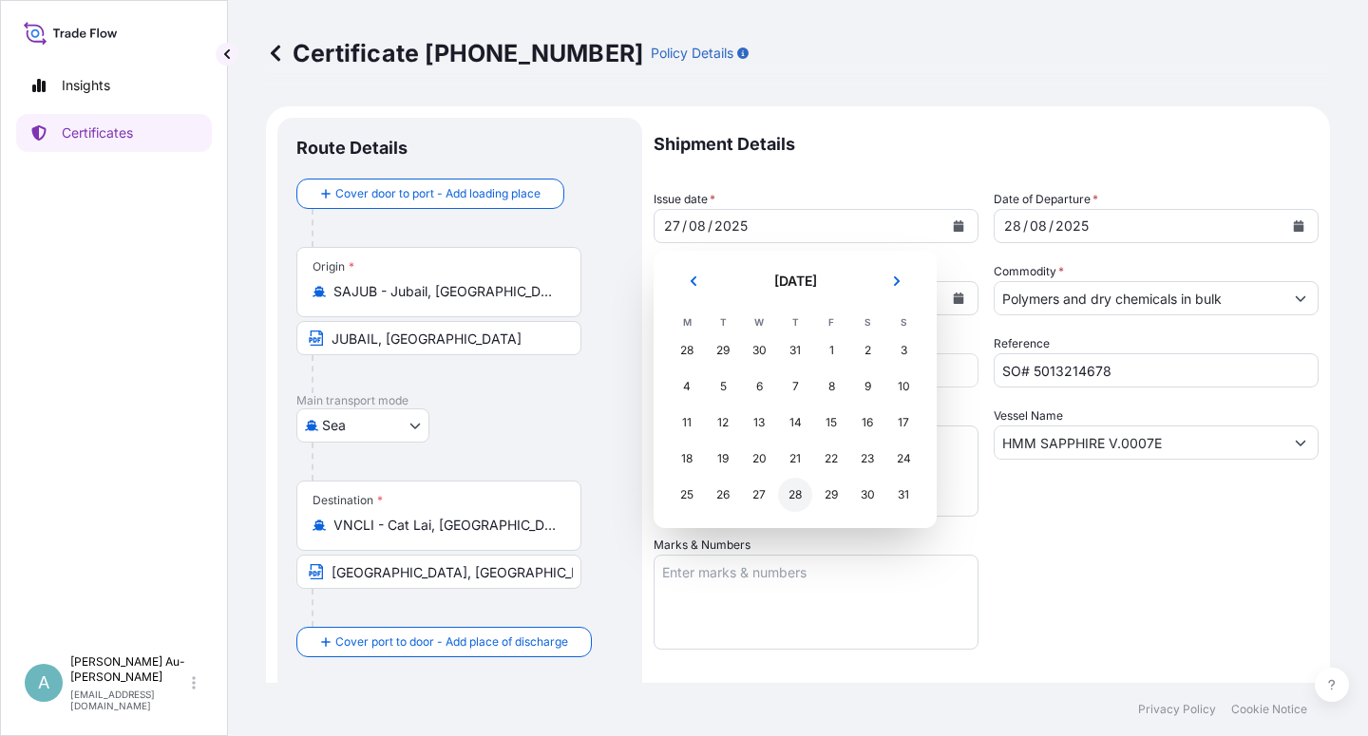
click at [796, 496] on div "28" at bounding box center [795, 495] width 34 height 34
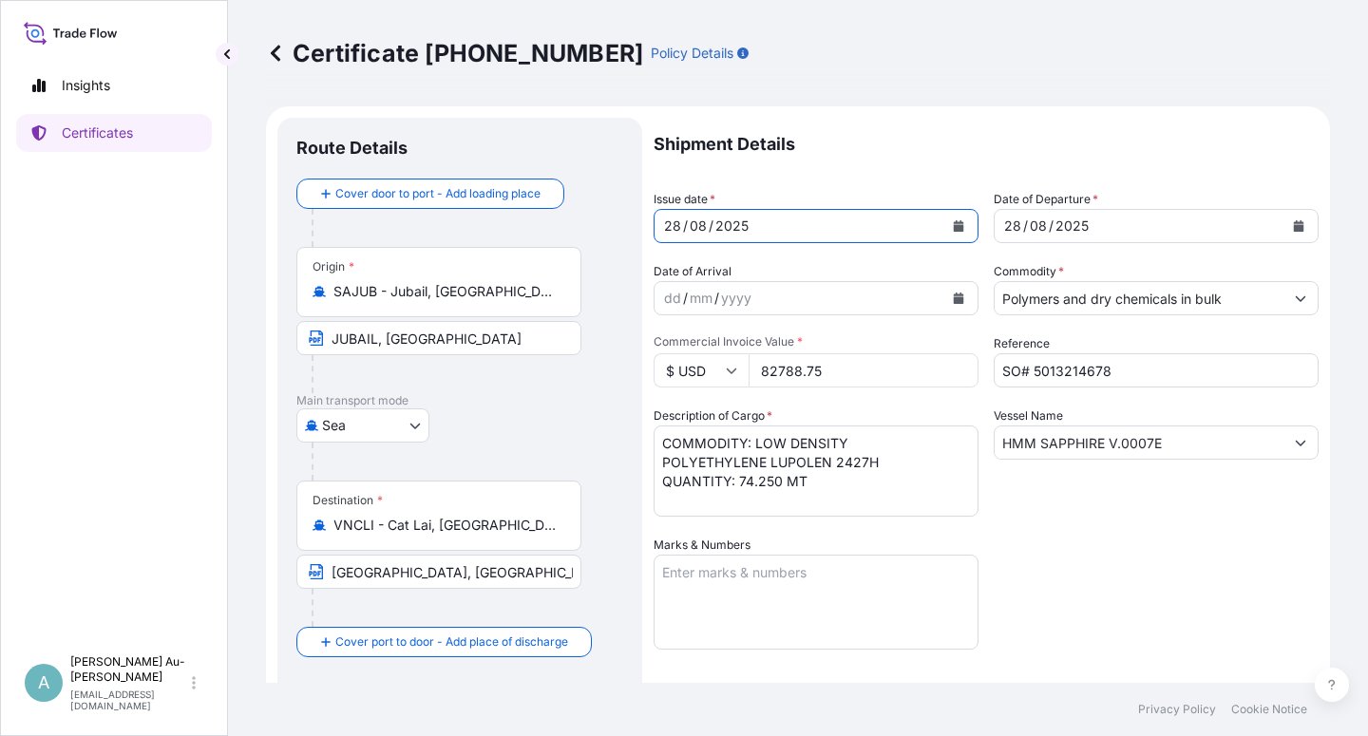
click at [1294, 228] on icon "Calendar" at bounding box center [1299, 225] width 10 height 11
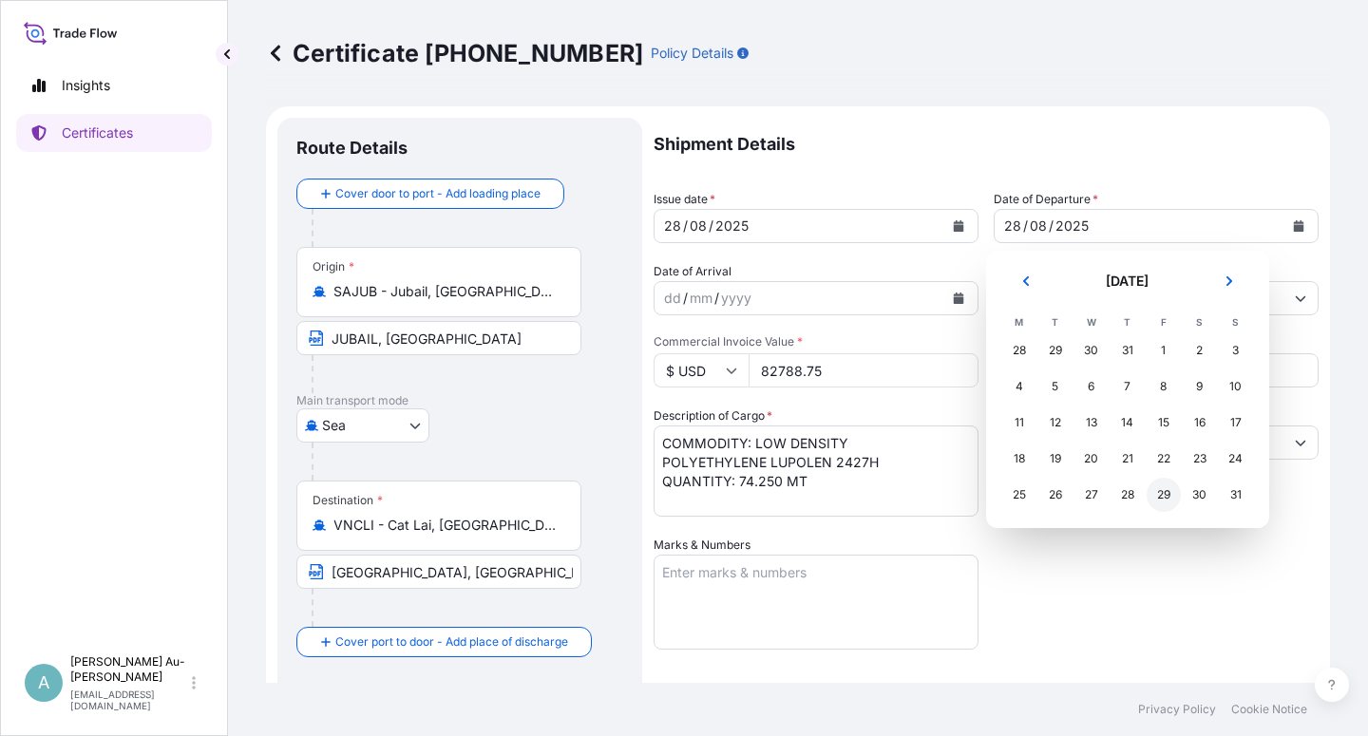
click at [1165, 495] on div "29" at bounding box center [1164, 495] width 34 height 34
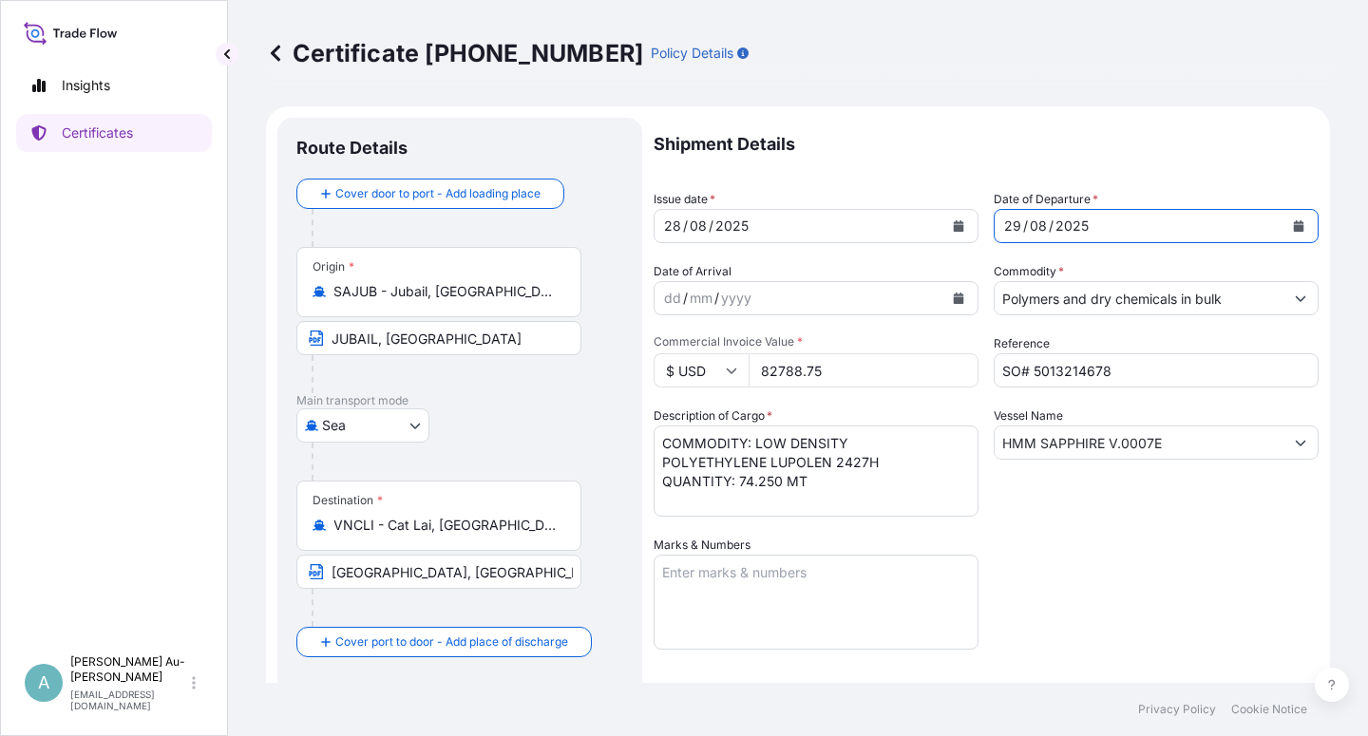
click at [1089, 564] on div "Shipment Details Issue date * [DATE] Date of Departure * [DATE] Date of Arrival…" at bounding box center [986, 607] width 665 height 978
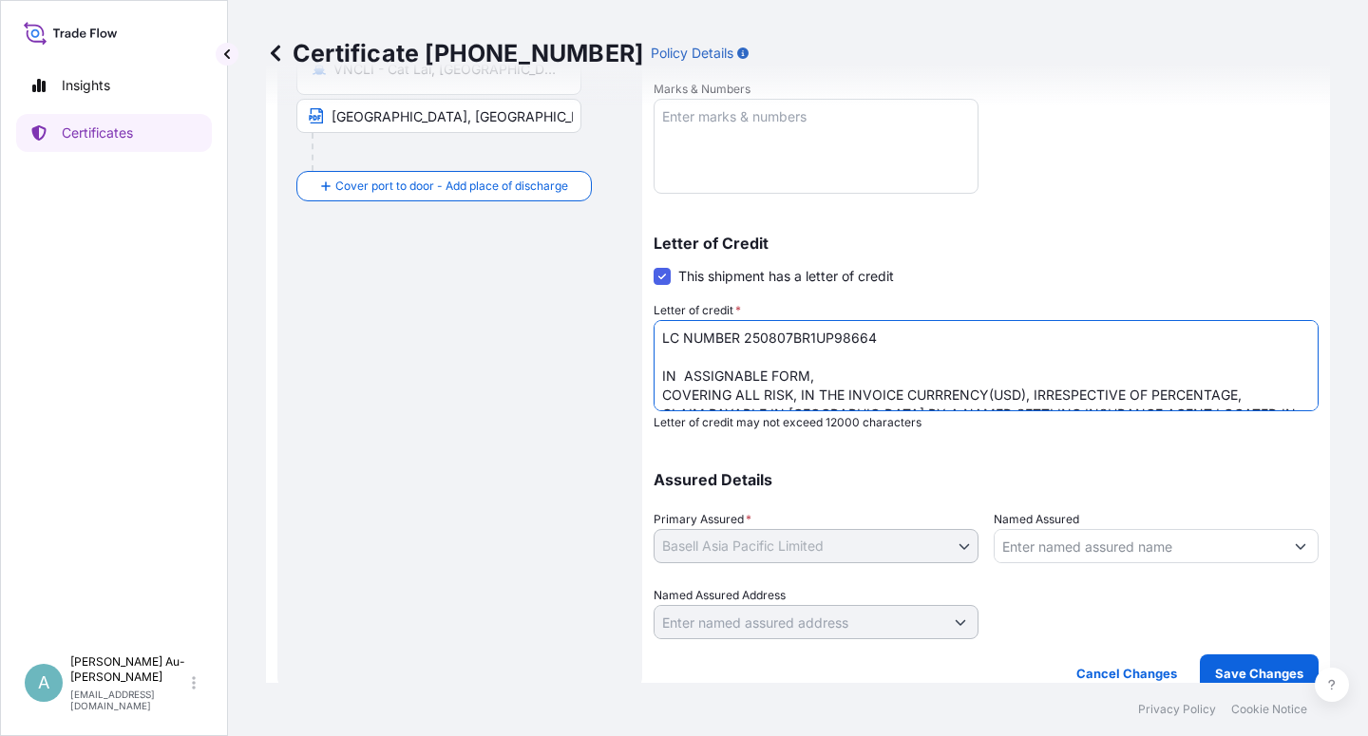
scroll to position [48, 0]
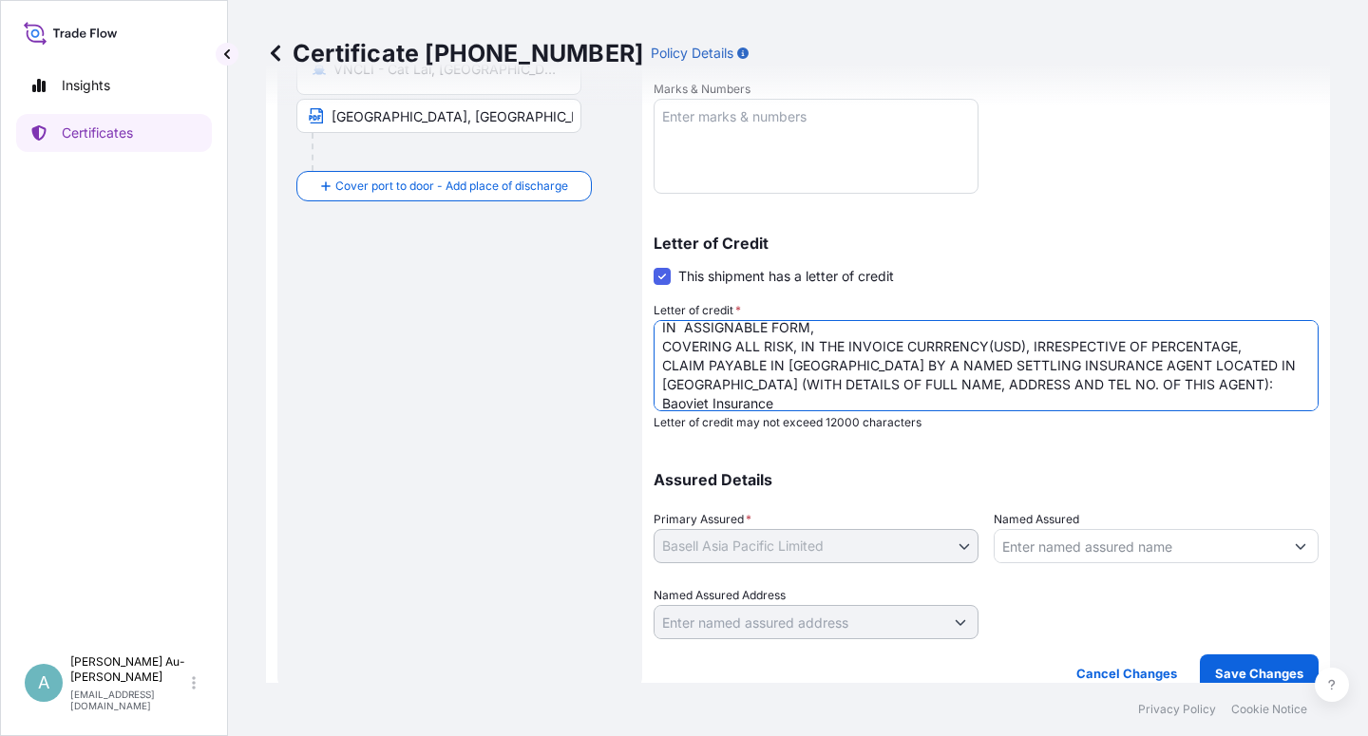
click at [941, 370] on textarea "LC NUMBER 250807BR1UP98664 IN ASSIGNABLE FORM, COVERING ALL RISK, IN THE INVOIC…" at bounding box center [986, 365] width 665 height 91
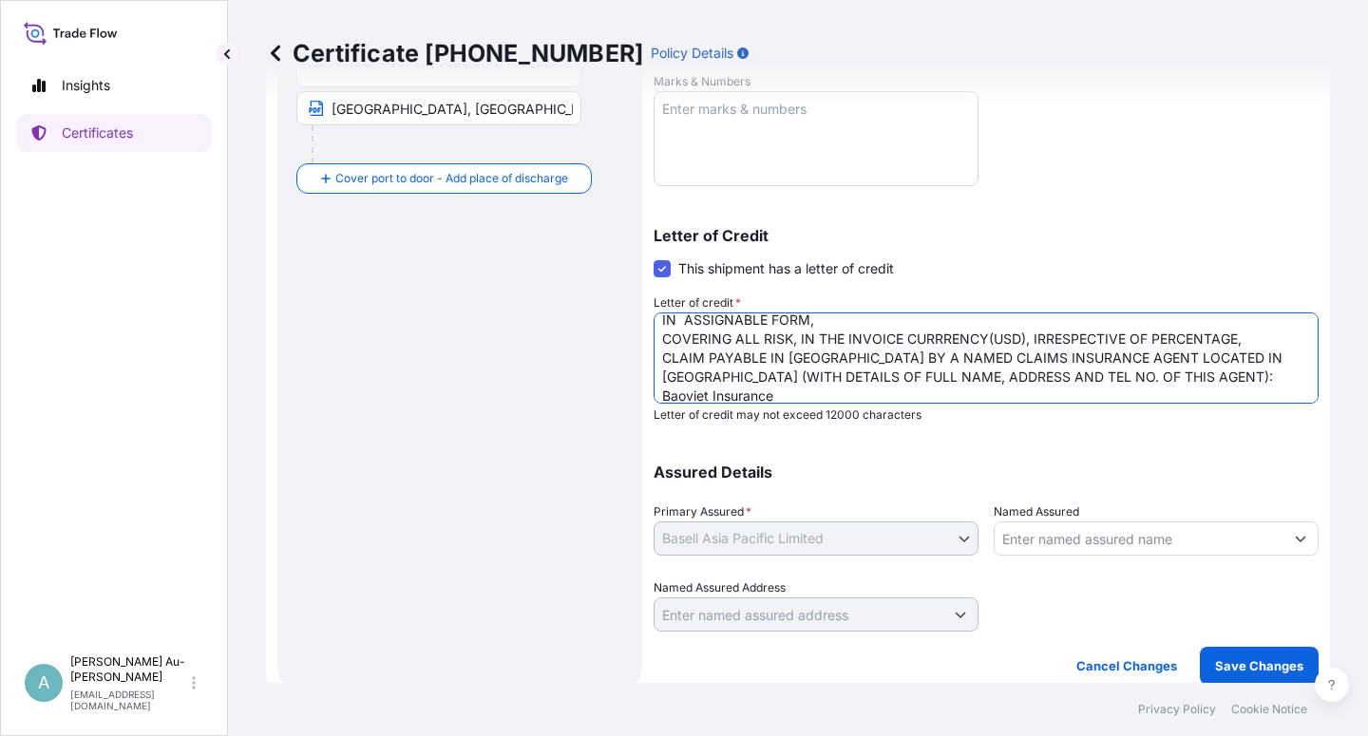
scroll to position [466, 0]
type textarea "LC NUMBER 250807BR1UP98664 IN ASSIGNABLE FORM, COVERING ALL RISK, IN THE INVOIC…"
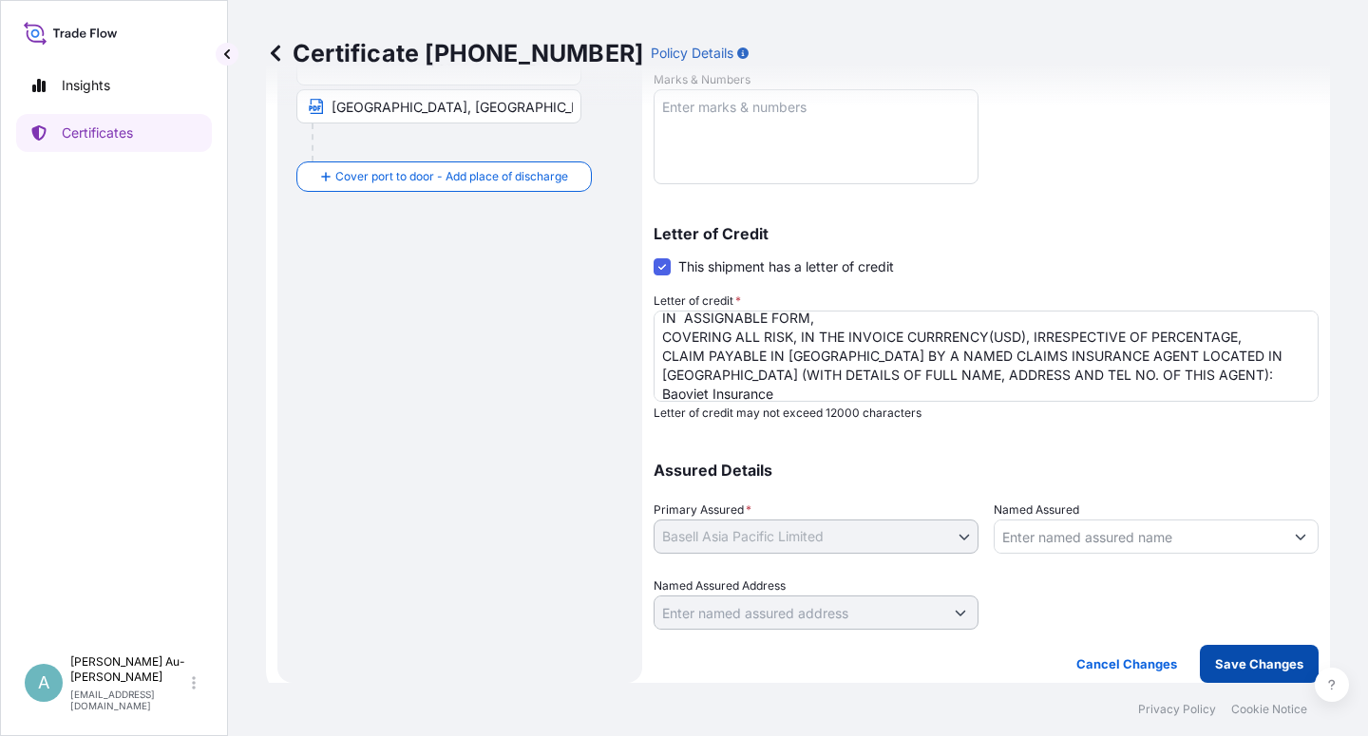
click at [1253, 672] on p "Save Changes" at bounding box center [1259, 664] width 88 height 19
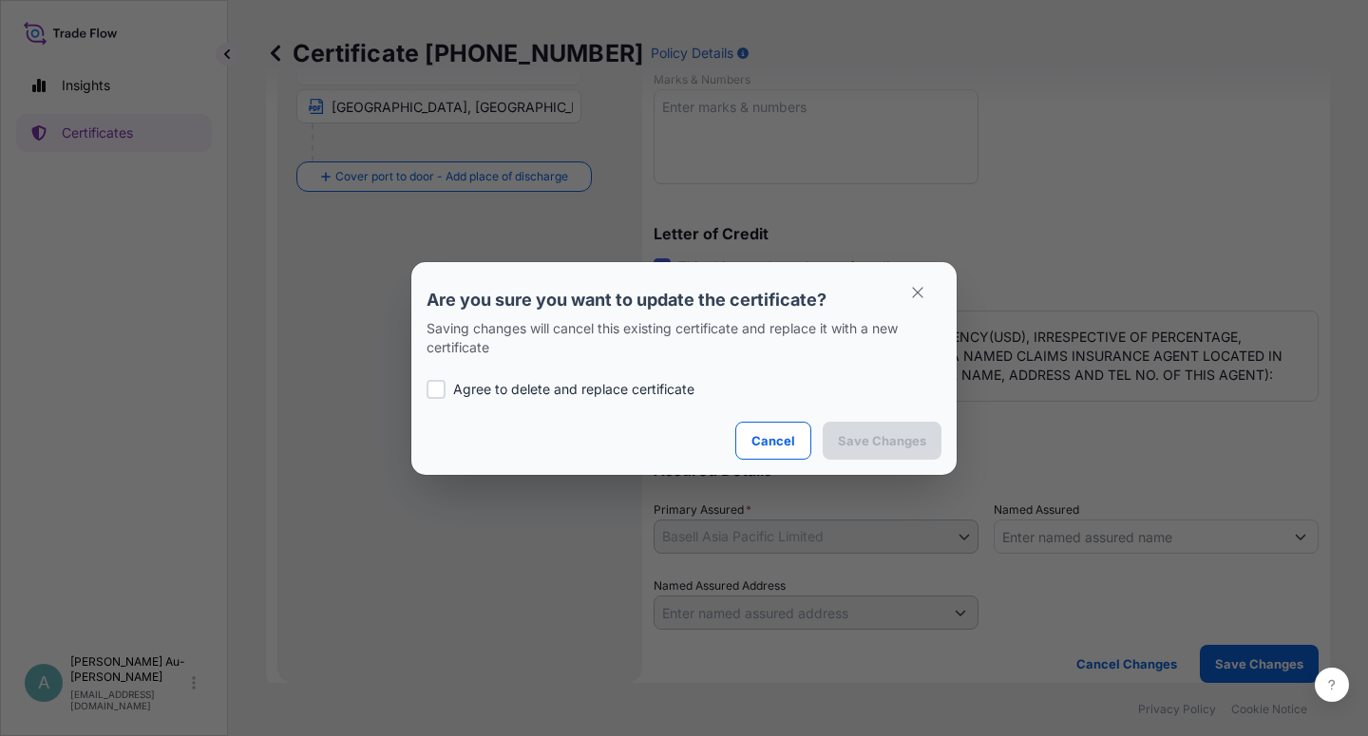
click at [458, 390] on p "Agree to delete and replace certificate" at bounding box center [573, 389] width 241 height 19
checkbox input "true"
click at [906, 442] on p "Save Changes" at bounding box center [882, 440] width 88 height 19
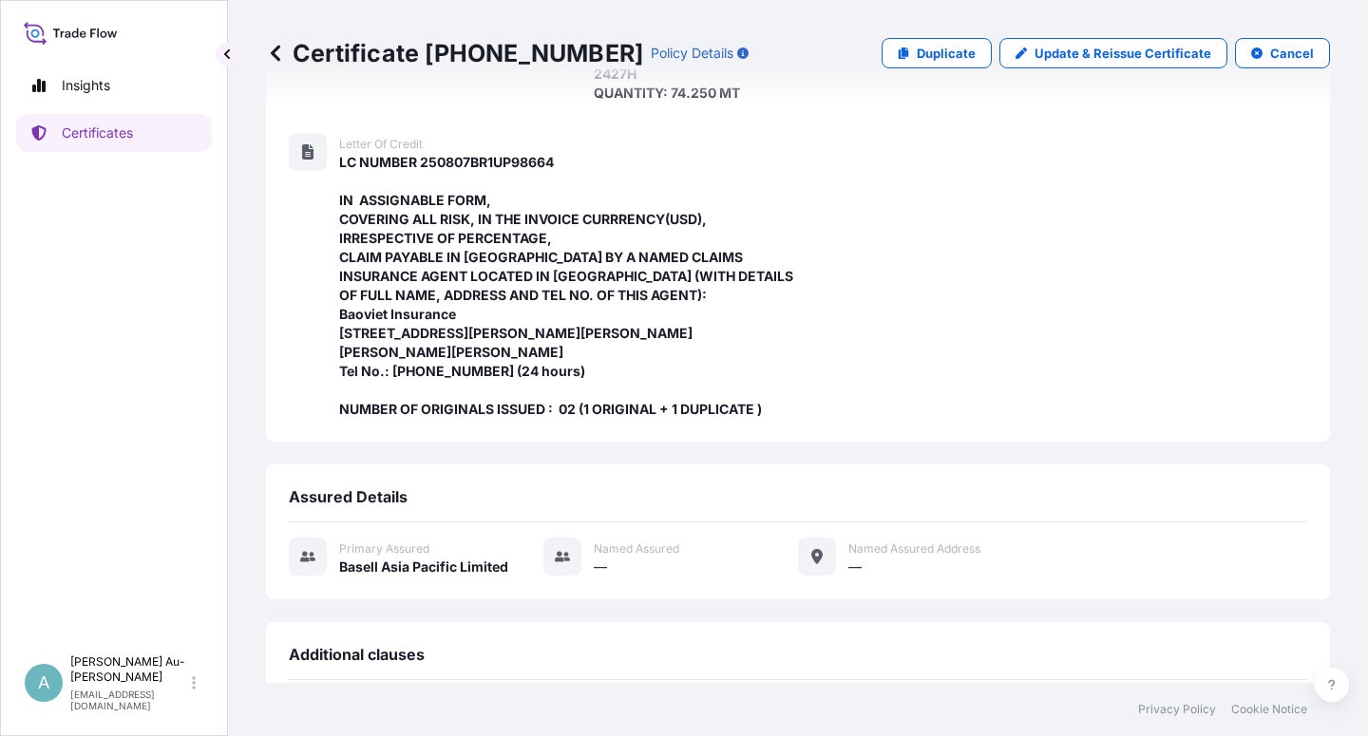
scroll to position [679, 0]
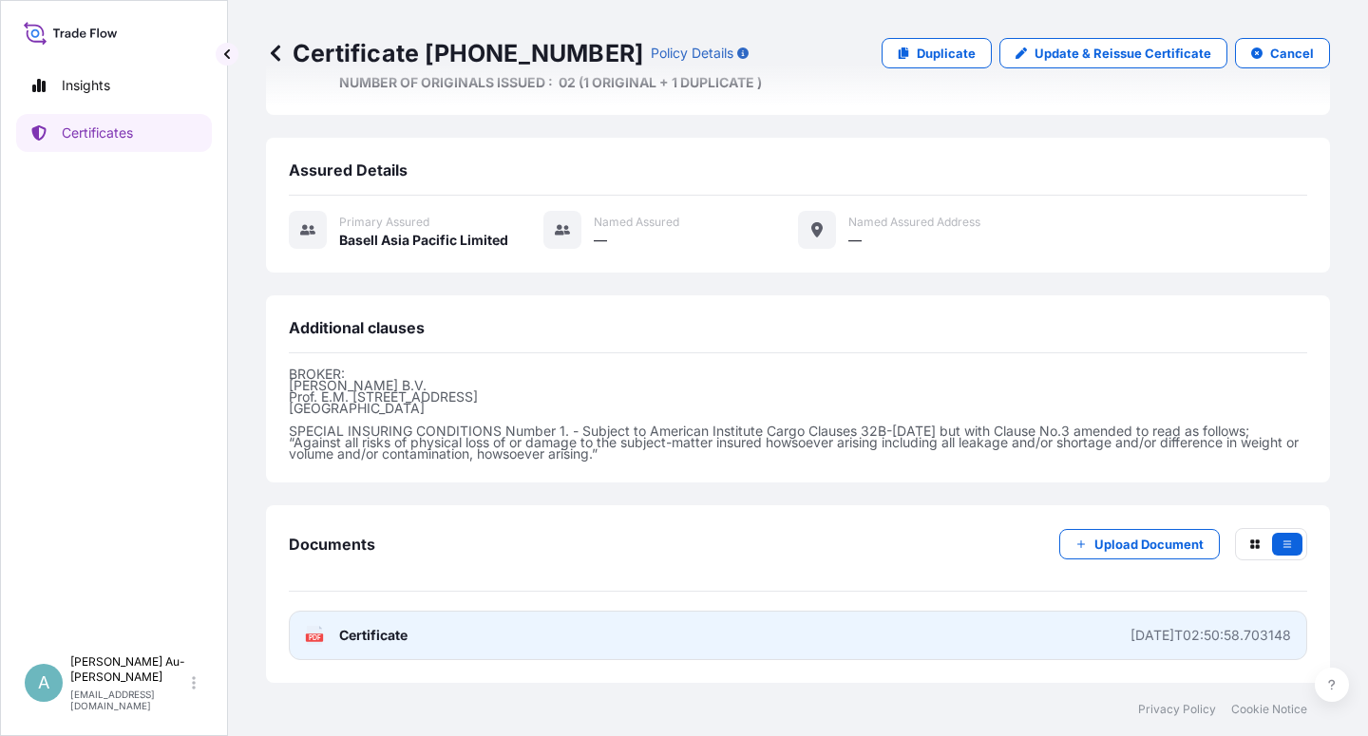
click at [560, 639] on link "PDF Certificate [DATE]T02:50:58.703148" at bounding box center [798, 635] width 1019 height 49
